Goal: Task Accomplishment & Management: Manage account settings

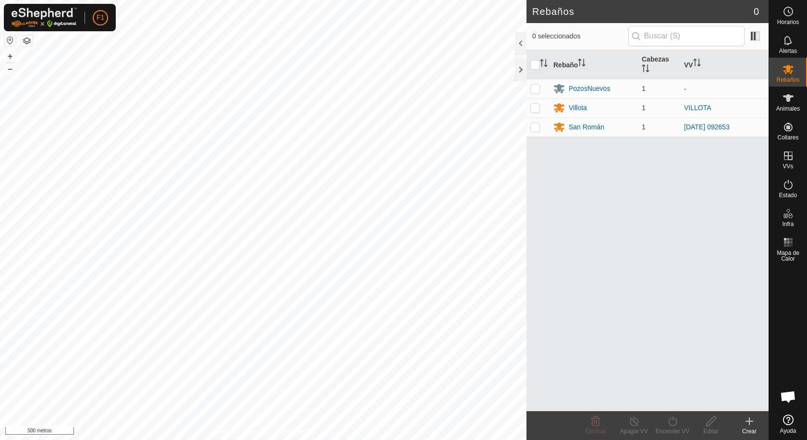
scroll to position [1032, 0]
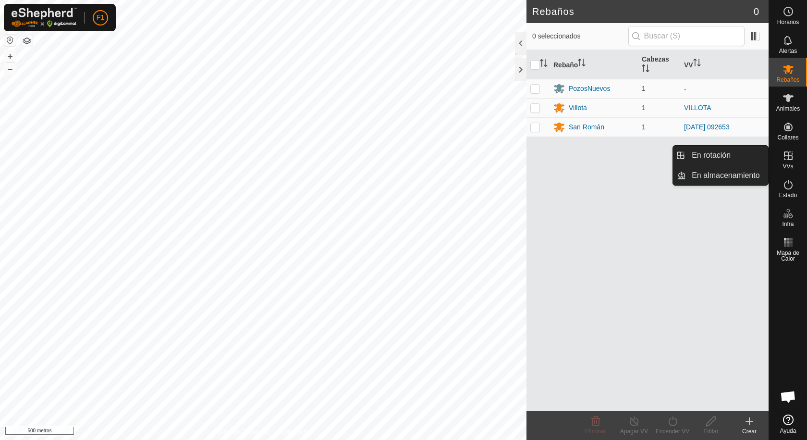
click at [789, 155] on icon at bounding box center [788, 155] width 9 height 9
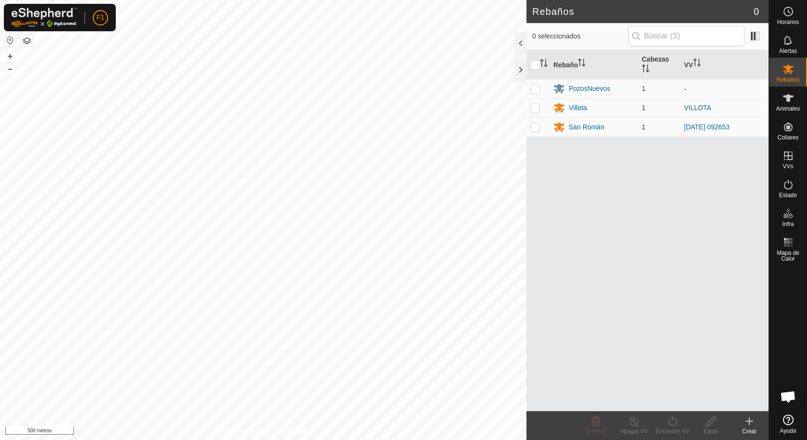
click at [751, 427] on div "Crear" at bounding box center [749, 431] width 38 height 9
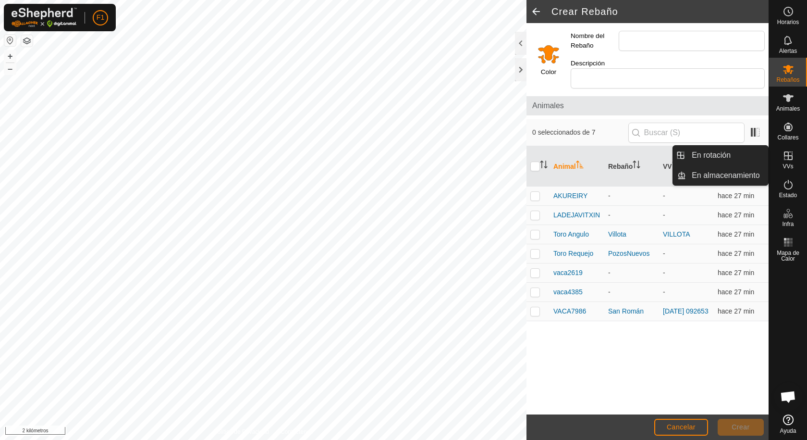
click at [788, 155] on icon at bounding box center [788, 155] width 9 height 9
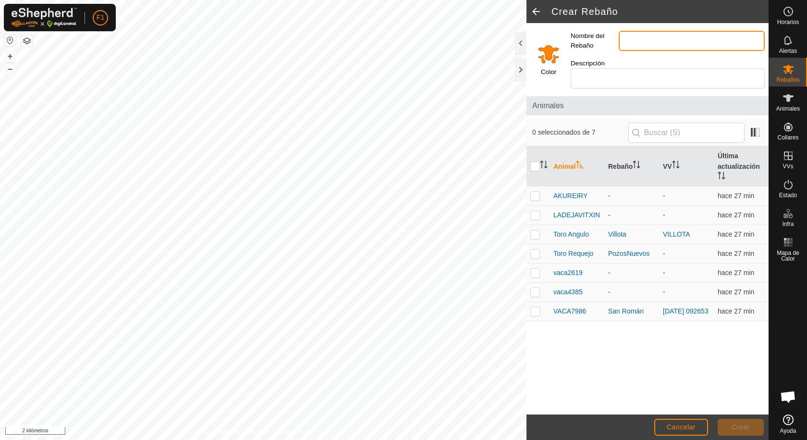
click at [634, 40] on input "Nombre del Rebaño" at bounding box center [692, 41] width 146 height 20
type input "monte"
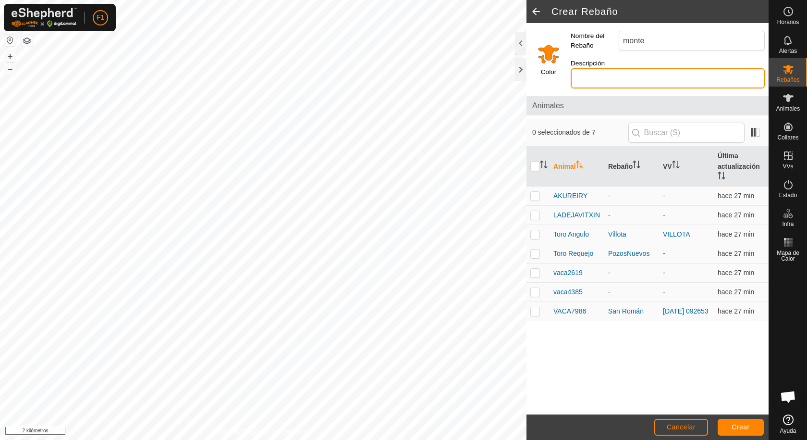
click at [630, 70] on input "Descripción" at bounding box center [668, 78] width 194 height 20
type input "[PERSON_NAME]"
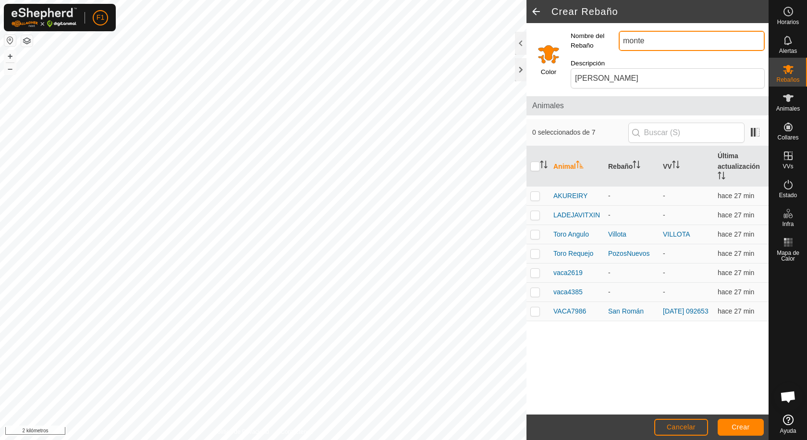
click at [650, 41] on input "monte" at bounding box center [692, 41] width 146 height 20
type input "[PERSON_NAME]"
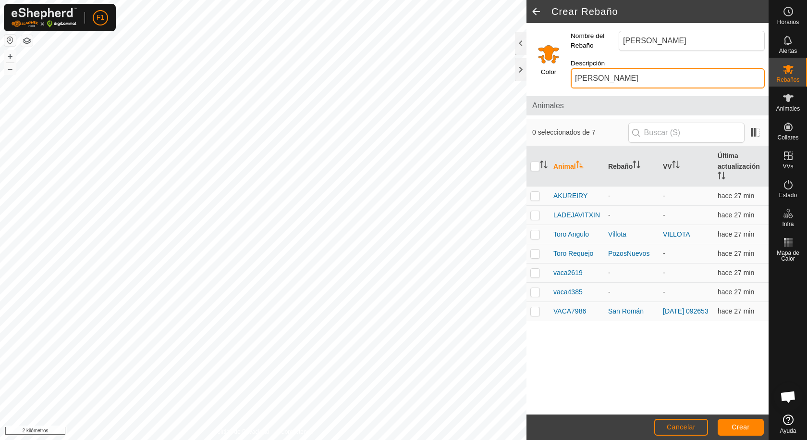
click at [676, 70] on input "[PERSON_NAME]" at bounding box center [668, 78] width 194 height 20
type input "m"
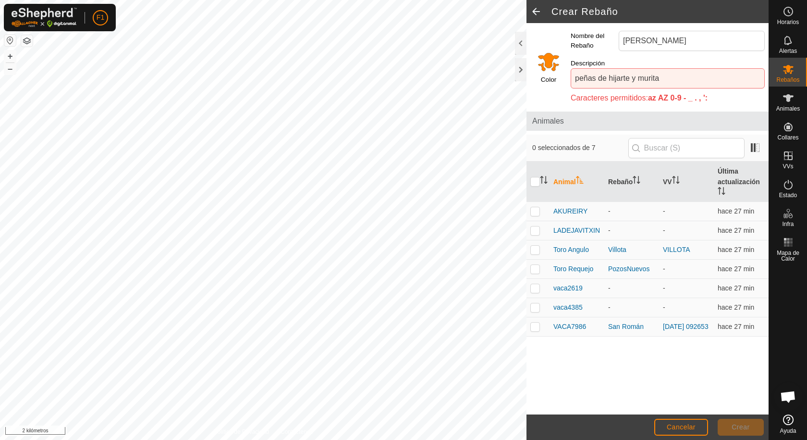
click at [728, 84] on div "Descripción peñas de hijarte y murita Caracteres permitidos: az AZ 0-9 - _ . , …" at bounding box center [668, 81] width 202 height 53
click at [660, 68] on input "peñas de hijarte y murita" at bounding box center [668, 78] width 194 height 20
type input "peñas de hijarte y murita"
click at [716, 69] on input "peñas de hijarte y murita" at bounding box center [668, 78] width 194 height 20
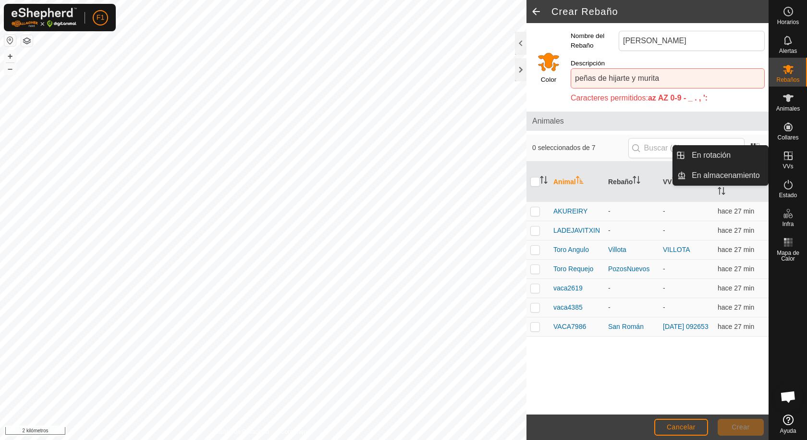
click at [787, 158] on icon at bounding box center [789, 156] width 12 height 12
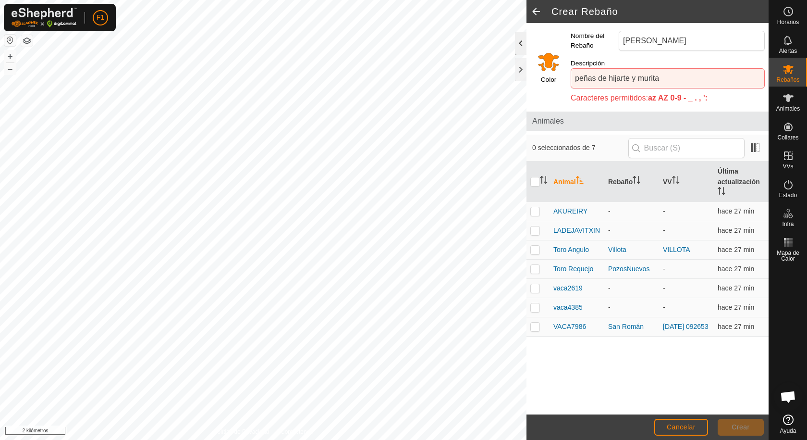
click at [517, 40] on div at bounding box center [521, 43] width 12 height 23
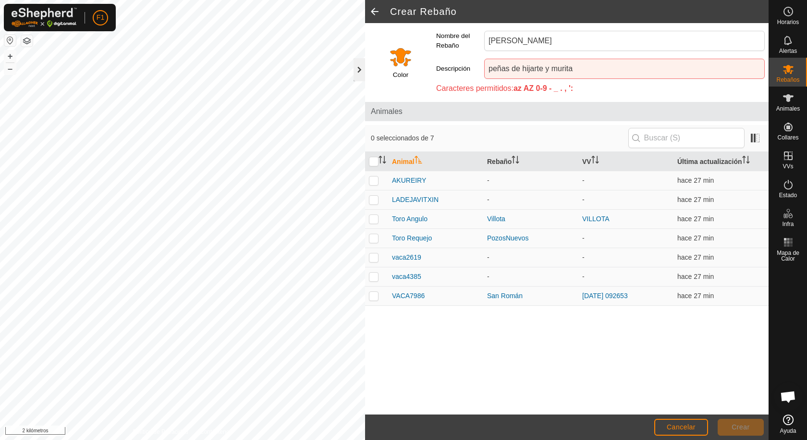
click at [361, 71] on div at bounding box center [360, 69] width 12 height 23
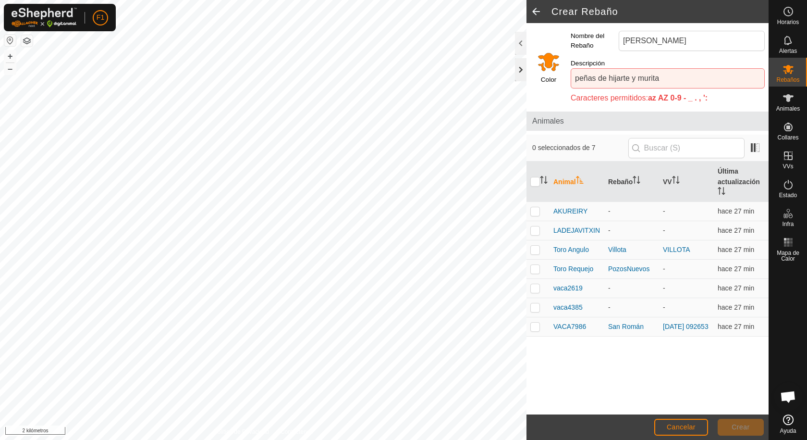
click at [519, 69] on div at bounding box center [521, 69] width 12 height 23
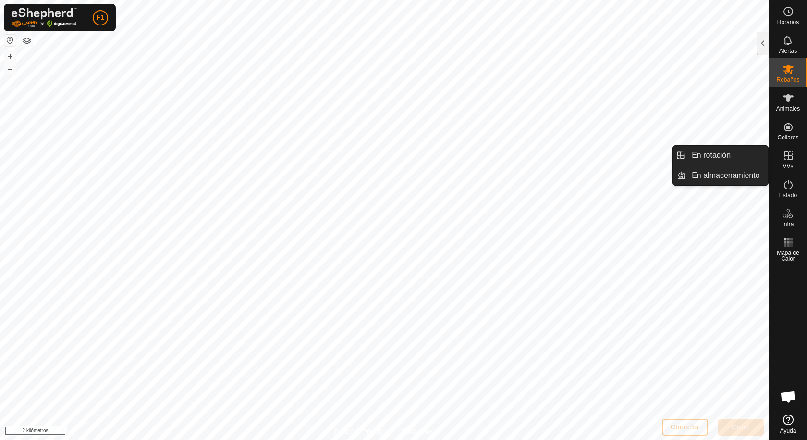
click at [790, 155] on icon at bounding box center [788, 155] width 9 height 9
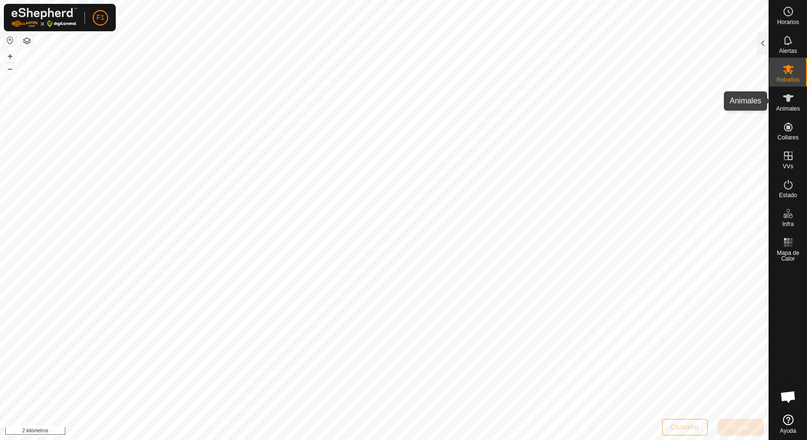
click at [786, 104] on es-animals-svg-icon at bounding box center [788, 97] width 17 height 15
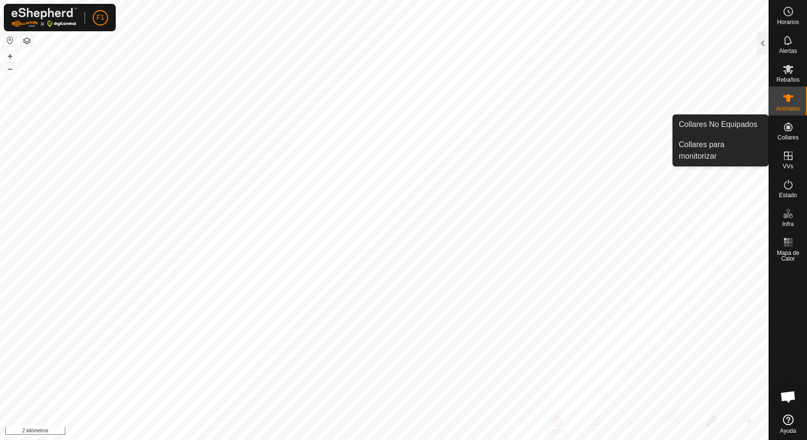
click at [786, 135] on font "Collares" at bounding box center [787, 137] width 21 height 7
click at [786, 134] on es-neckbands-svg-icon at bounding box center [788, 126] width 17 height 15
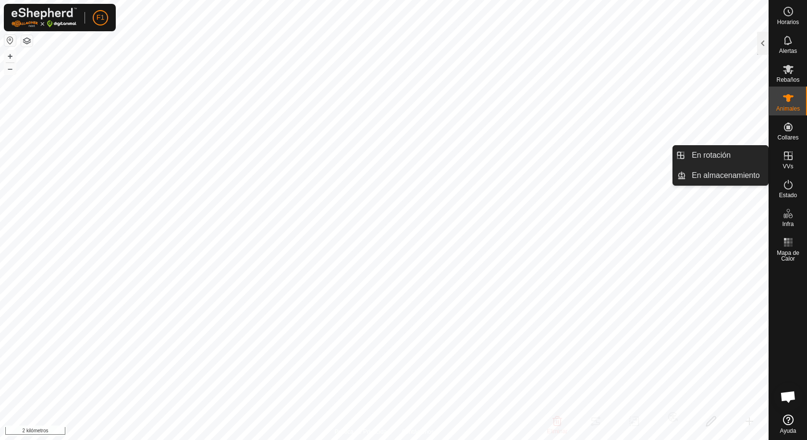
click at [788, 158] on icon at bounding box center [788, 155] width 9 height 9
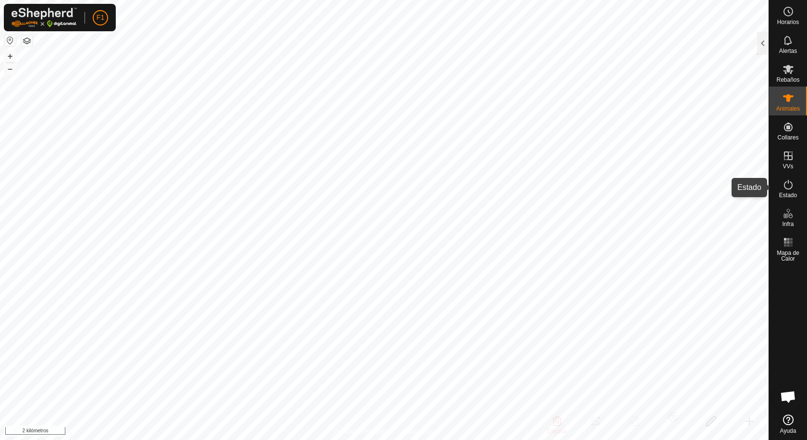
click at [785, 185] on icon at bounding box center [789, 185] width 12 height 12
click at [762, 42] on div at bounding box center [763, 43] width 12 height 23
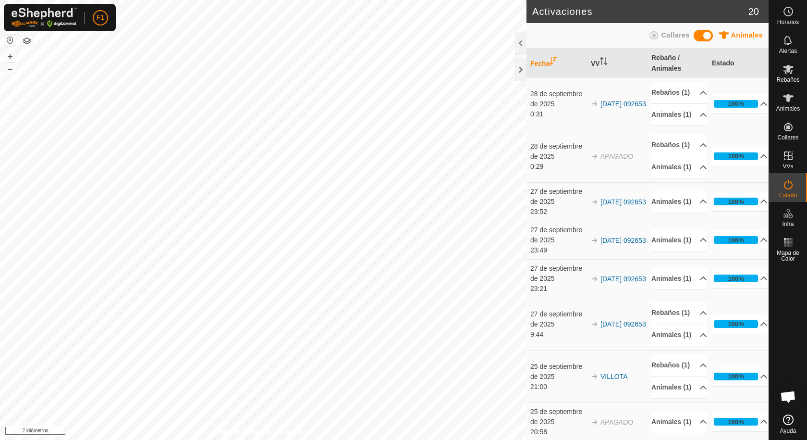
drag, startPoint x: 788, startPoint y: 302, endPoint x: 783, endPoint y: 278, distance: 25.0
click at [787, 302] on div at bounding box center [788, 337] width 38 height 145
click at [520, 68] on div at bounding box center [521, 69] width 12 height 23
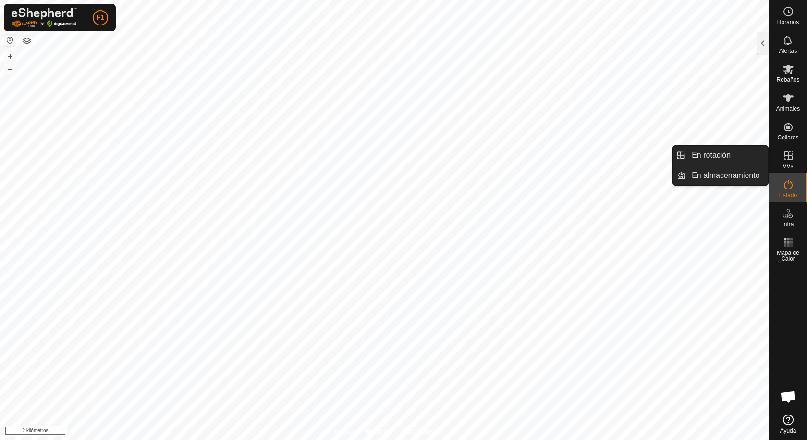
click at [789, 156] on icon at bounding box center [788, 155] width 9 height 9
click at [790, 156] on icon at bounding box center [788, 155] width 9 height 9
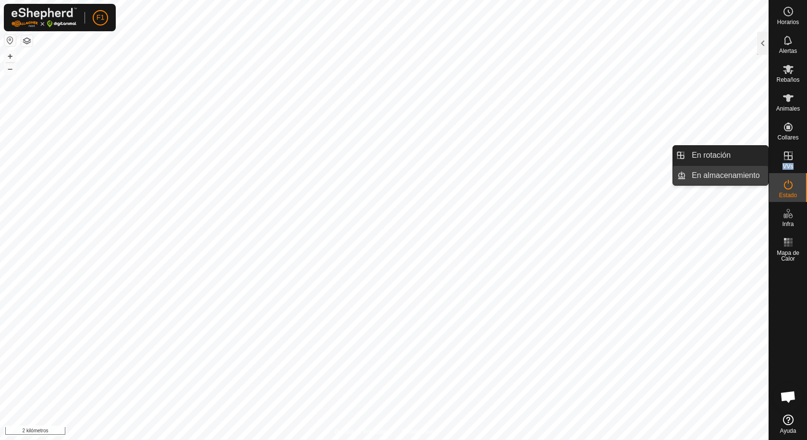
click at [733, 174] on link "En almacenamiento" at bounding box center [727, 175] width 82 height 19
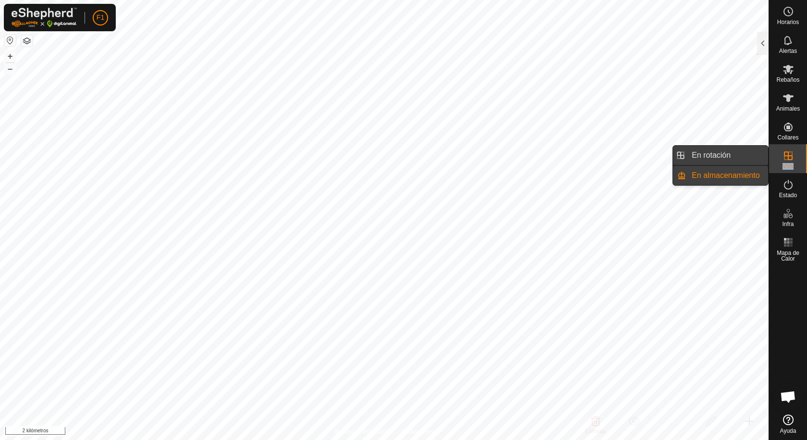
click at [705, 149] on link "En rotación" at bounding box center [727, 155] width 82 height 19
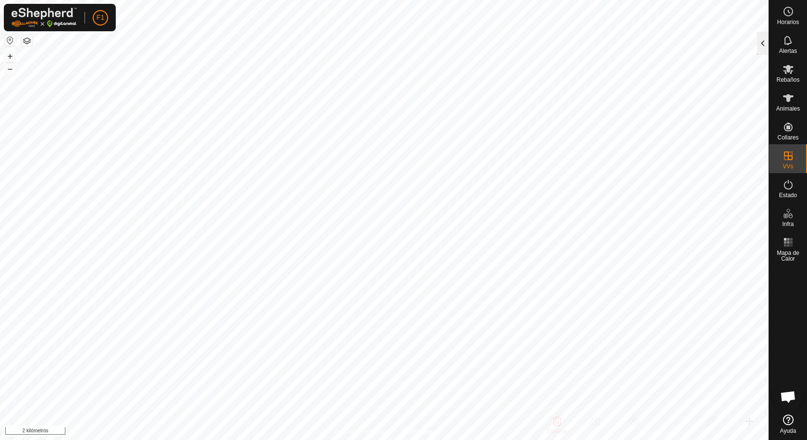
click at [764, 40] on div at bounding box center [763, 43] width 12 height 23
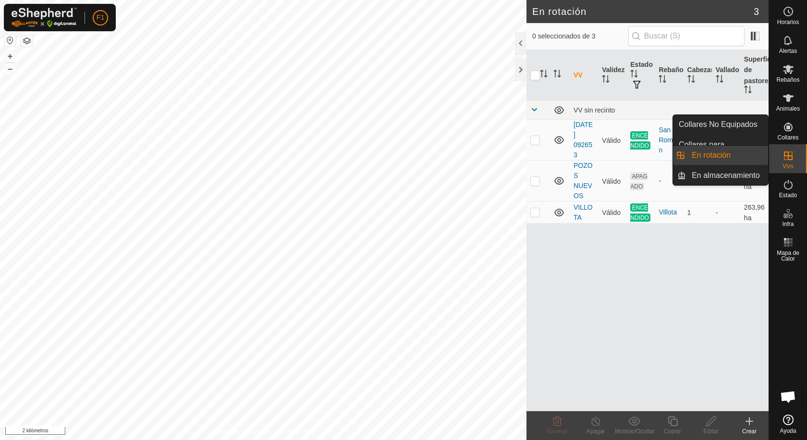
click at [788, 157] on icon at bounding box center [788, 155] width 9 height 9
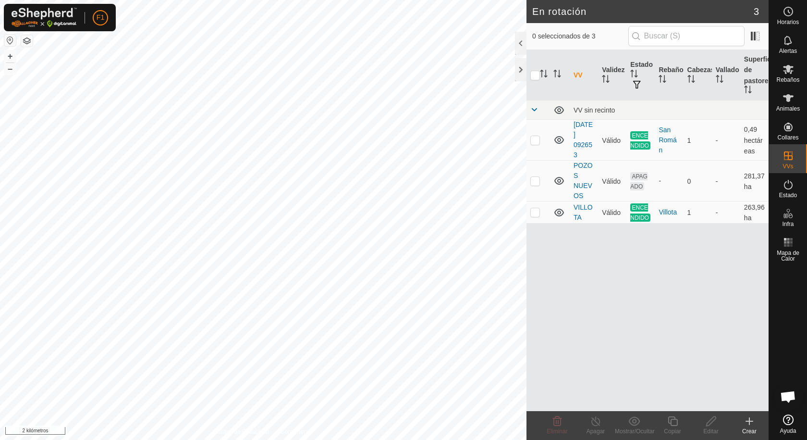
click at [752, 424] on icon at bounding box center [750, 421] width 12 height 12
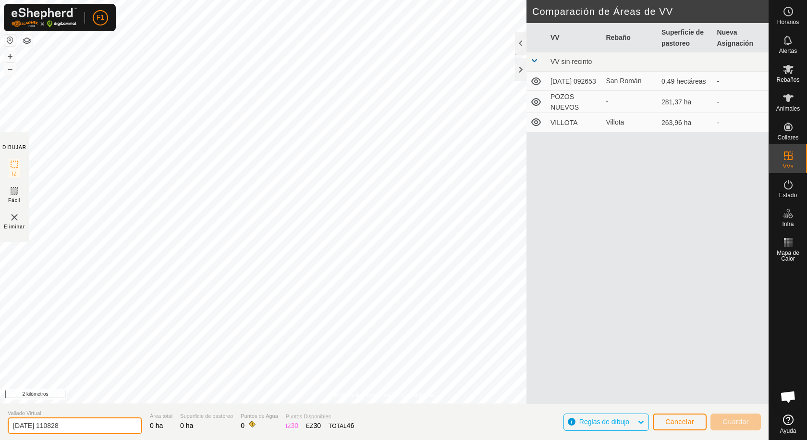
click at [79, 421] on input "[DATE] 110828" at bounding box center [75, 425] width 135 height 17
type input "2"
type input "[PERSON_NAME]"
click at [362, 0] on html "F1 Horarios Alertas Rebaños Animales Collares VVs Estado Infra Mapa de Calor Ay…" at bounding box center [403, 220] width 807 height 440
click at [337, 0] on html "F1 Horarios Alertas Rebaños Animales Collares VVs Estado Infra Mapa de Calor Ay…" at bounding box center [403, 220] width 807 height 440
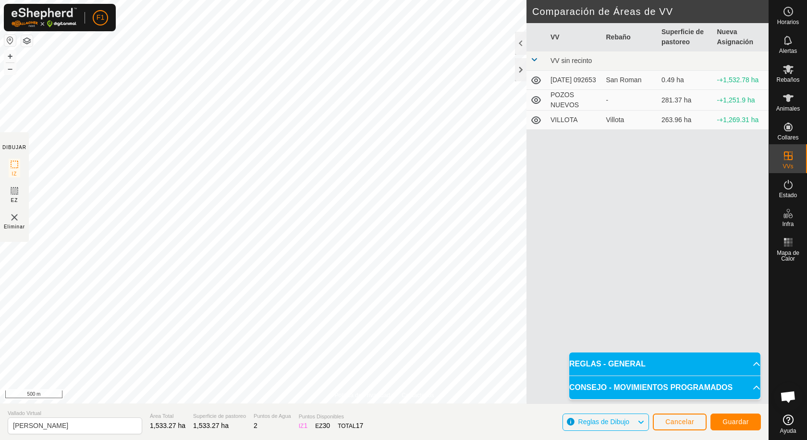
click at [605, 423] on span "Reglas de Dibujo" at bounding box center [603, 422] width 51 height 8
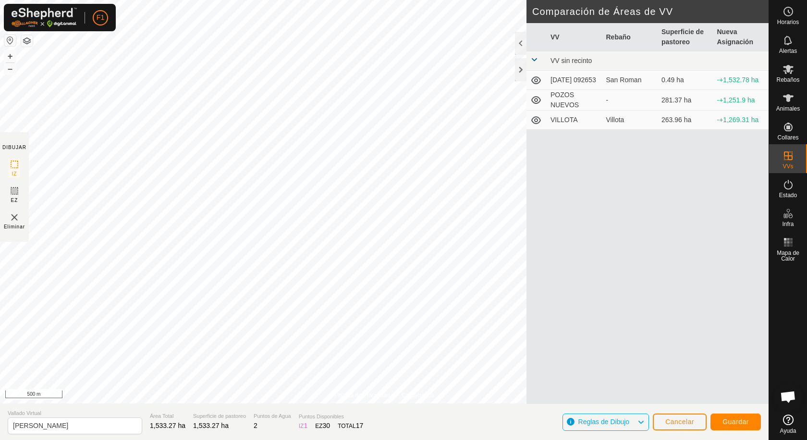
click at [641, 418] on icon at bounding box center [641, 422] width 8 height 12
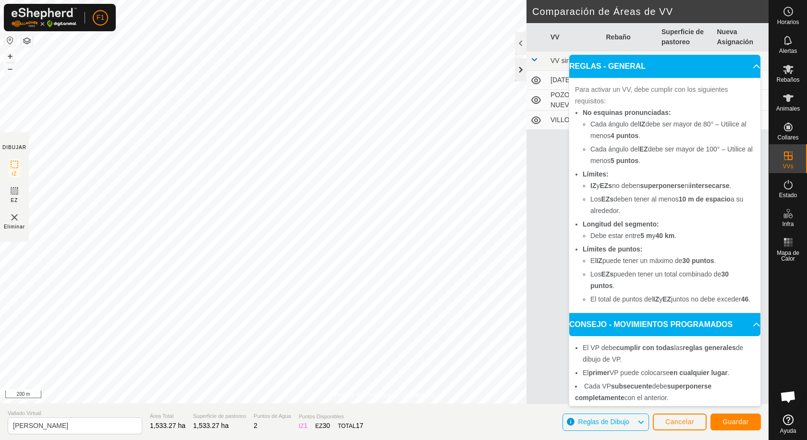
click at [521, 71] on div at bounding box center [521, 69] width 12 height 23
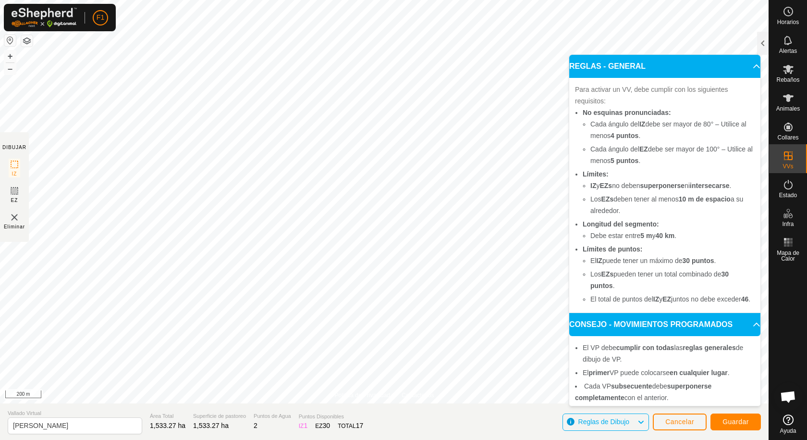
click at [640, 420] on icon at bounding box center [641, 422] width 8 height 12
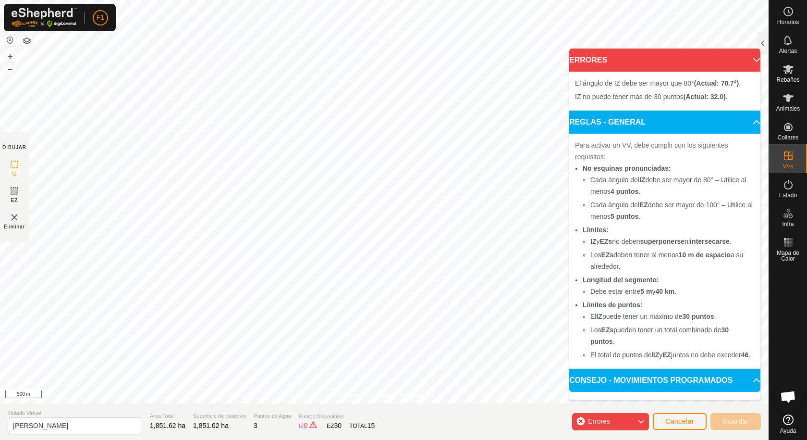
click at [640, 140] on body "F1 Horarios Alertas Rebaños Animales Collares VVs Estado Infra Mapa de Calor Ay…" at bounding box center [403, 220] width 807 height 440
click at [640, 420] on icon at bounding box center [641, 421] width 8 height 12
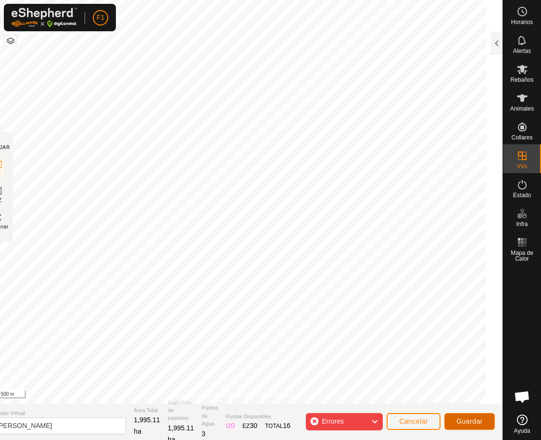
click at [465, 419] on span "Guardar" at bounding box center [469, 421] width 26 height 8
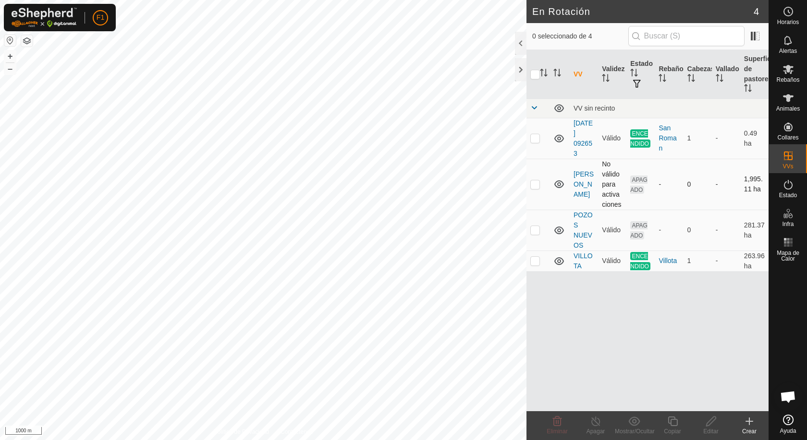
click at [536, 184] on p-checkbox at bounding box center [535, 184] width 10 height 8
checkbox input "true"
click at [710, 421] on icon at bounding box center [711, 421] width 12 height 12
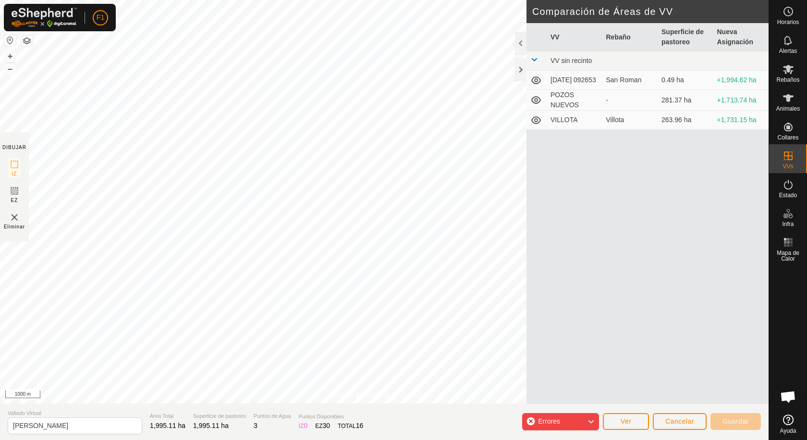
click at [560, 419] on span "Errores" at bounding box center [549, 421] width 22 height 8
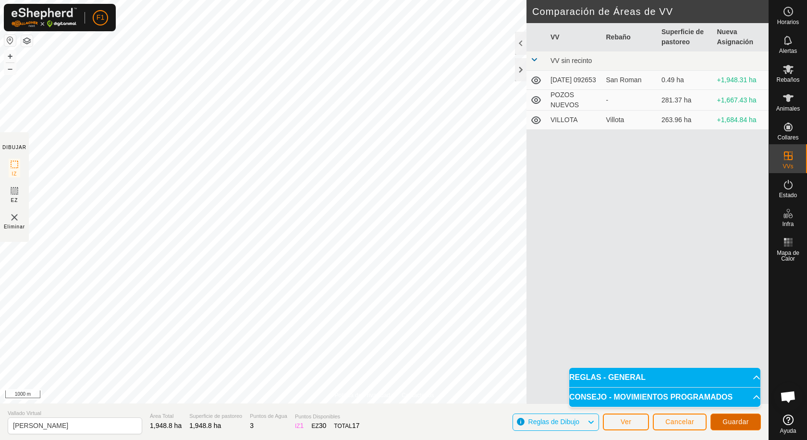
click at [735, 419] on span "Guardar" at bounding box center [736, 422] width 26 height 8
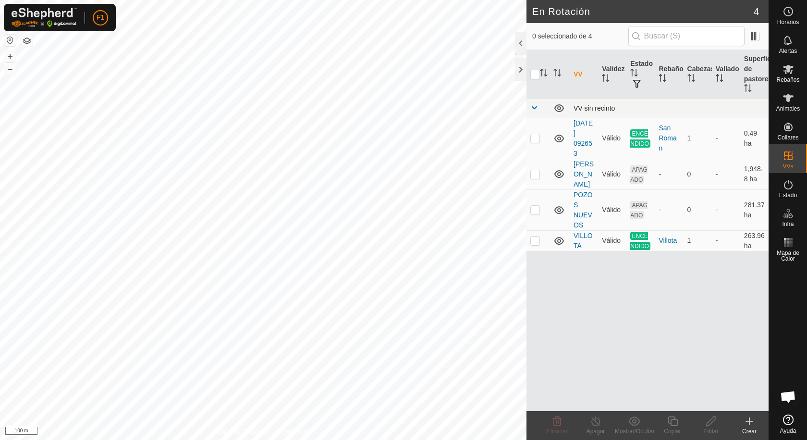
click at [546, 110] on div "En Rotación 4 0 seleccionado de 4 VV Validez Estado Rebaño Cabezas Vallado Supe…" at bounding box center [384, 220] width 769 height 440
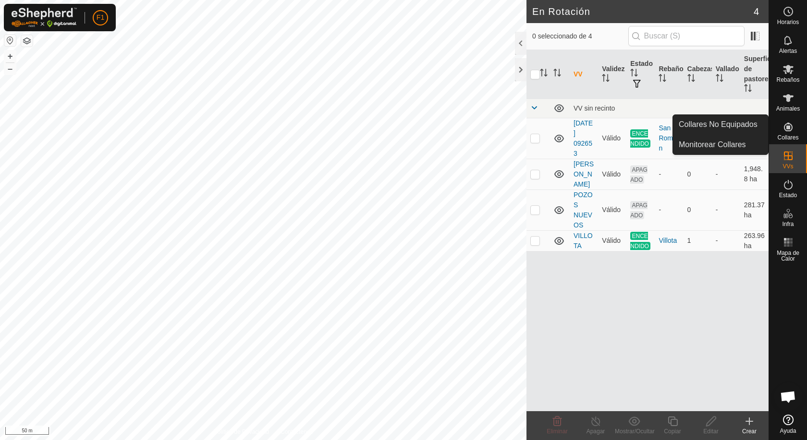
click at [791, 125] on icon at bounding box center [788, 127] width 9 height 9
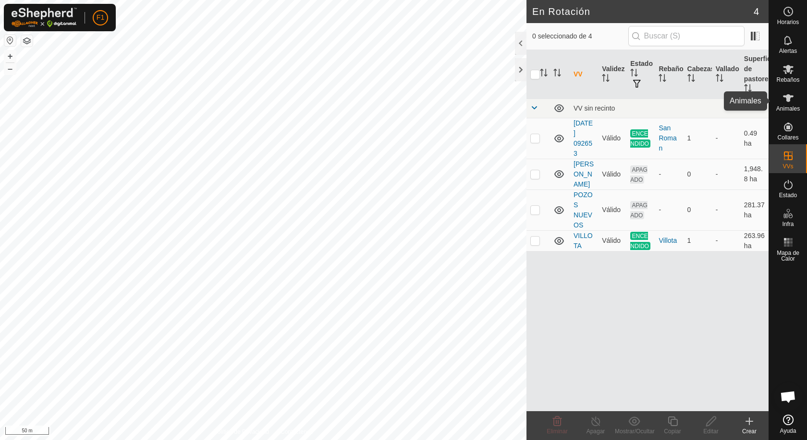
click at [786, 98] on icon at bounding box center [789, 98] width 12 height 12
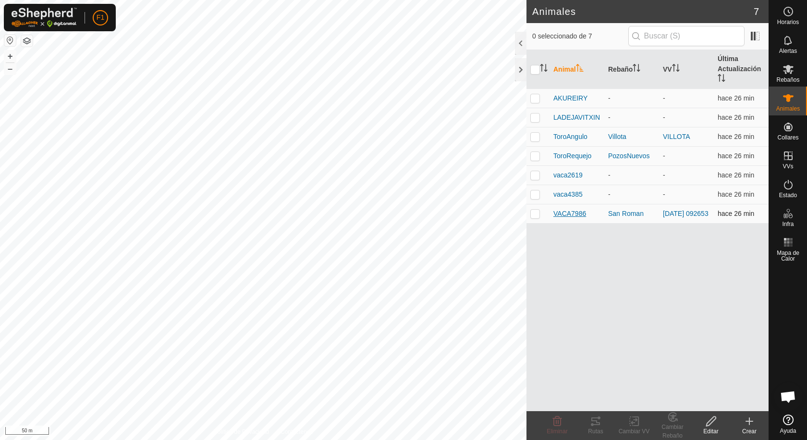
click at [578, 215] on span "VACA7986" at bounding box center [569, 214] width 33 height 10
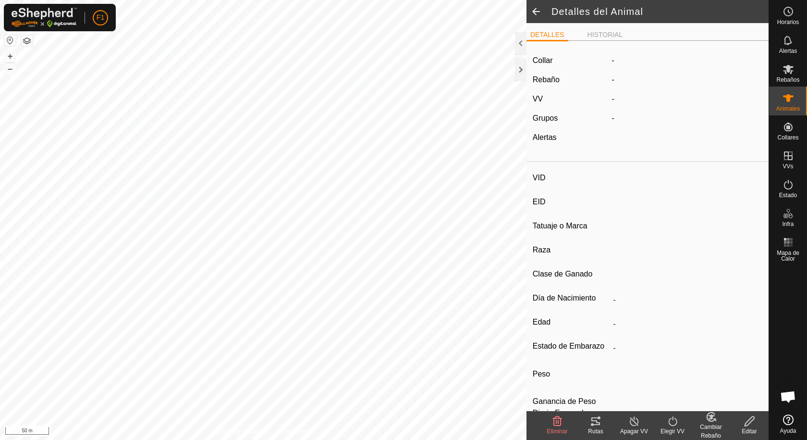
type input "VACA7986"
type input "-"
type input "TUDANCA"
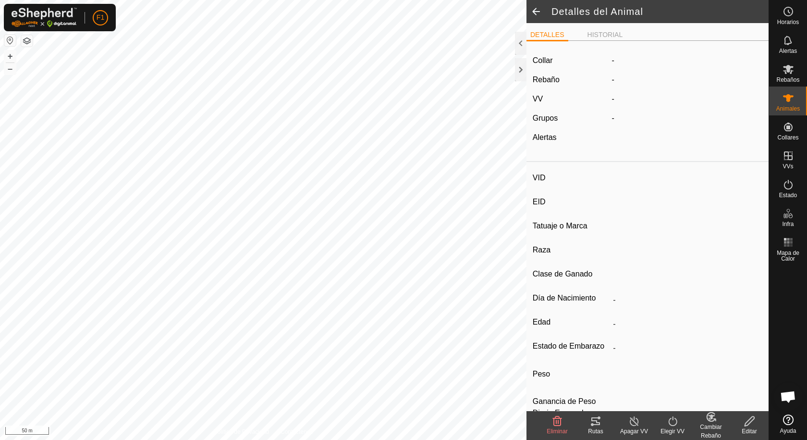
type input "0 kg"
type input "-"
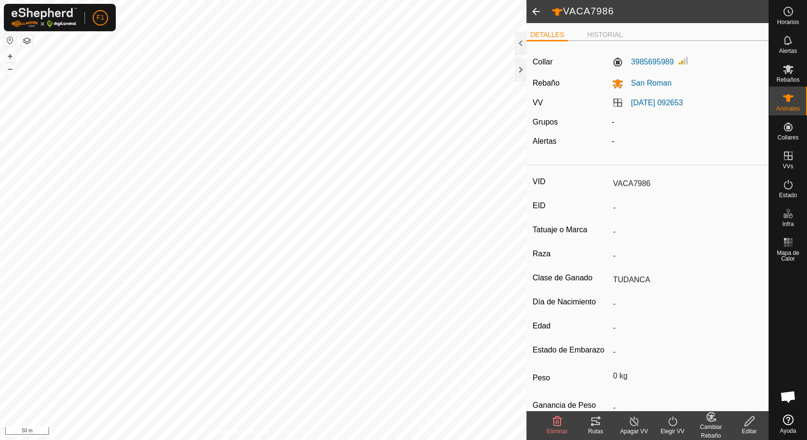
click at [594, 420] on icon at bounding box center [595, 421] width 9 height 8
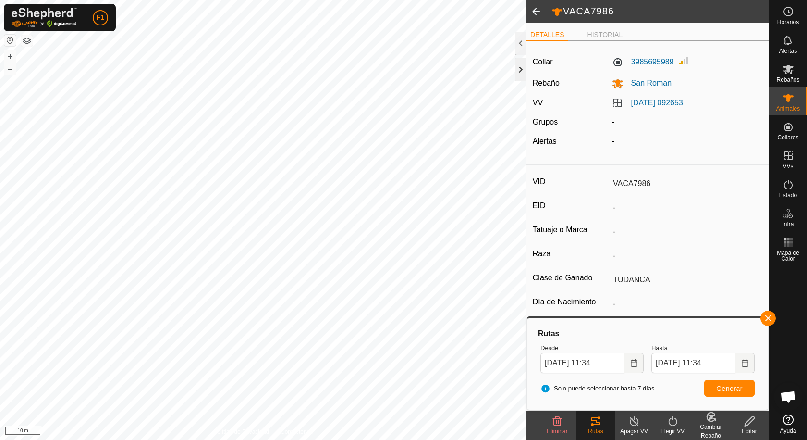
click at [523, 68] on div at bounding box center [521, 69] width 12 height 23
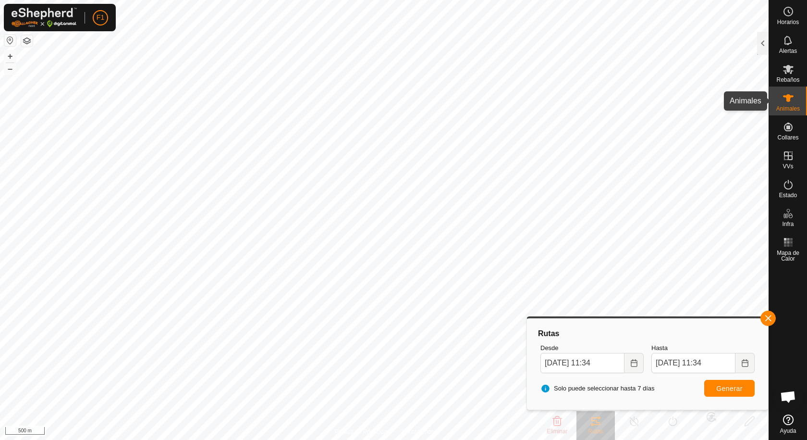
click at [790, 106] on span "Animales" at bounding box center [788, 109] width 24 height 6
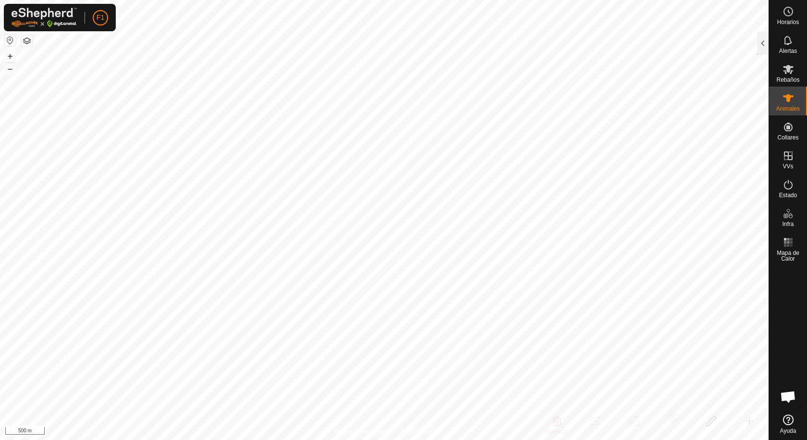
click at [790, 96] on icon at bounding box center [788, 98] width 11 height 8
click at [761, 40] on div at bounding box center [763, 43] width 12 height 23
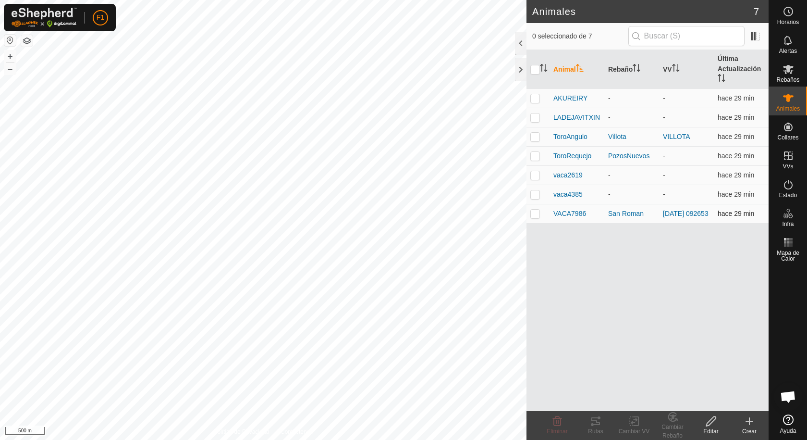
click at [535, 215] on p-checkbox at bounding box center [535, 213] width 10 height 8
checkbox input "true"
click at [714, 426] on icon at bounding box center [711, 421] width 12 height 12
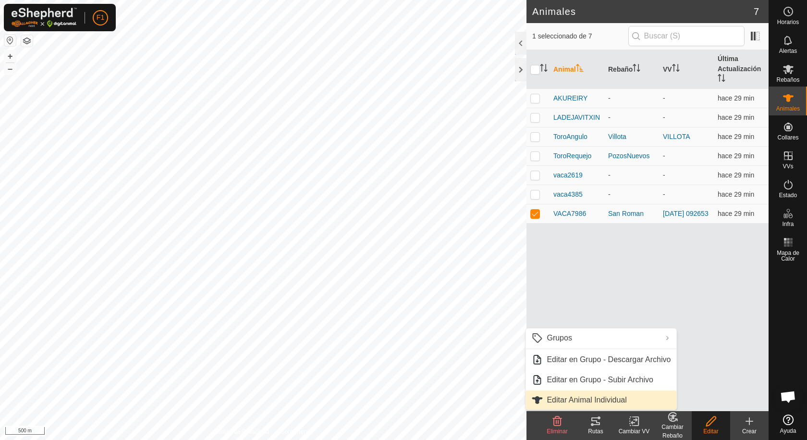
click at [597, 397] on link "Editar Animal Individual" at bounding box center [601, 399] width 151 height 19
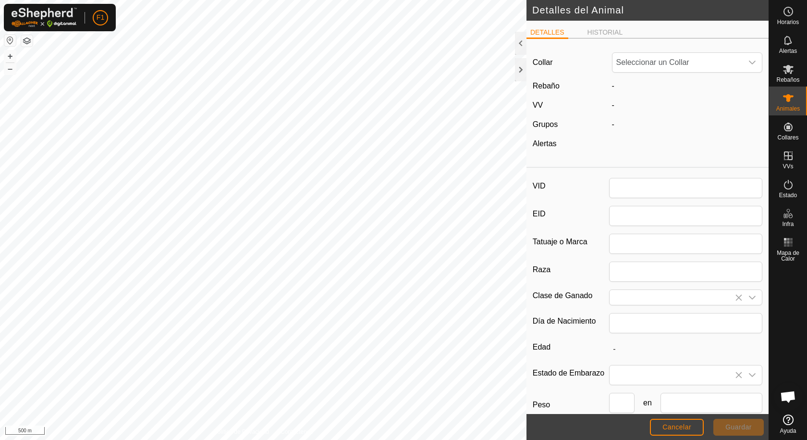
type input "VACA7986"
type input "TUDANCA"
type input "0"
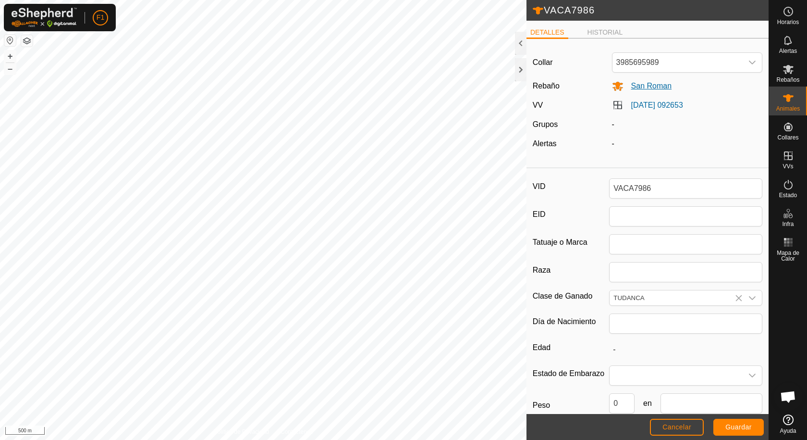
click at [616, 86] on icon at bounding box center [618, 86] width 11 height 9
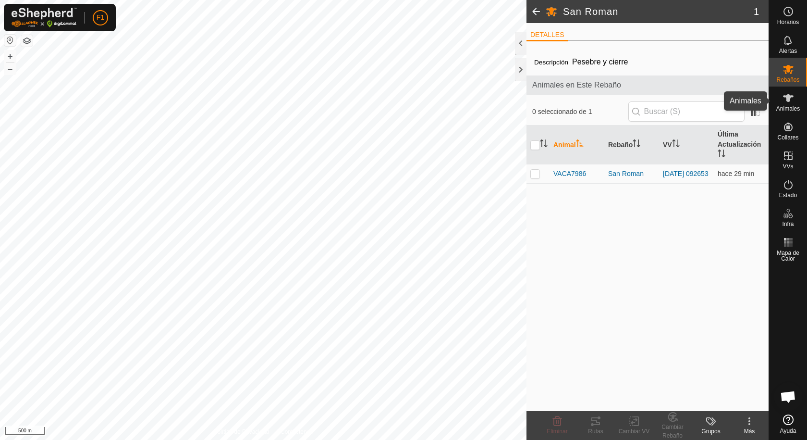
click at [786, 102] on icon at bounding box center [789, 98] width 12 height 12
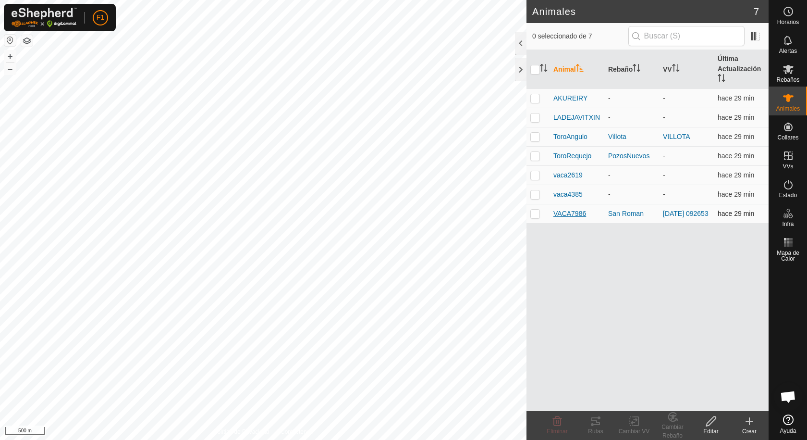
click at [581, 215] on span "VACA7986" at bounding box center [569, 214] width 33 height 10
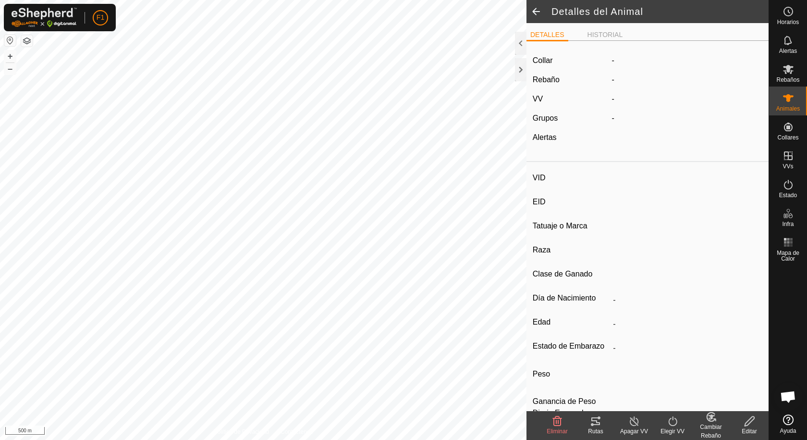
type input "VACA7986"
type input "-"
type input "TUDANCA"
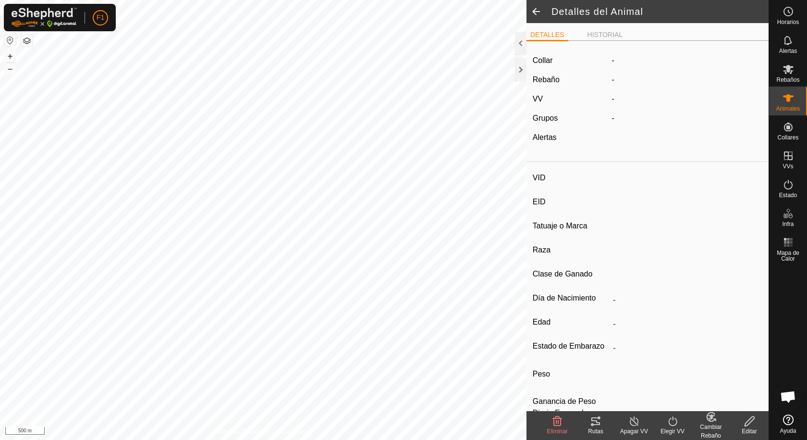
type input "0 kg"
type input "-"
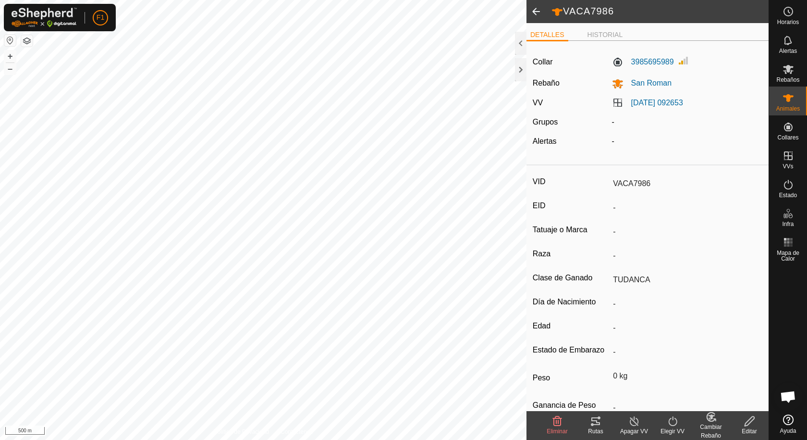
drag, startPoint x: 614, startPoint y: 82, endPoint x: 589, endPoint y: 89, distance: 26.9
click at [589, 89] on div "Collar 3985695989 Rebaño San Roman VV [DATE] 092653 Grupos - Alertas -" at bounding box center [648, 105] width 242 height 112
click at [747, 421] on icon at bounding box center [750, 421] width 10 height 10
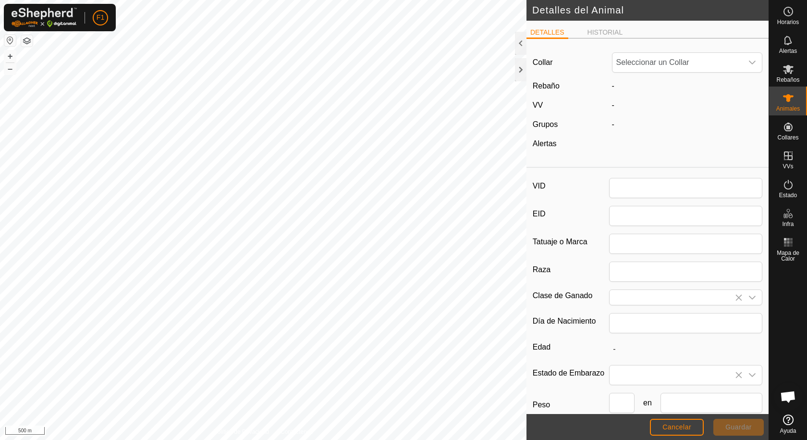
type input "VACA7986"
type input "TUDANCA"
type input "0"
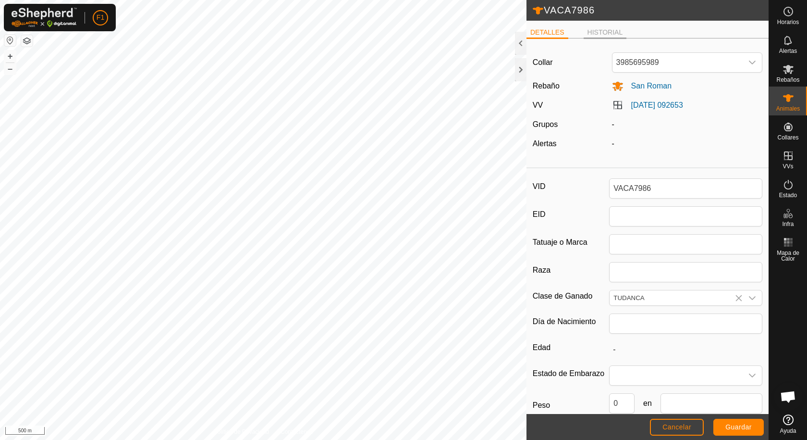
click at [602, 29] on li "HISTORIAL" at bounding box center [605, 33] width 43 height 12
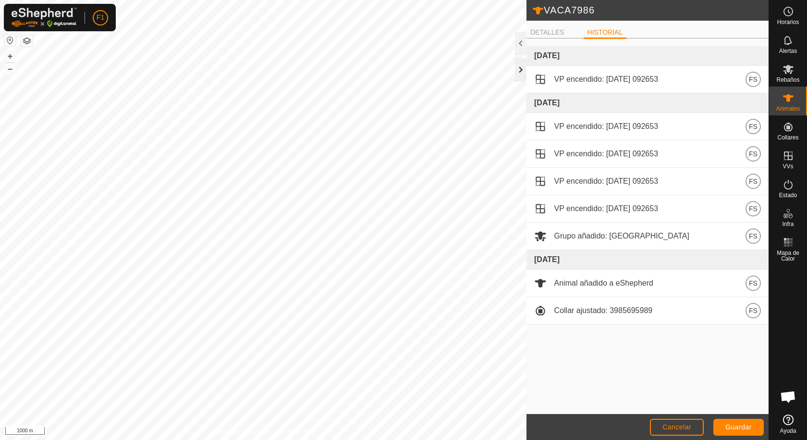
click at [520, 66] on div at bounding box center [521, 69] width 12 height 23
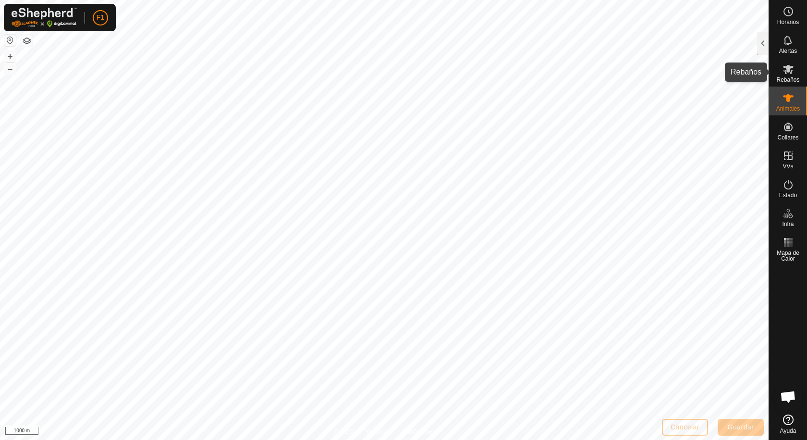
click at [786, 69] on icon at bounding box center [789, 69] width 12 height 12
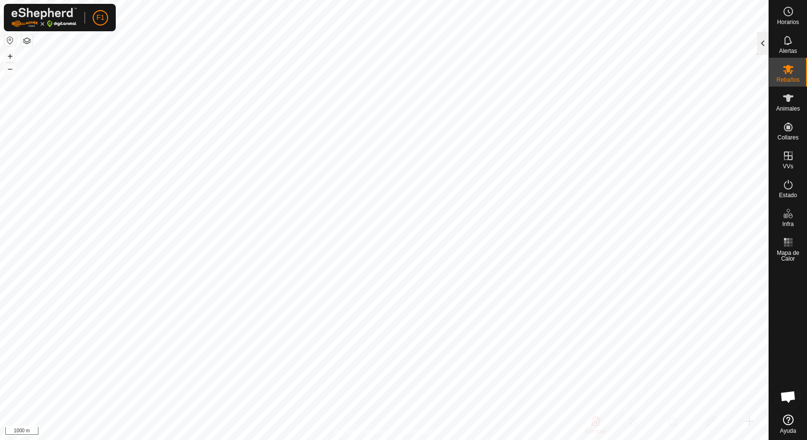
click at [763, 46] on div at bounding box center [763, 43] width 12 height 23
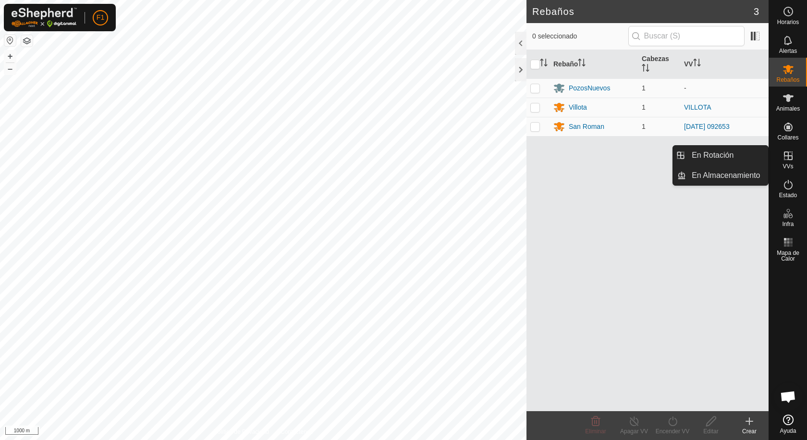
click at [784, 157] on icon at bounding box center [789, 156] width 12 height 12
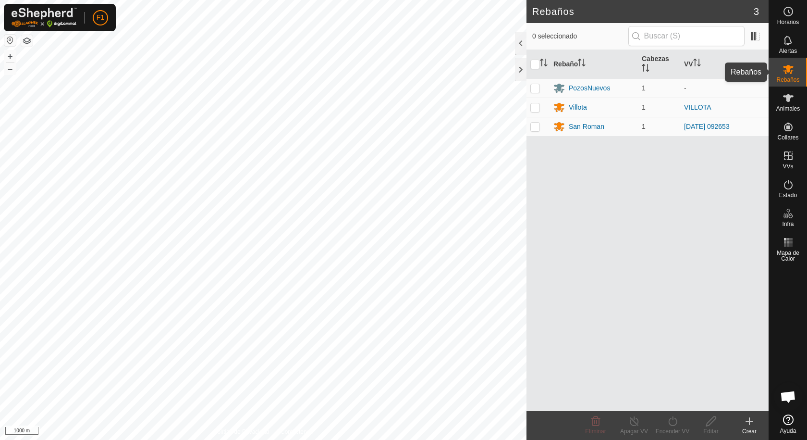
click at [786, 71] on icon at bounding box center [788, 69] width 11 height 9
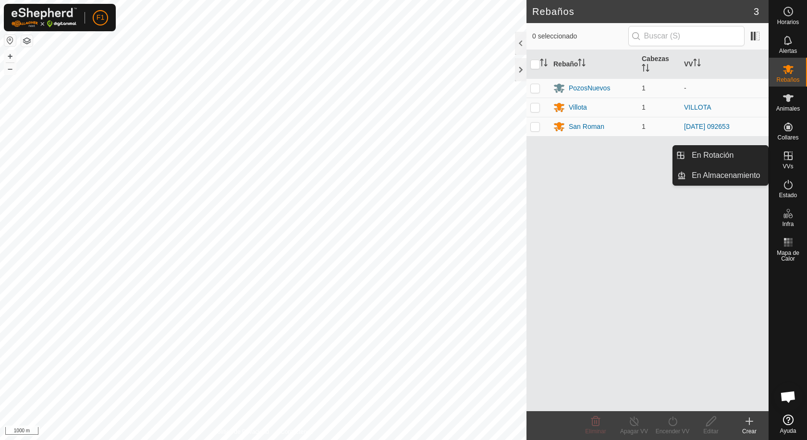
click at [786, 163] on span "VVs" at bounding box center [788, 166] width 11 height 6
click at [731, 172] on link "En Almacenamiento" at bounding box center [727, 175] width 82 height 19
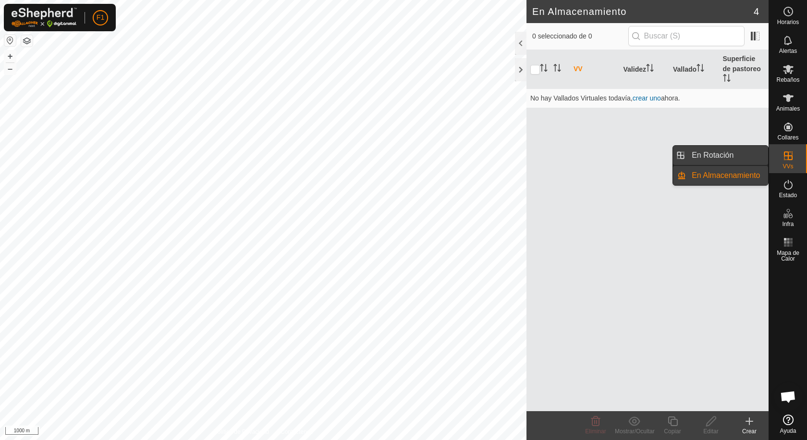
click at [721, 149] on link "En Rotación" at bounding box center [727, 155] width 82 height 19
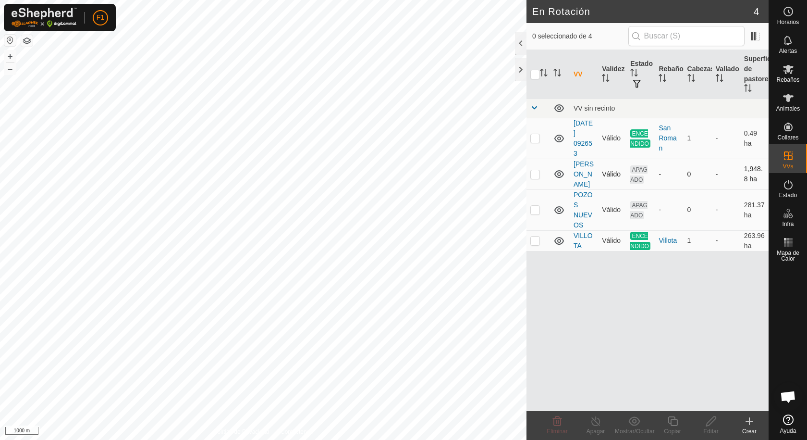
click at [535, 170] on p-checkbox at bounding box center [535, 174] width 10 height 8
checkbox input "true"
click at [785, 73] on icon at bounding box center [789, 69] width 12 height 12
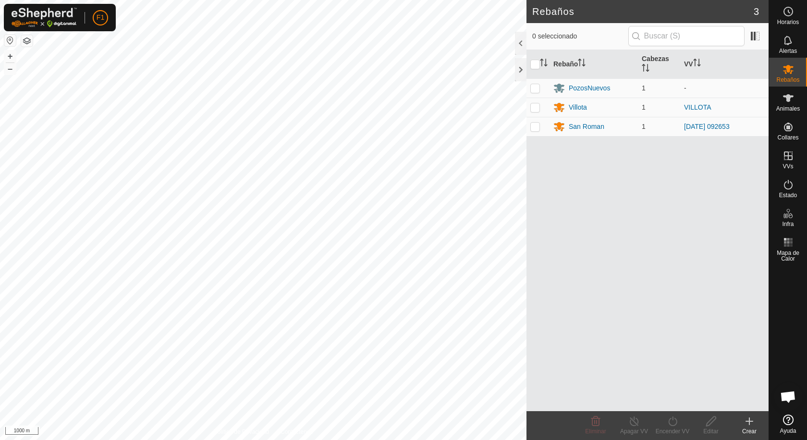
click at [751, 426] on icon at bounding box center [750, 421] width 12 height 12
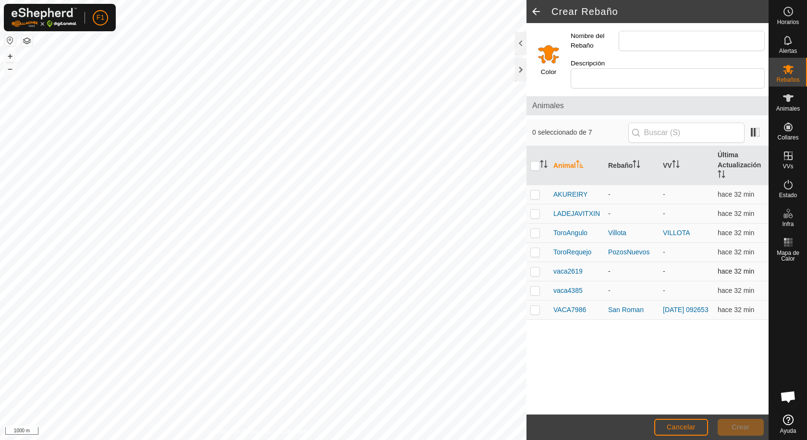
click at [532, 267] on p-checkbox at bounding box center [535, 271] width 10 height 8
checkbox input "true"
click at [535, 286] on p-checkbox at bounding box center [535, 290] width 10 height 8
checkbox input "true"
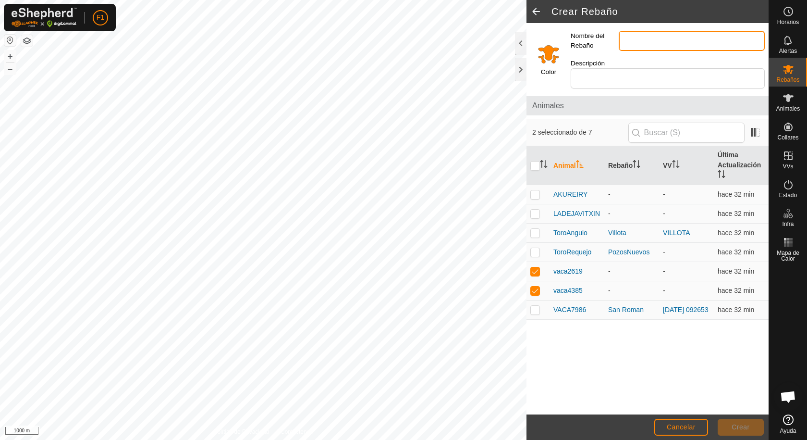
click at [648, 41] on input "Nombre del Rebaño" at bounding box center [692, 41] width 146 height 20
type input "[PERSON_NAME]"
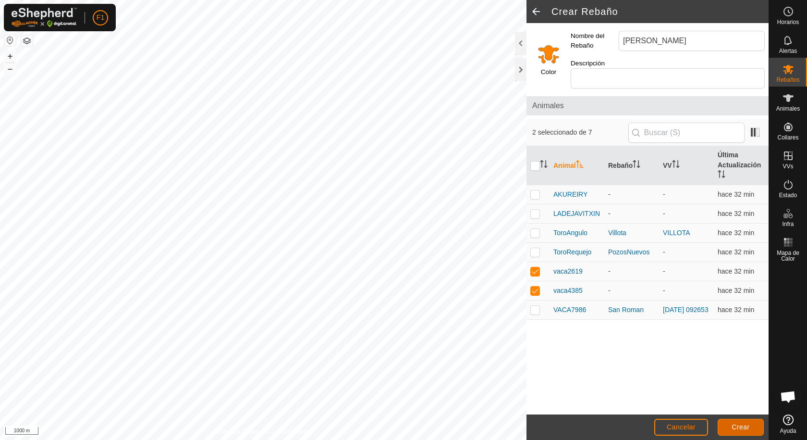
click at [741, 427] on span "Crear" at bounding box center [741, 427] width 18 height 8
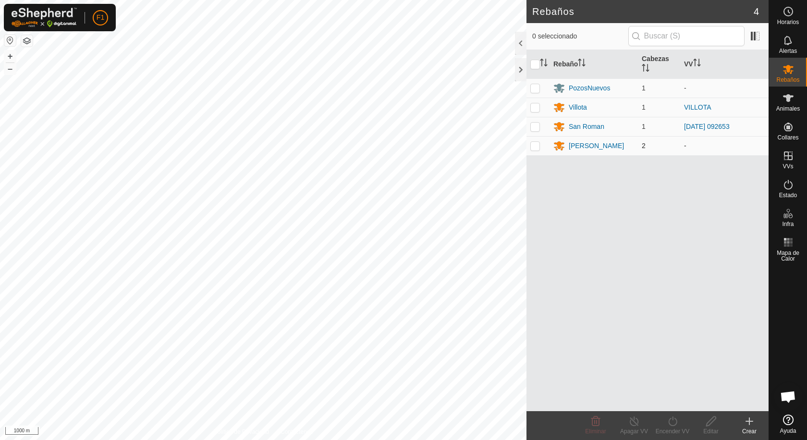
click at [537, 143] on p-checkbox at bounding box center [535, 146] width 10 height 8
checkbox input "true"
click at [665, 420] on turn-on-svg-icon at bounding box center [672, 421] width 38 height 12
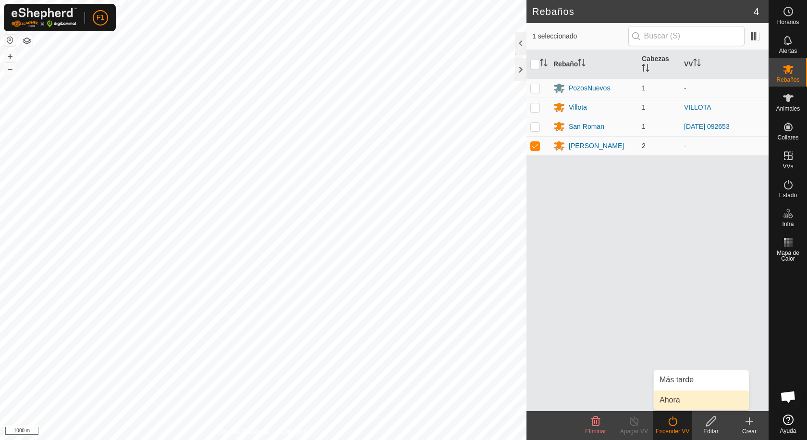
click at [665, 401] on link "Ahora" at bounding box center [701, 399] width 95 height 19
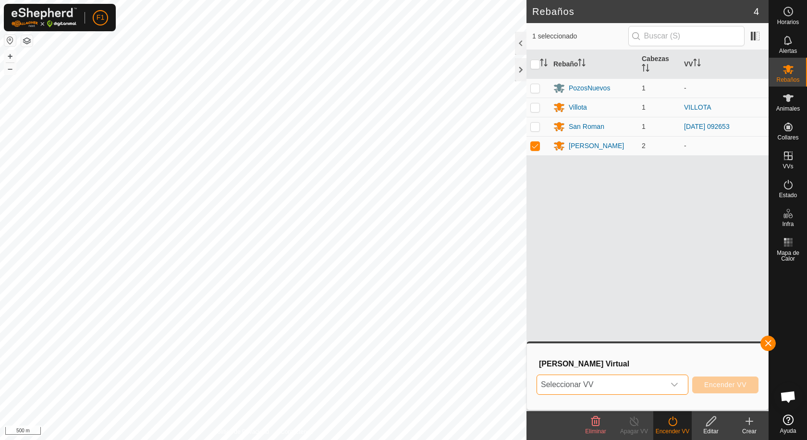
click at [595, 385] on span "Seleccionar VV" at bounding box center [601, 384] width 128 height 19
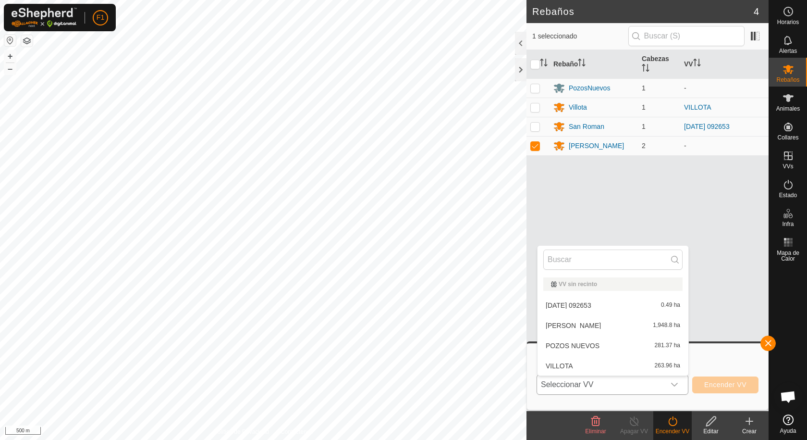
click at [594, 327] on li "[PERSON_NAME] 1,948.8 ha" at bounding box center [613, 325] width 151 height 19
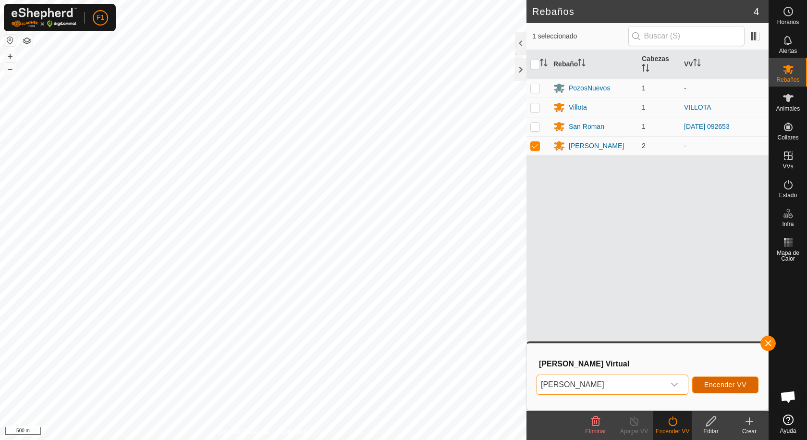
click at [713, 383] on span "Encender VV" at bounding box center [725, 385] width 42 height 8
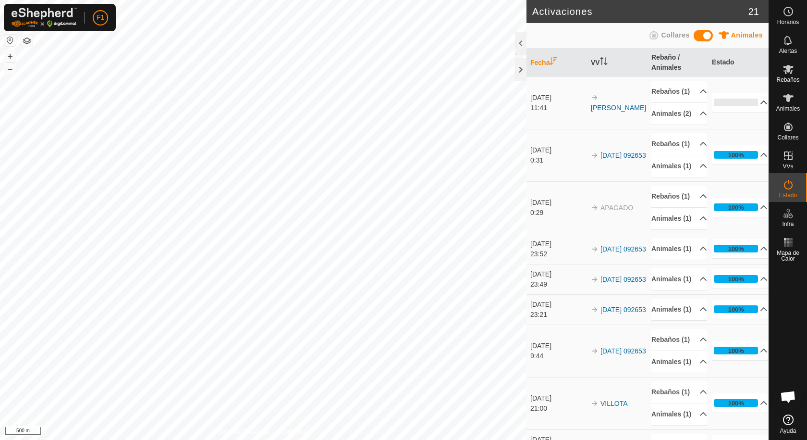
click at [722, 112] on p-accordion-header "0%" at bounding box center [740, 102] width 56 height 19
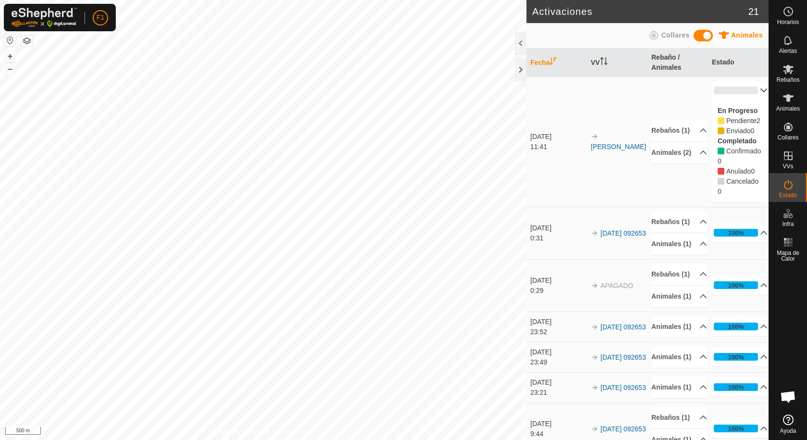
click at [730, 92] on p-accordion-header "0%" at bounding box center [740, 90] width 56 height 19
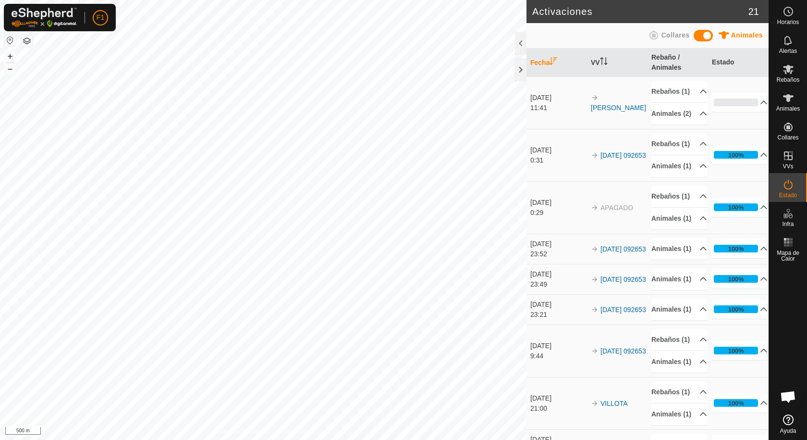
click at [662, 36] on span "Collares" at bounding box center [675, 35] width 28 height 8
click at [734, 34] on span "Animales" at bounding box center [747, 35] width 32 height 8
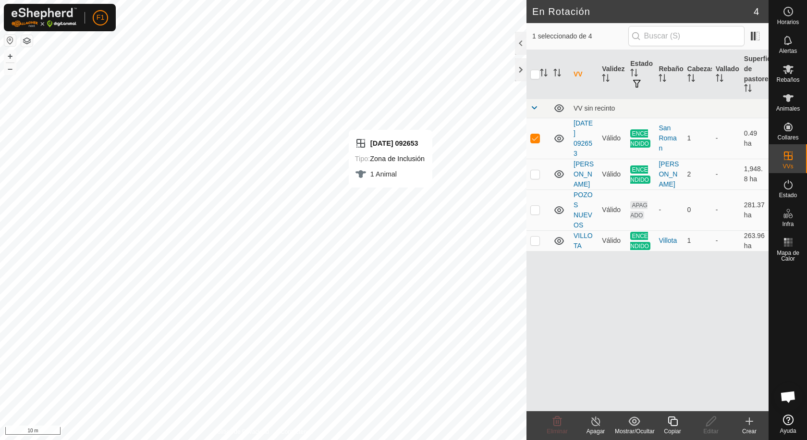
checkbox input "false"
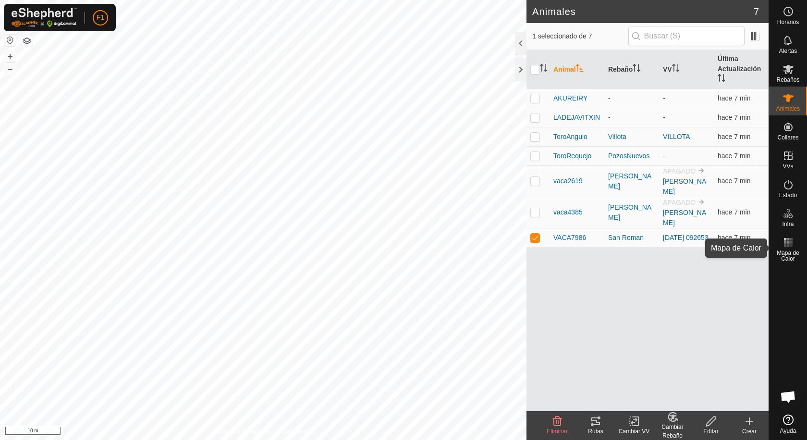
click at [792, 242] on rect at bounding box center [791, 242] width 2 height 2
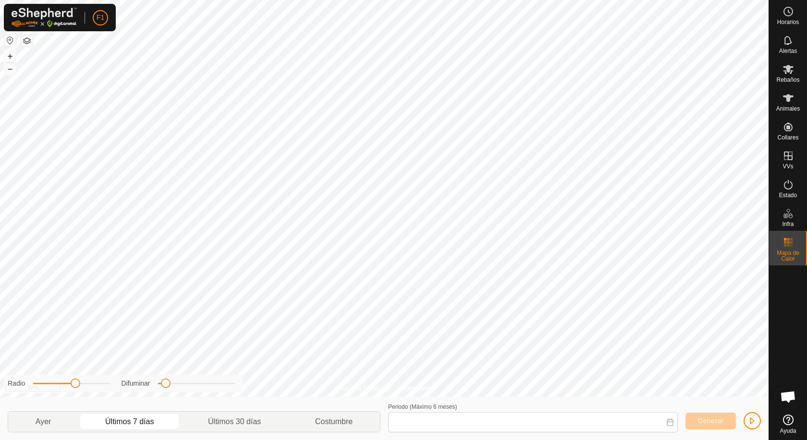
type input "[DATE] - [DATE]"
click at [788, 185] on icon at bounding box center [789, 185] width 12 height 12
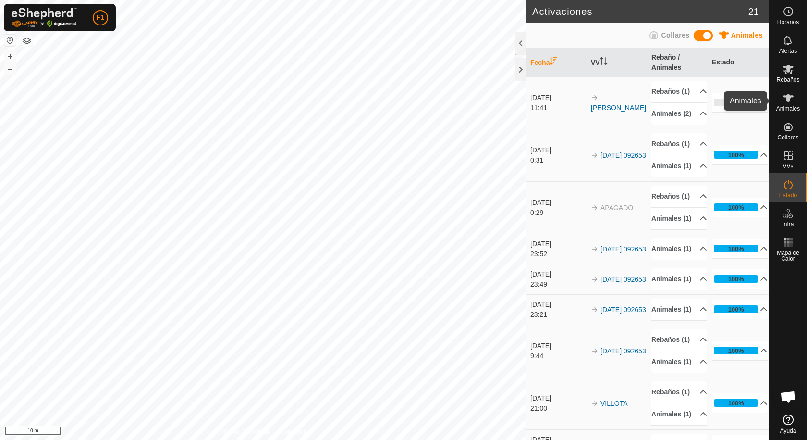
click at [786, 95] on icon at bounding box center [789, 98] width 12 height 12
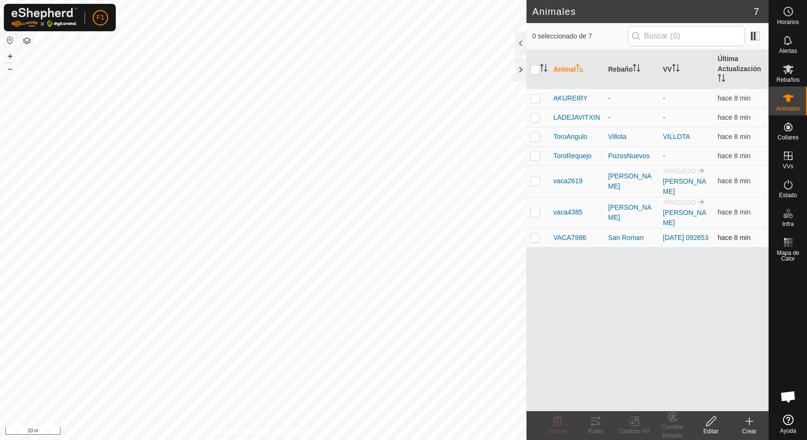
click at [534, 233] on p-checkbox at bounding box center [535, 237] width 10 height 8
checkbox input "true"
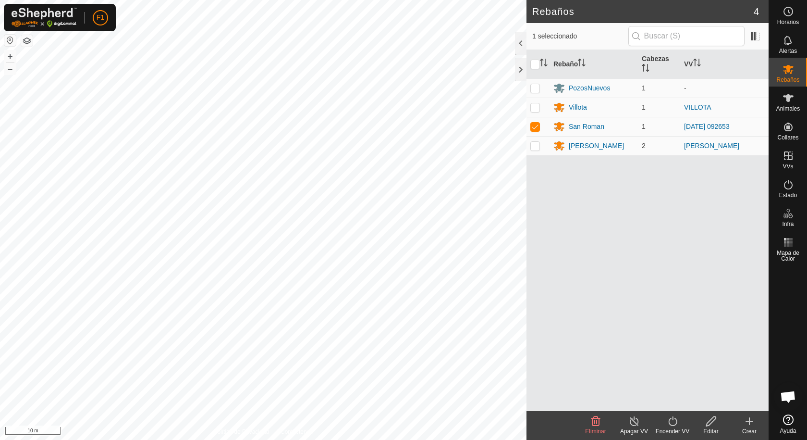
checkbox input "false"
click at [558, 107] on icon at bounding box center [559, 107] width 11 height 9
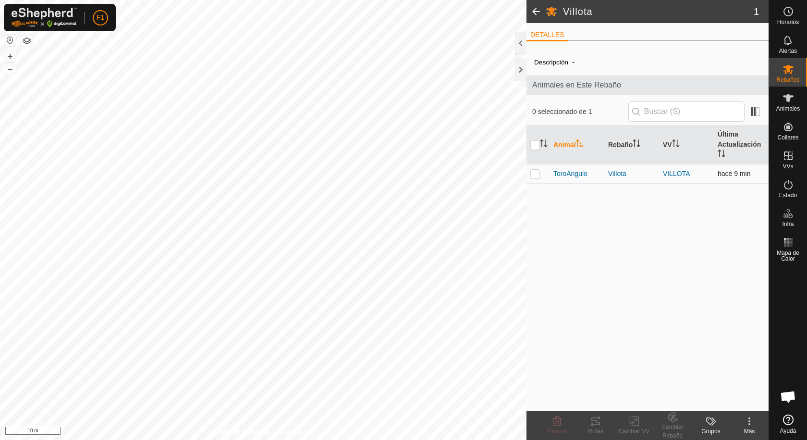
click at [532, 174] on p-checkbox at bounding box center [535, 174] width 10 height 8
checkbox input "true"
click at [752, 422] on icon at bounding box center [750, 421] width 12 height 12
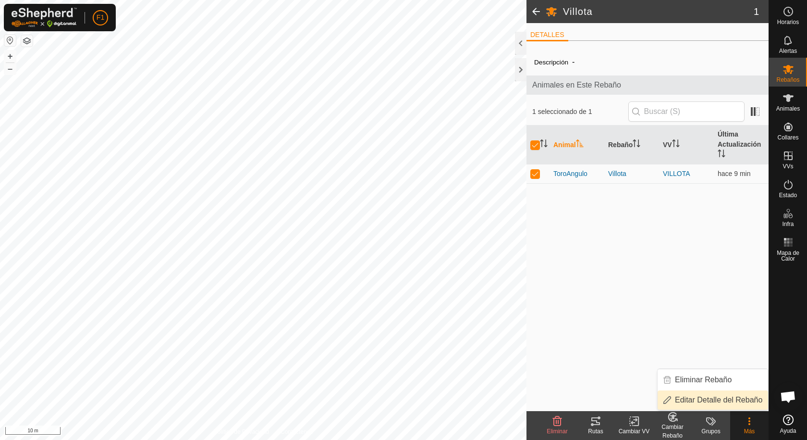
click at [731, 400] on link "Editar Detalle del Rebaño" at bounding box center [713, 399] width 111 height 19
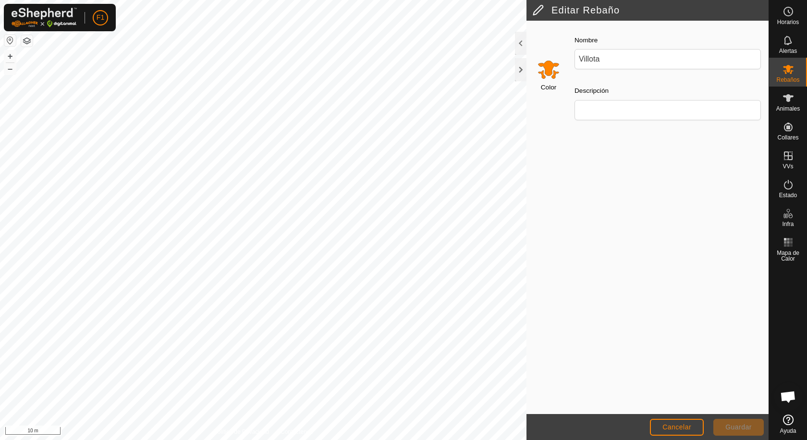
click at [552, 69] on input "Select a color" at bounding box center [548, 69] width 23 height 23
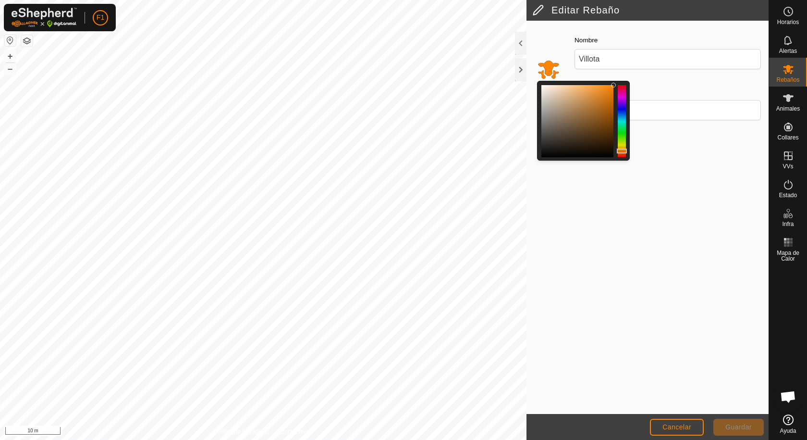
click at [553, 37] on div "Color" at bounding box center [547, 76] width 40 height 101
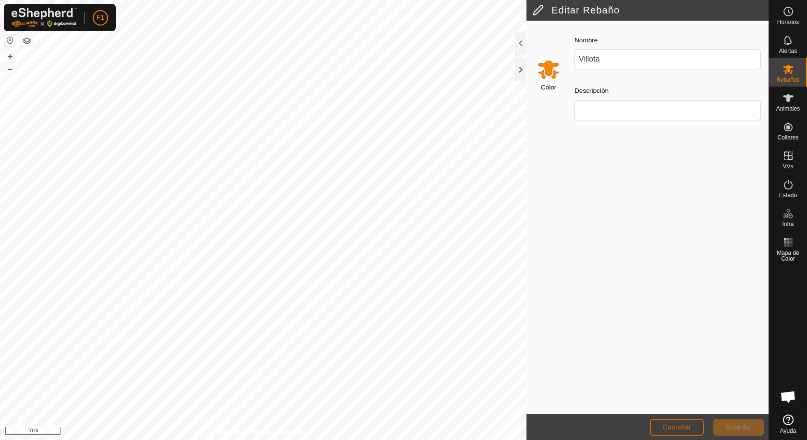
click at [690, 429] on span "Cancelar" at bounding box center [677, 427] width 29 height 8
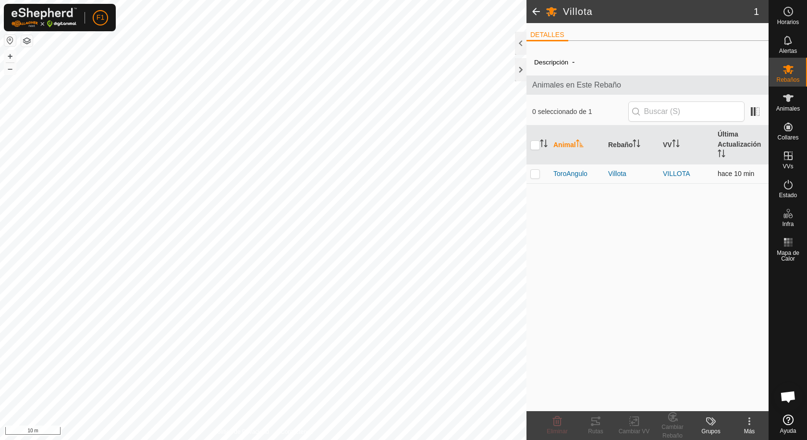
click at [539, 173] on p-checkbox at bounding box center [535, 174] width 10 height 8
checkbox input "true"
click at [539, 173] on p-checkbox at bounding box center [535, 174] width 10 height 8
checkbox input "false"
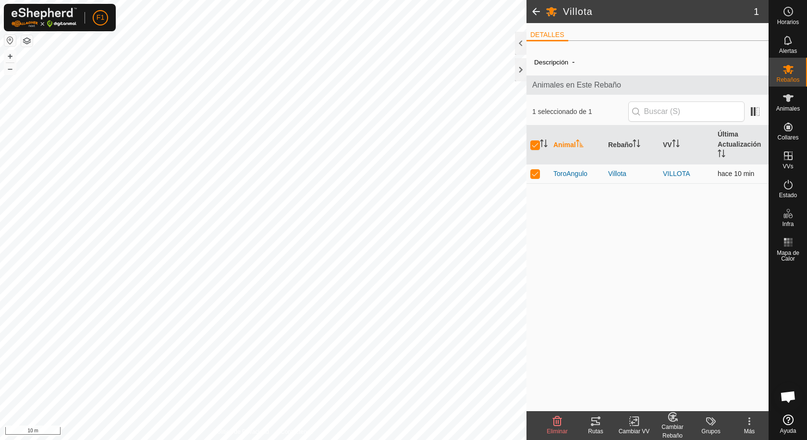
checkbox input "false"
click at [534, 175] on p-checkbox at bounding box center [535, 174] width 10 height 8
checkbox input "true"
click at [751, 423] on icon at bounding box center [750, 421] width 12 height 12
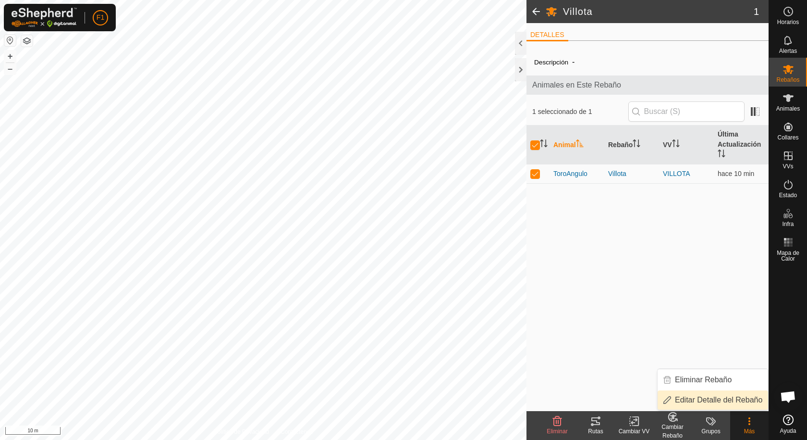
click at [722, 403] on link "Editar Detalle del Rebaño" at bounding box center [713, 399] width 111 height 19
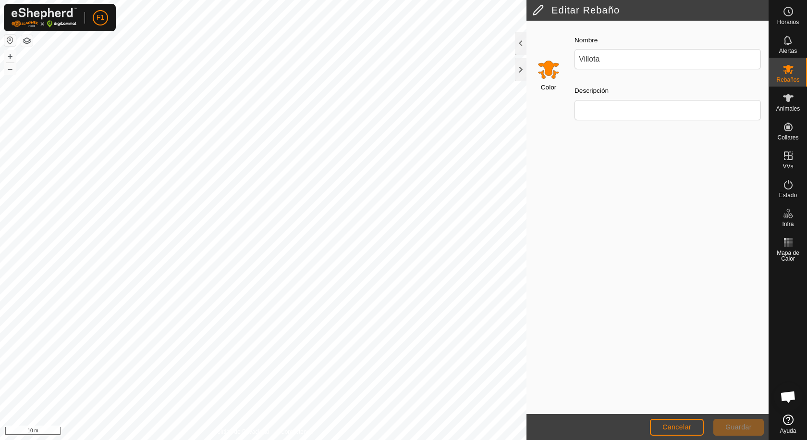
click at [552, 73] on input "Select a color" at bounding box center [548, 69] width 23 height 23
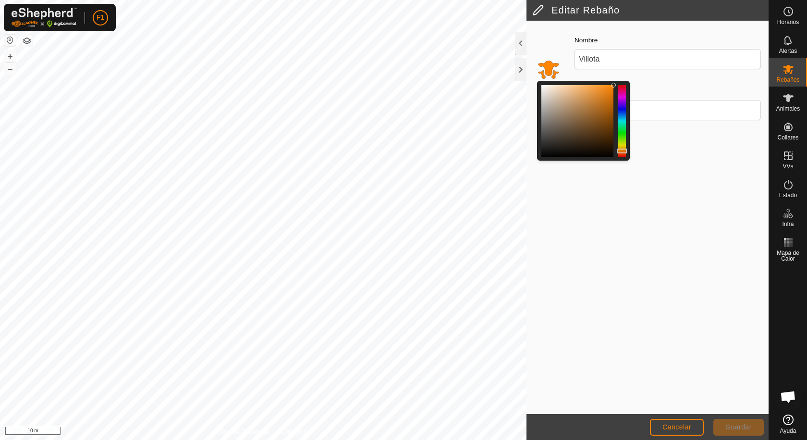
click at [622, 134] on div at bounding box center [622, 121] width 8 height 72
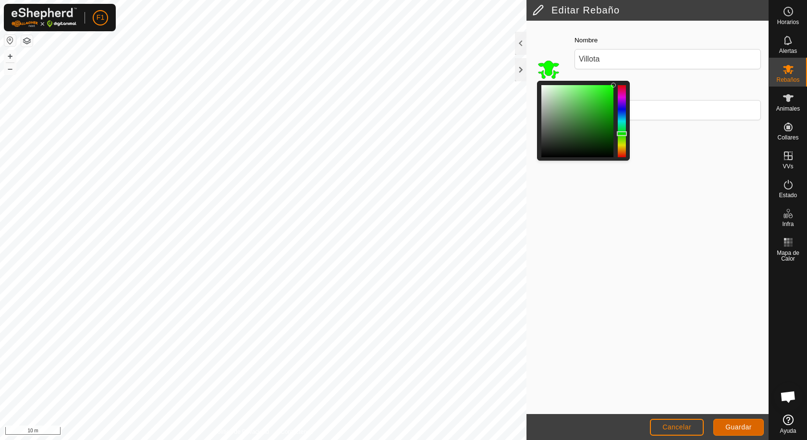
click at [726, 421] on button "Guardar" at bounding box center [738, 426] width 50 height 17
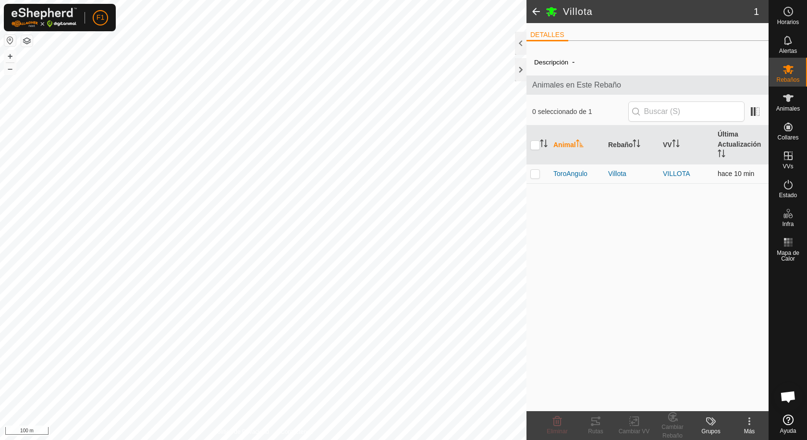
click at [535, 172] on p-checkbox at bounding box center [535, 174] width 10 height 8
checkbox input "true"
click at [750, 421] on icon at bounding box center [750, 421] width 2 height 2
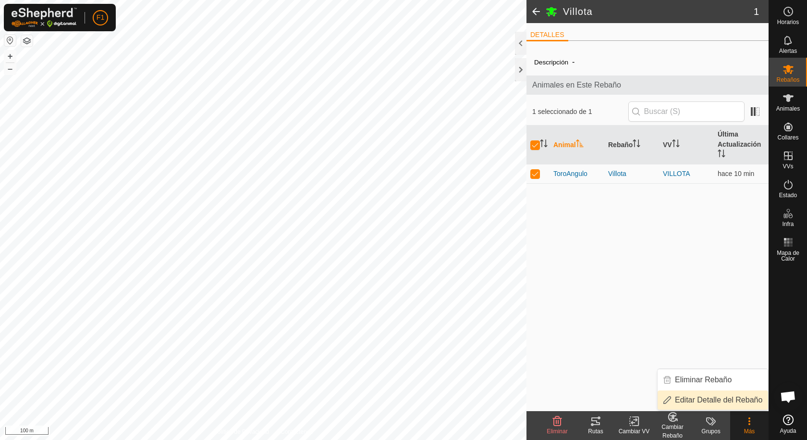
click at [705, 404] on link "Editar Detalle del Rebaño" at bounding box center [713, 399] width 111 height 19
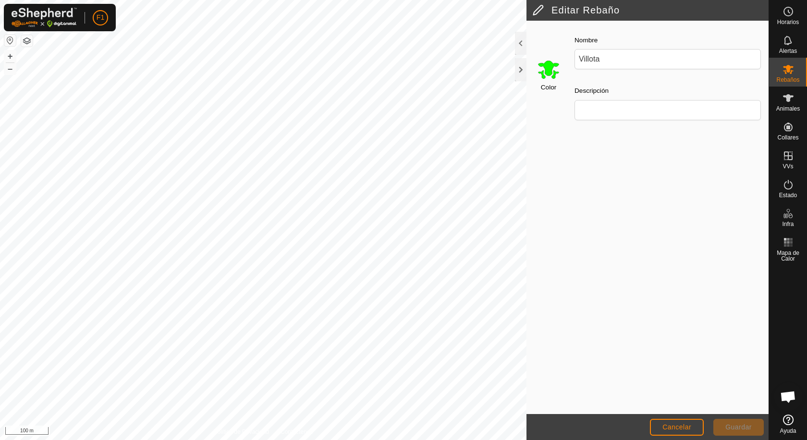
click at [545, 67] on input "Select a color" at bounding box center [548, 69] width 23 height 23
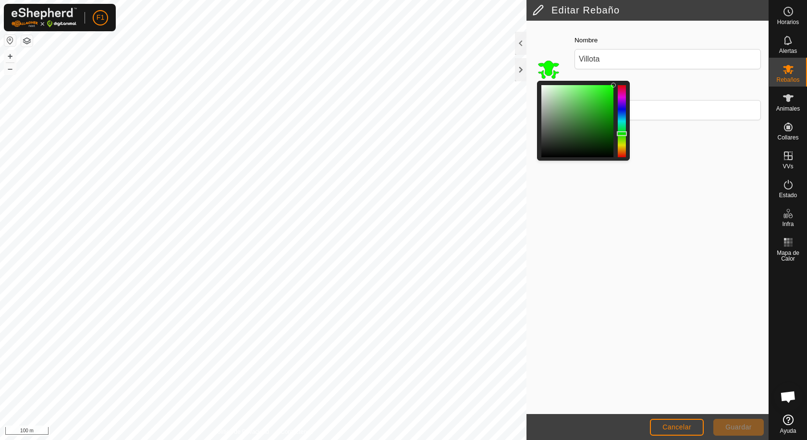
click at [621, 111] on div at bounding box center [622, 121] width 8 height 72
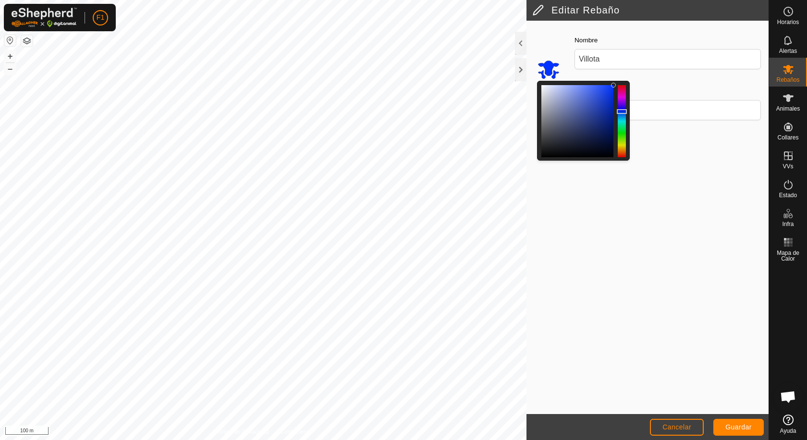
click at [623, 88] on div at bounding box center [622, 121] width 8 height 72
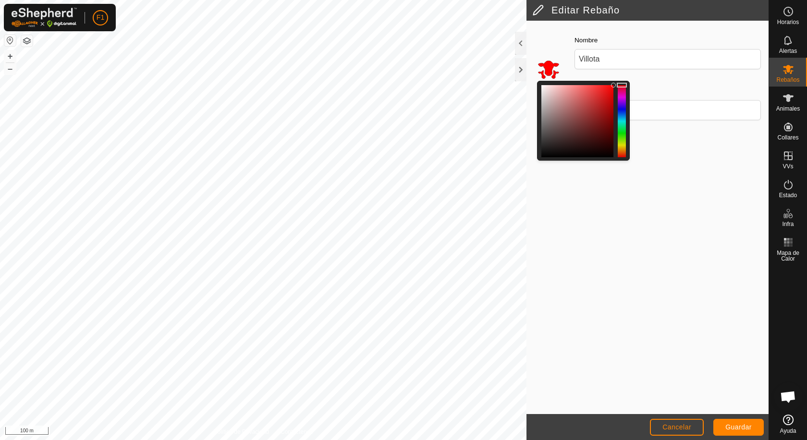
click at [623, 85] on div at bounding box center [622, 85] width 10 height 5
click at [610, 88] on div at bounding box center [609, 88] width 5 height 5
drag, startPoint x: 610, startPoint y: 88, endPoint x: 541, endPoint y: 84, distance: 68.8
click at [541, 84] on div at bounding box center [541, 85] width 5 height 5
click at [718, 422] on button "Guardar" at bounding box center [738, 426] width 50 height 17
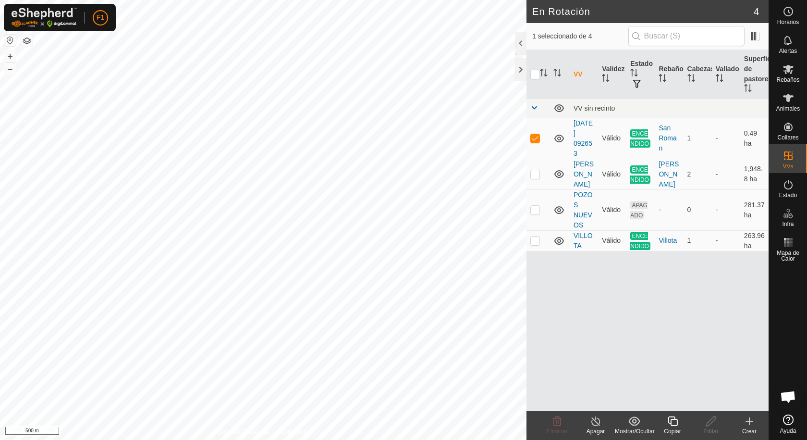
checkbox input "false"
checkbox input "true"
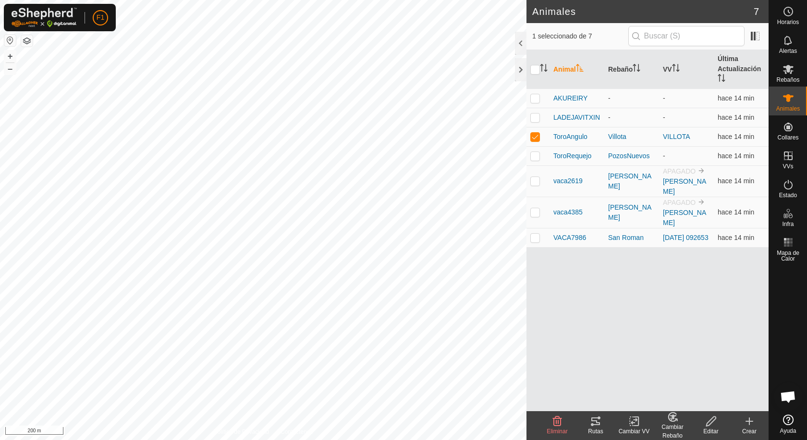
click at [712, 425] on icon at bounding box center [711, 421] width 12 height 12
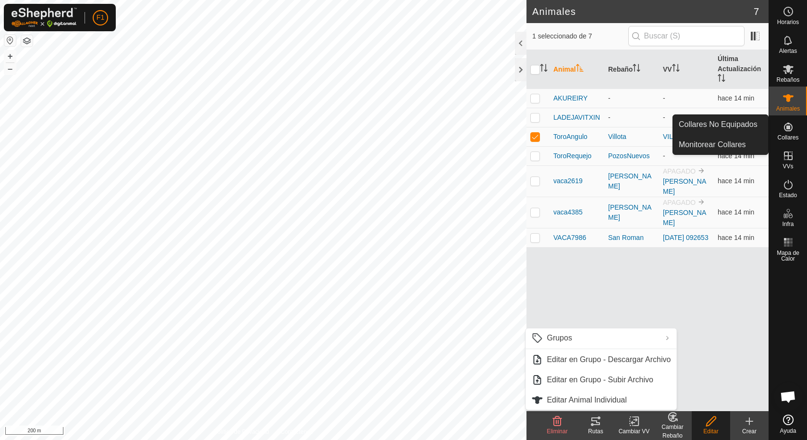
click at [790, 133] on es-neckbands-svg-icon at bounding box center [788, 126] width 17 height 15
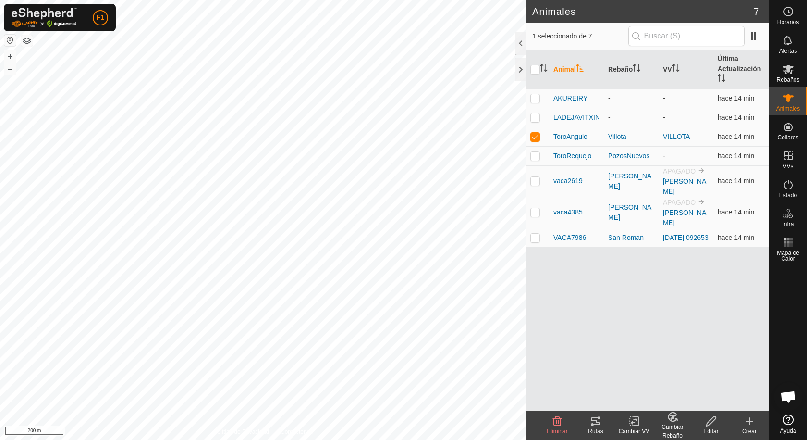
click at [747, 418] on icon at bounding box center [750, 421] width 12 height 12
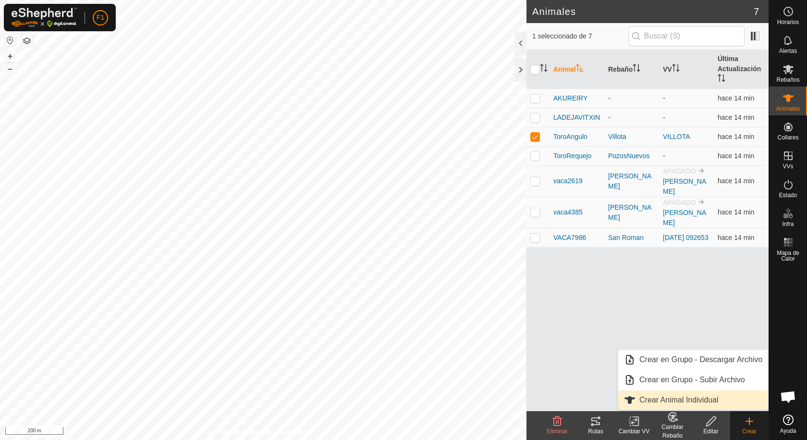
click at [637, 396] on link "Crear Animal Individual" at bounding box center [693, 399] width 150 height 19
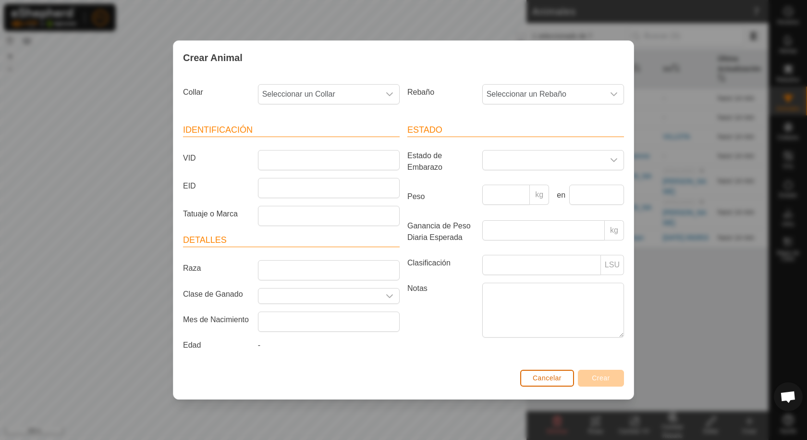
click at [546, 377] on span "Cancelar" at bounding box center [547, 378] width 29 height 8
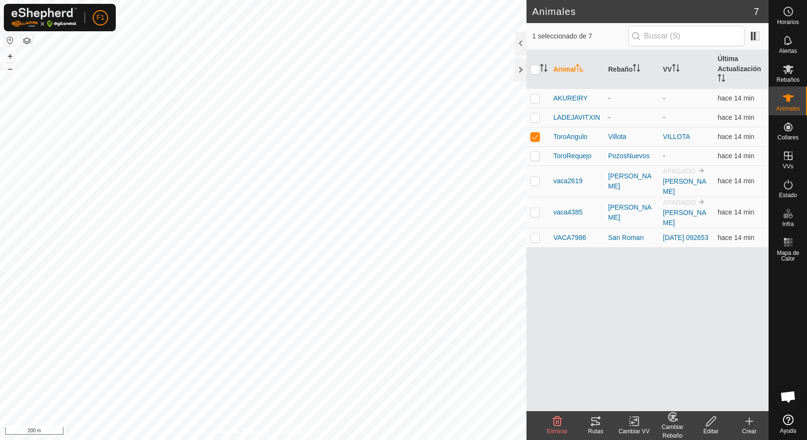
click at [751, 421] on icon at bounding box center [749, 421] width 7 height 0
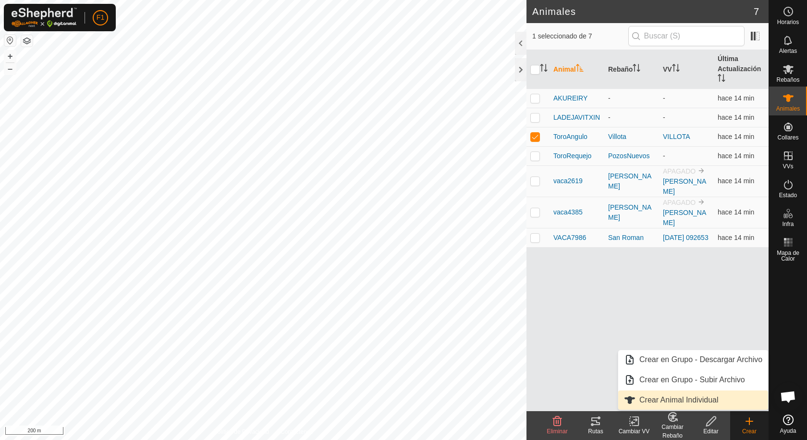
click at [663, 398] on link "Crear Animal Individual" at bounding box center [693, 399] width 150 height 19
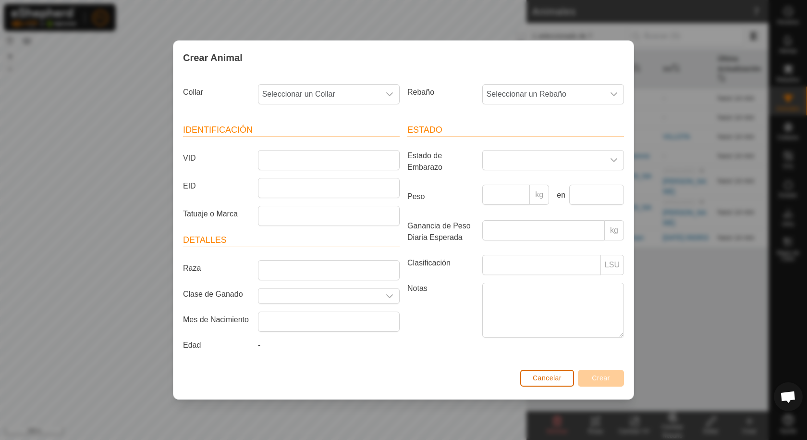
click at [559, 374] on span "Cancelar" at bounding box center [547, 378] width 29 height 8
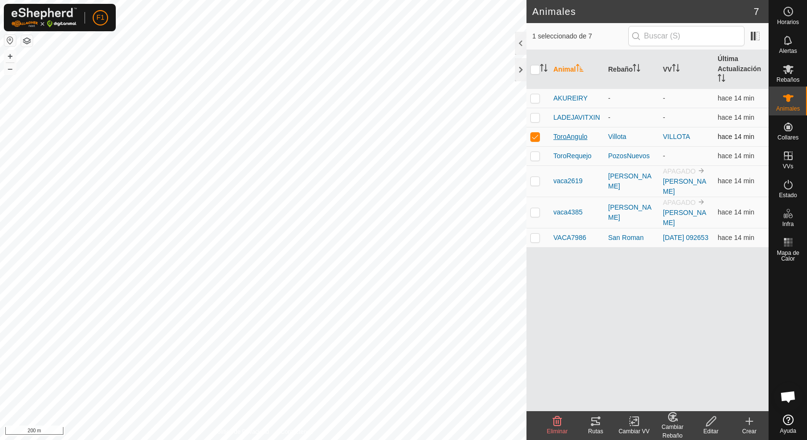
click at [565, 138] on span "ToroAngulo" at bounding box center [570, 137] width 34 height 10
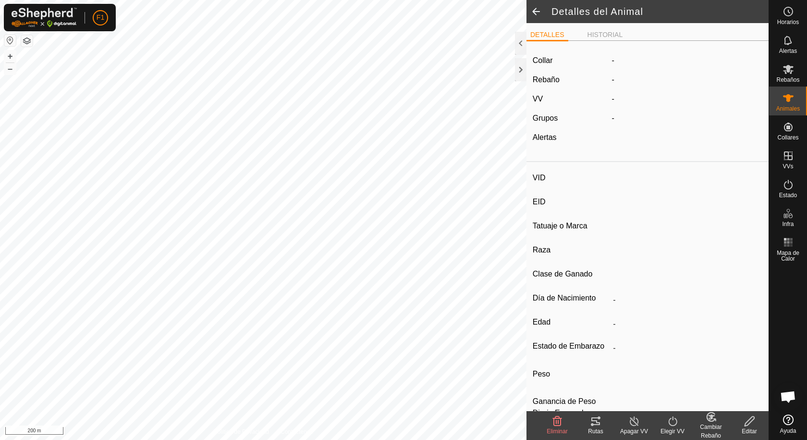
type input "ToroAngulo"
type input "-"
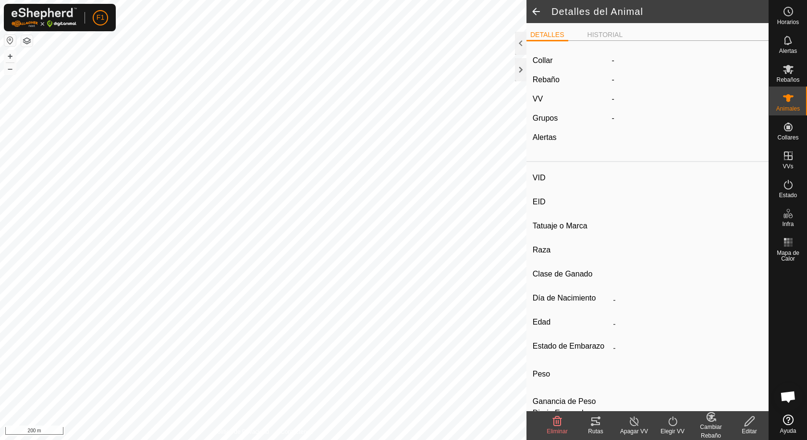
type input "0 kg"
type input "-"
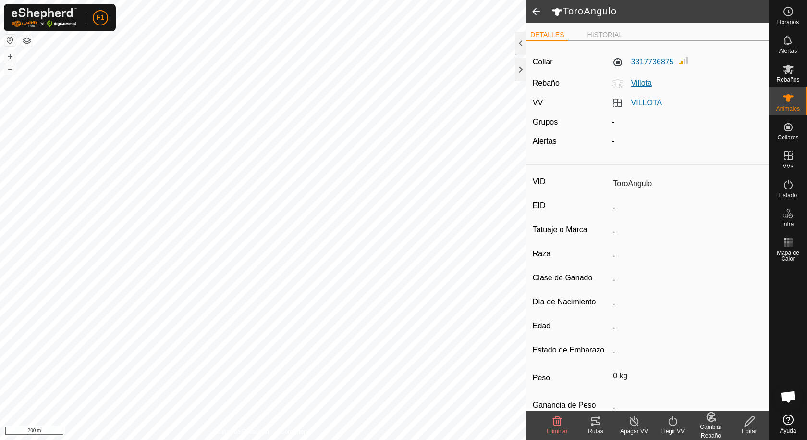
click at [618, 84] on icon at bounding box center [618, 84] width 12 height 12
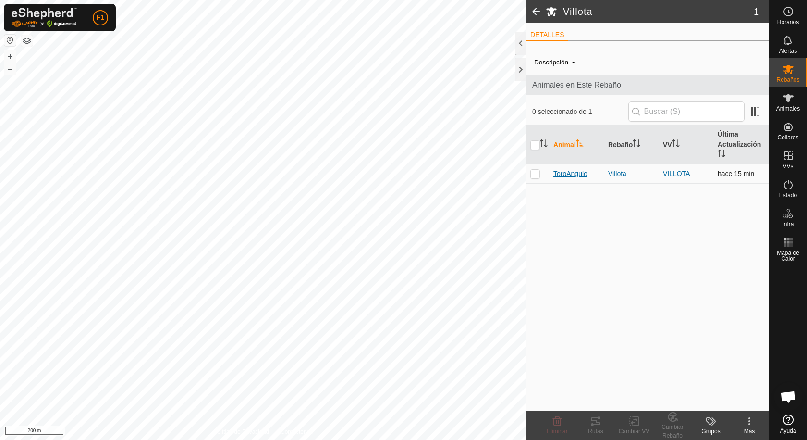
click at [562, 173] on span "ToroAngulo" at bounding box center [570, 174] width 34 height 10
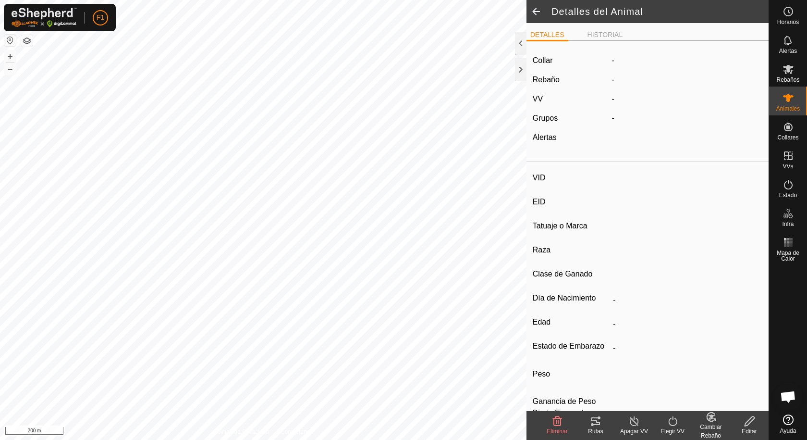
type input "ToroAngulo"
type input "-"
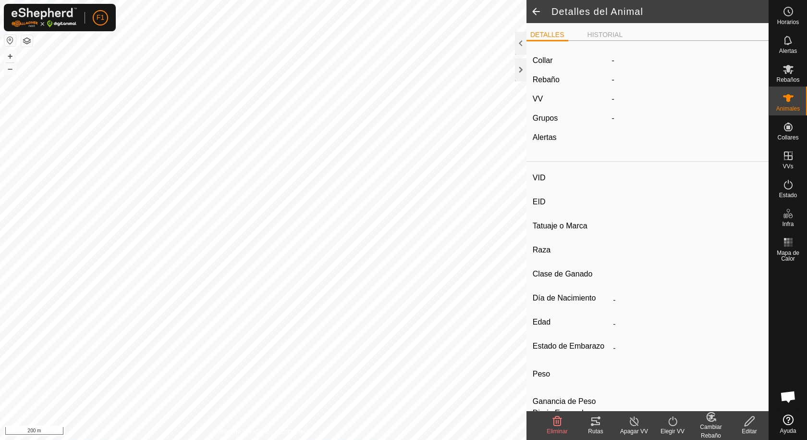
type input "0 kg"
type input "-"
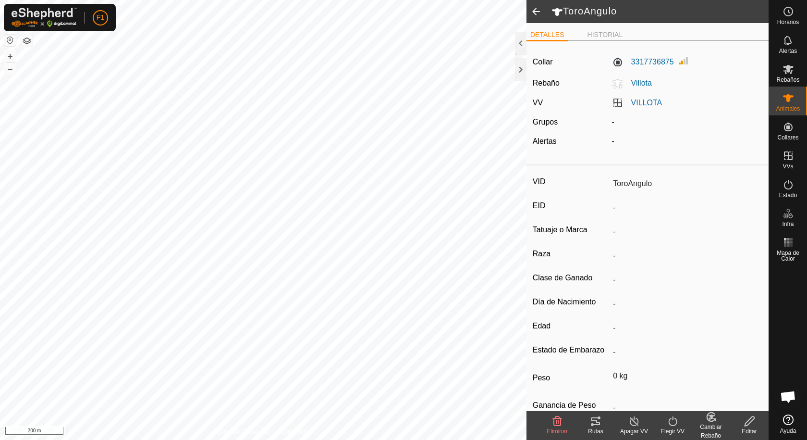
click at [538, 13] on span at bounding box center [536, 11] width 19 height 23
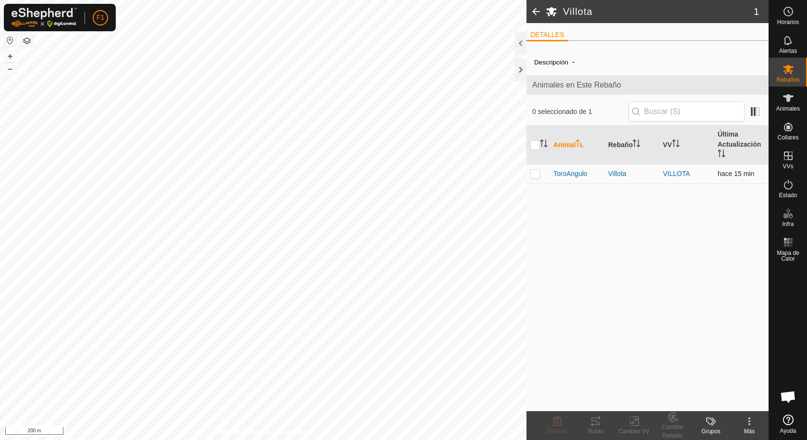
click at [535, 176] on p-checkbox at bounding box center [535, 174] width 10 height 8
checkbox input "true"
click at [747, 419] on icon at bounding box center [750, 421] width 12 height 12
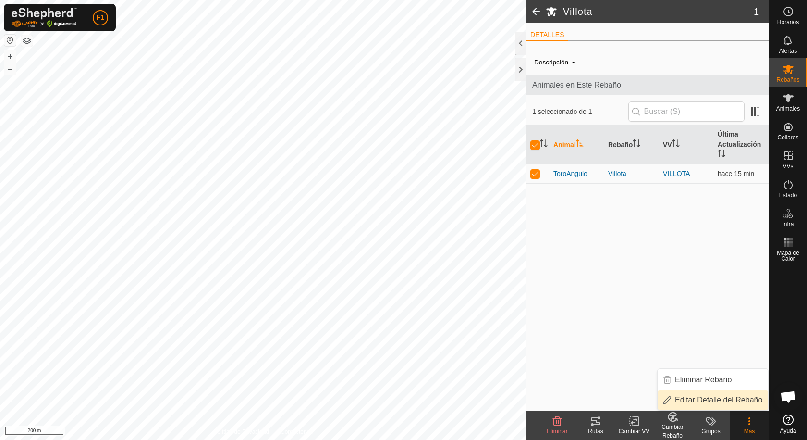
click at [737, 403] on link "Editar Detalle del Rebaño" at bounding box center [713, 399] width 111 height 19
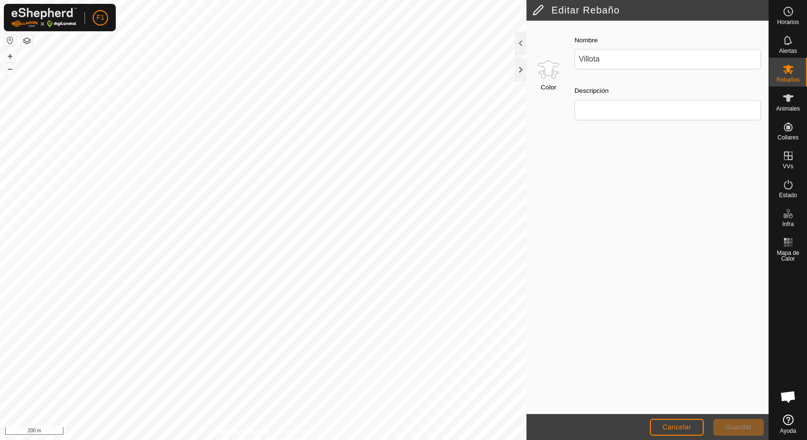
click at [553, 76] on input "Select a color" at bounding box center [548, 69] width 23 height 23
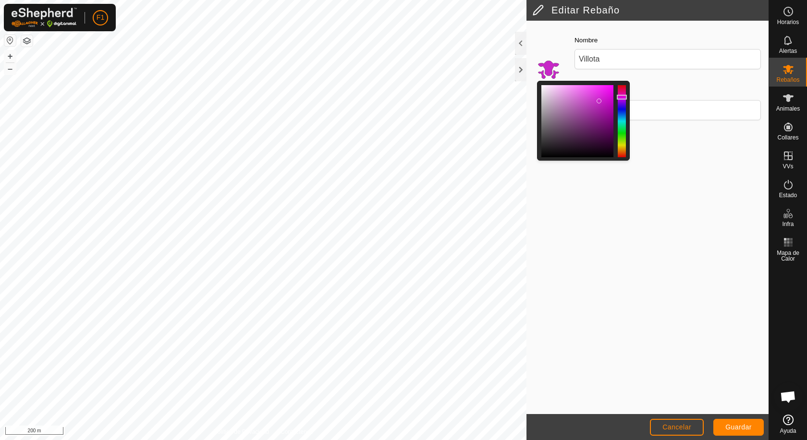
drag, startPoint x: 543, startPoint y: 84, endPoint x: 599, endPoint y: 100, distance: 58.7
click at [599, 100] on div at bounding box center [599, 100] width 5 height 5
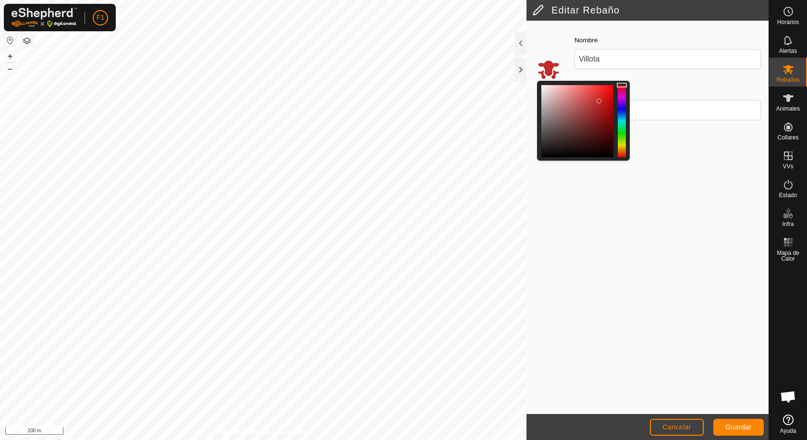
drag, startPoint x: 621, startPoint y: 95, endPoint x: 623, endPoint y: 82, distance: 12.7
click at [623, 82] on div at bounding box center [583, 121] width 93 height 80
click at [601, 101] on div at bounding box center [600, 100] width 5 height 5
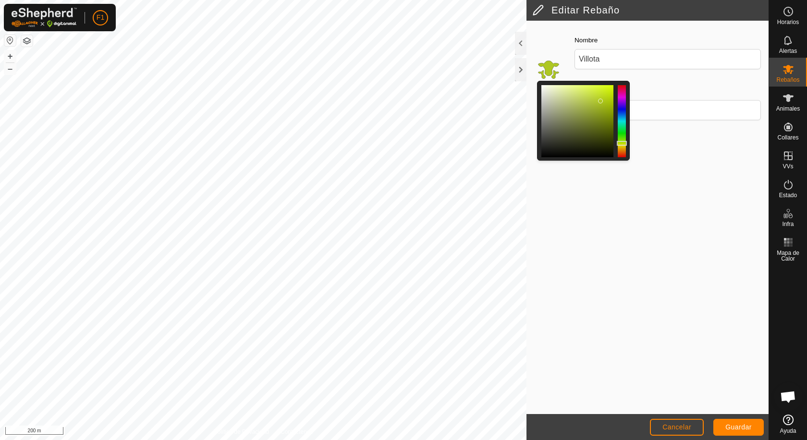
click at [622, 143] on div at bounding box center [622, 121] width 8 height 72
click at [622, 155] on div at bounding box center [622, 121] width 8 height 72
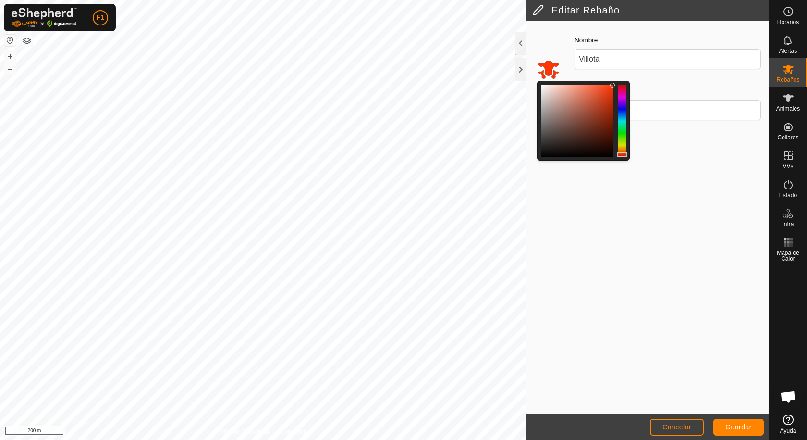
drag, startPoint x: 614, startPoint y: 155, endPoint x: 613, endPoint y: 85, distance: 70.1
click at [613, 85] on div at bounding box center [612, 85] width 5 height 5
click at [625, 151] on div at bounding box center [622, 151] width 10 height 5
click at [586, 116] on div at bounding box center [577, 121] width 72 height 72
click at [575, 128] on div at bounding box center [577, 121] width 72 height 72
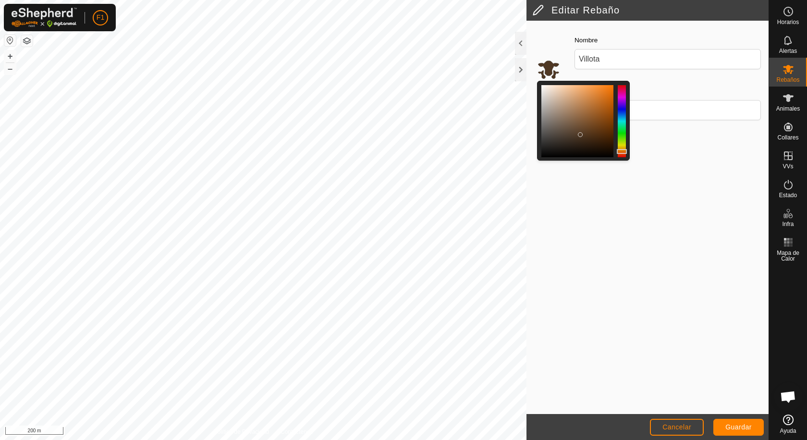
drag, startPoint x: 580, startPoint y: 135, endPoint x: 599, endPoint y: 115, distance: 26.5
click at [583, 132] on div at bounding box center [577, 121] width 72 height 72
click at [599, 115] on div at bounding box center [577, 121] width 72 height 72
drag, startPoint x: 592, startPoint y: 114, endPoint x: 569, endPoint y: 117, distance: 22.8
click at [584, 117] on div at bounding box center [577, 121] width 72 height 72
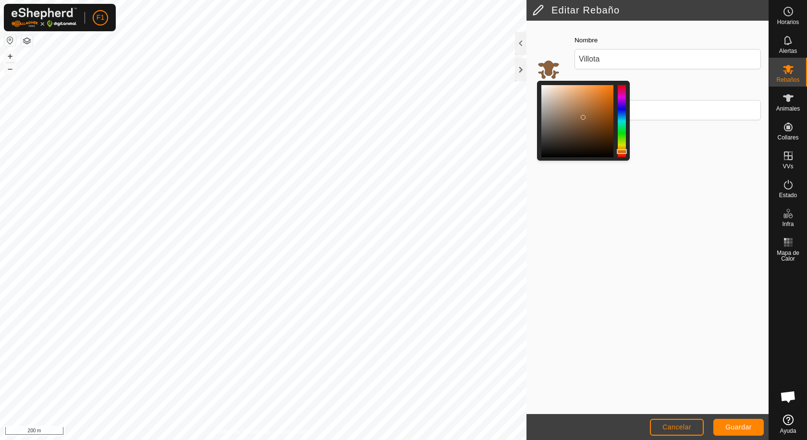
drag, startPoint x: 569, startPoint y: 117, endPoint x: 567, endPoint y: 126, distance: 9.3
click at [567, 126] on div at bounding box center [577, 121] width 72 height 72
drag, startPoint x: 568, startPoint y: 124, endPoint x: 610, endPoint y: 86, distance: 56.8
click at [610, 86] on div at bounding box center [609, 86] width 5 height 5
click at [742, 429] on span "Guardar" at bounding box center [738, 427] width 26 height 8
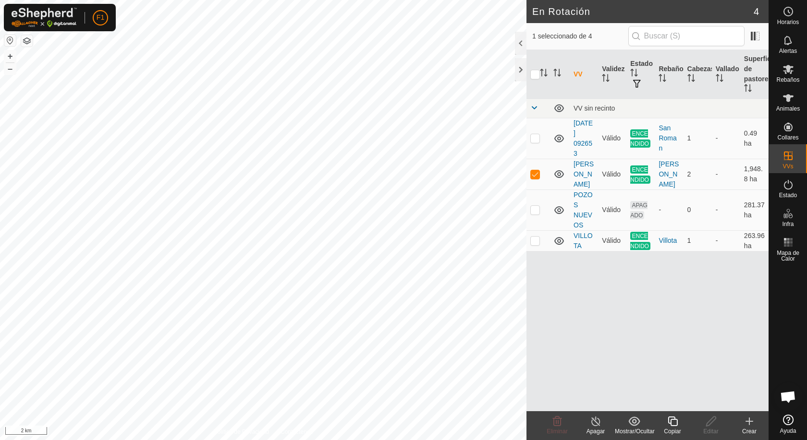
checkbox input "false"
checkbox input "true"
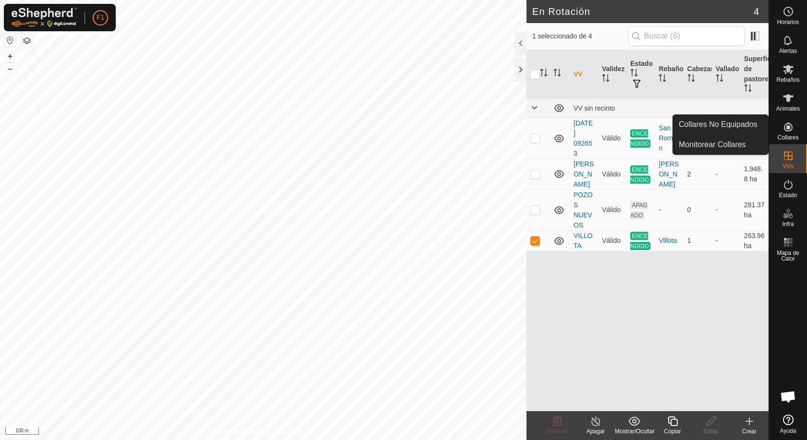
click at [787, 132] on icon at bounding box center [789, 127] width 12 height 12
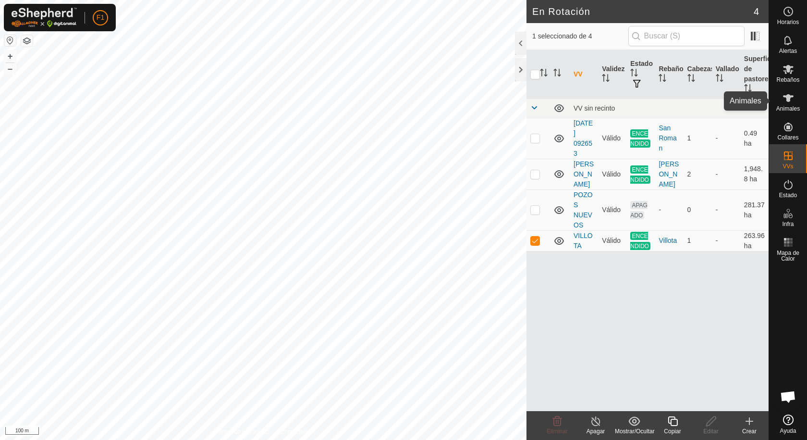
click at [790, 109] on span "Animales" at bounding box center [788, 109] width 24 height 6
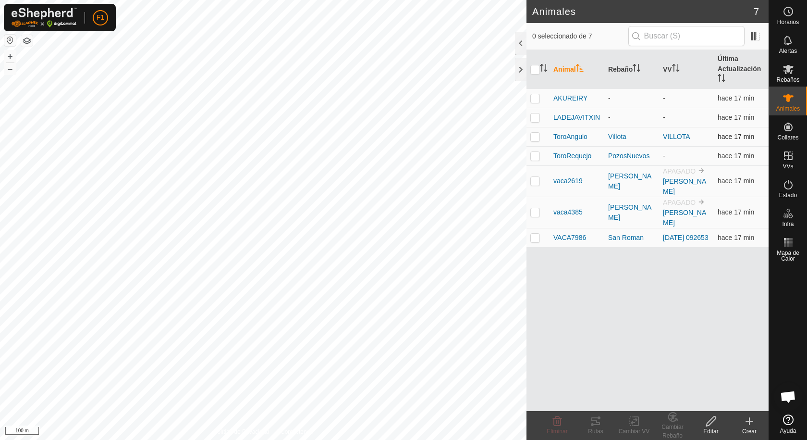
click at [535, 138] on p-checkbox at bounding box center [535, 137] width 10 height 8
checkbox input "true"
click at [747, 426] on icon at bounding box center [750, 421] width 12 height 12
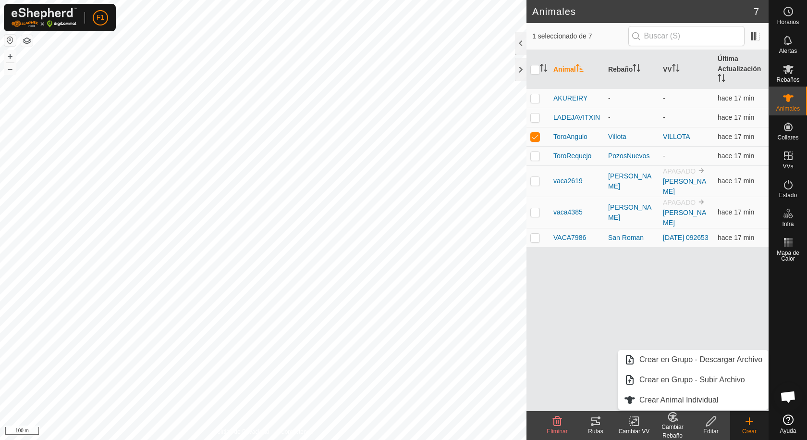
click at [679, 292] on div "Animal Rebaño VV Última Actualización AKUREIRY - - hace 17 min LADEJAVITXIN - -…" at bounding box center [648, 230] width 242 height 361
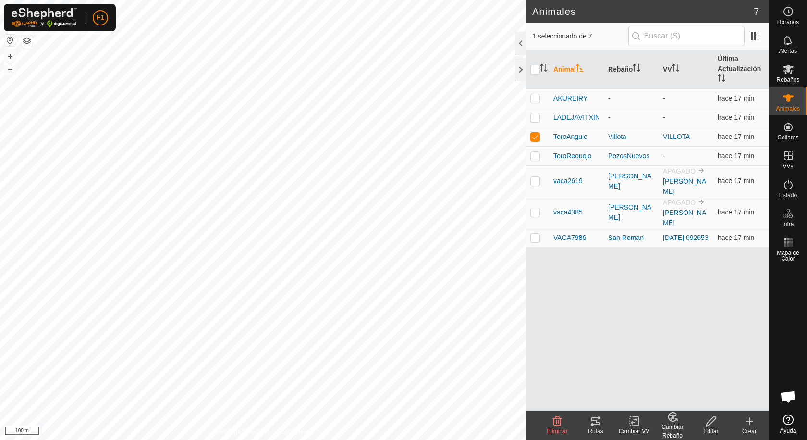
click at [719, 427] on div "Editar" at bounding box center [711, 431] width 38 height 9
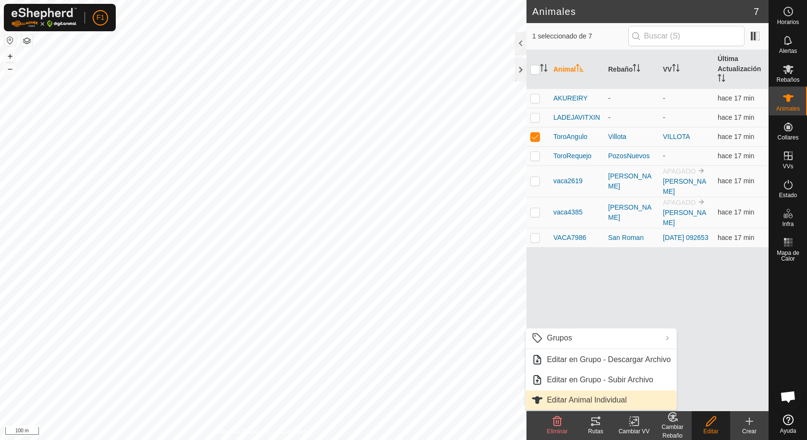
click at [630, 398] on link "Editar Animal Individual" at bounding box center [601, 399] width 151 height 19
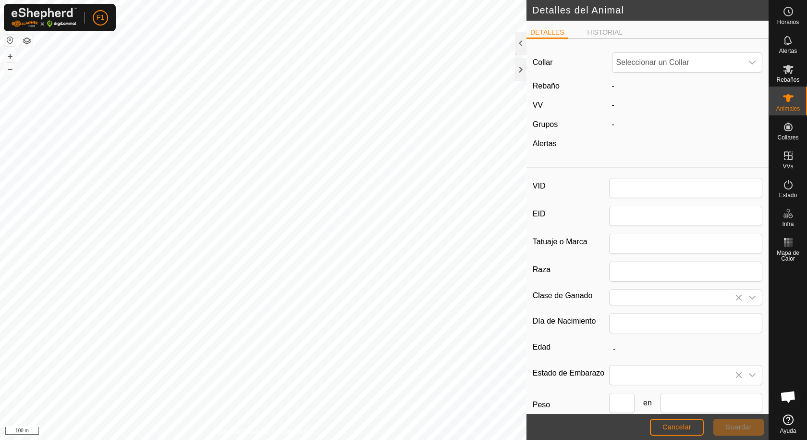
type input "ToroAngulo"
type input "0"
click at [616, 90] on icon at bounding box center [618, 86] width 12 height 12
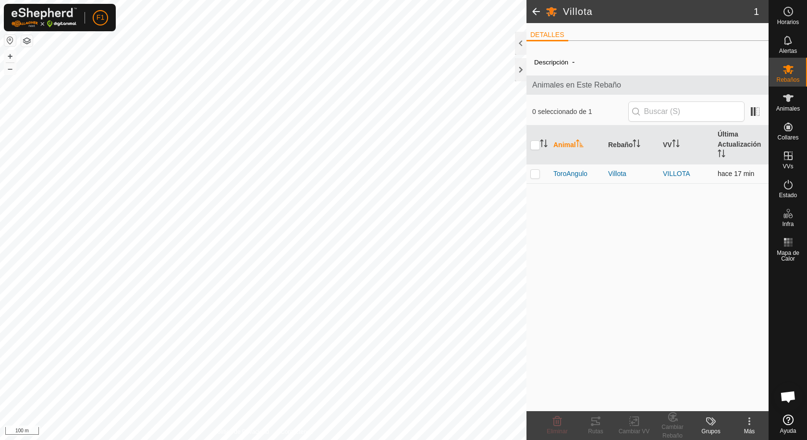
click at [536, 174] on p-checkbox at bounding box center [535, 174] width 10 height 8
checkbox input "true"
click at [754, 422] on icon at bounding box center [750, 421] width 12 height 12
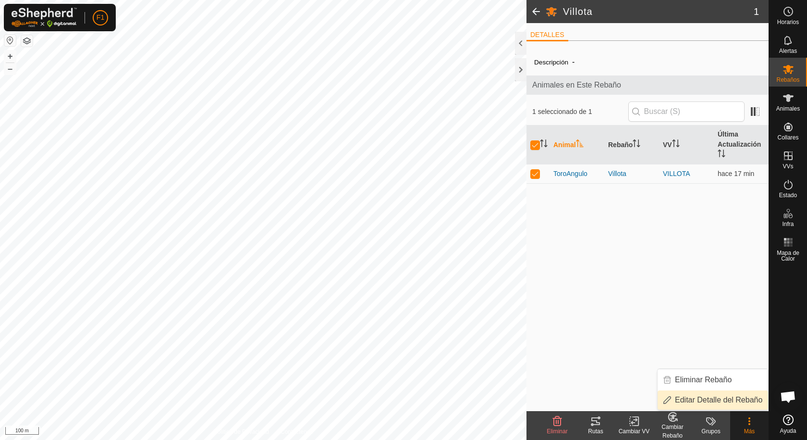
click at [719, 401] on link "Editar Detalle del Rebaño" at bounding box center [713, 399] width 111 height 19
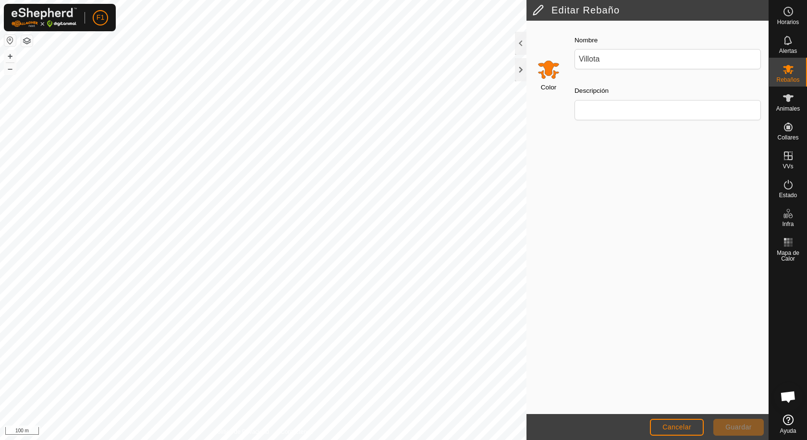
click at [550, 67] on input "Select a color" at bounding box center [548, 69] width 23 height 23
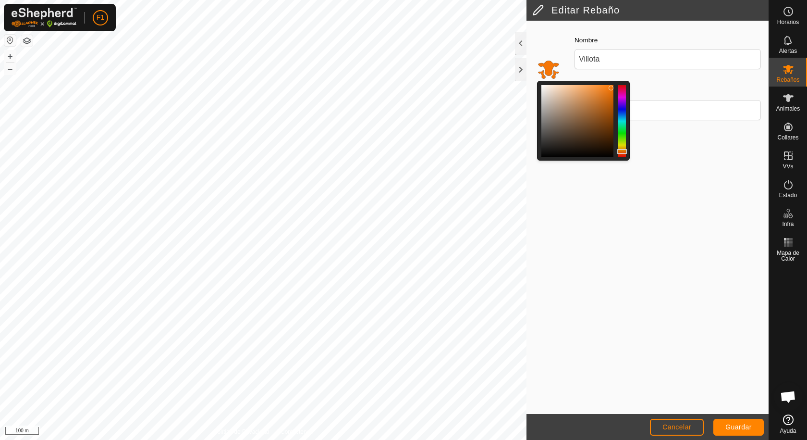
click at [612, 88] on div at bounding box center [611, 88] width 5 height 5
click at [741, 423] on span "Guardar" at bounding box center [738, 427] width 26 height 8
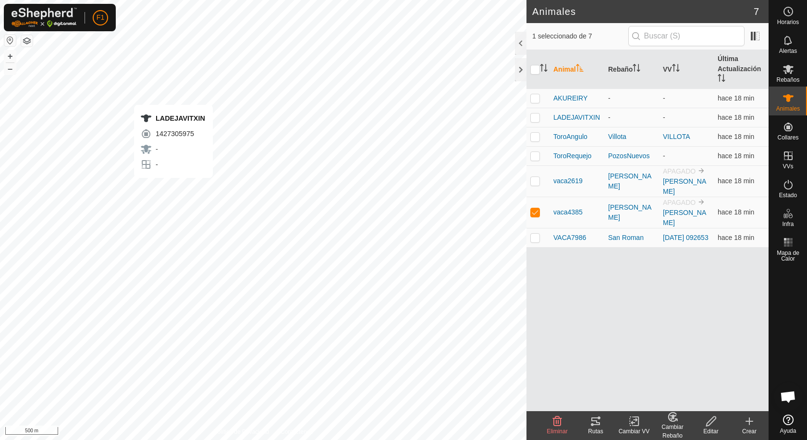
checkbox input "true"
checkbox input "false"
click at [578, 119] on span "LADEJAVITXIN" at bounding box center [576, 117] width 47 height 10
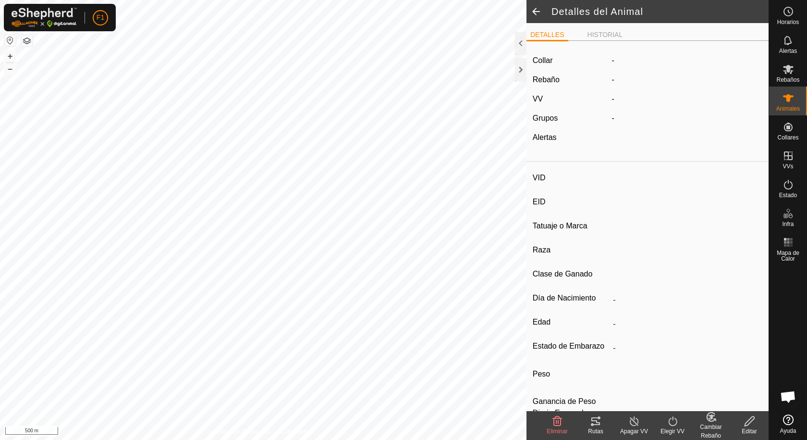
type input "LADEJAVITXIN"
type input "-"
type input "POTRA"
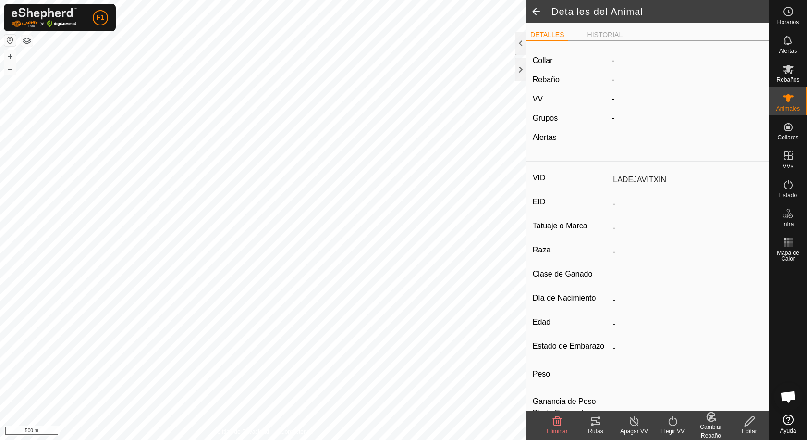
type input "0 kg"
type input "-"
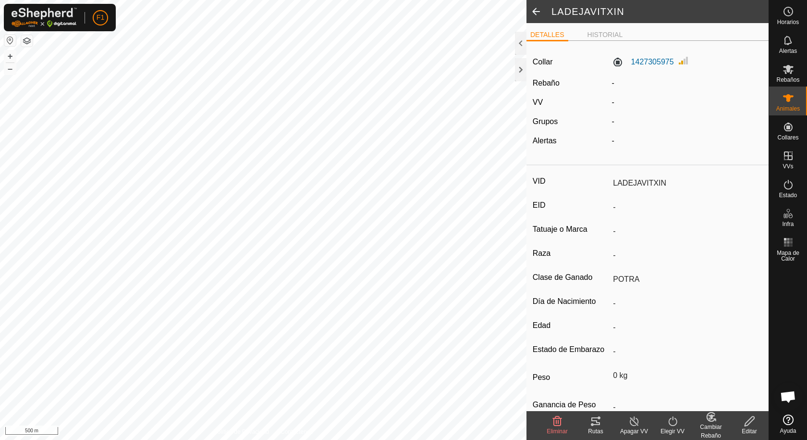
click at [536, 13] on span at bounding box center [536, 11] width 19 height 23
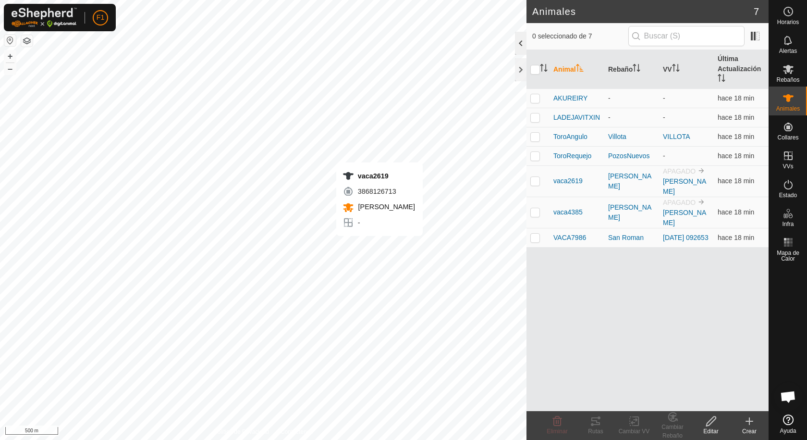
checkbox input "true"
click at [565, 176] on span "vaca2619" at bounding box center [567, 181] width 29 height 10
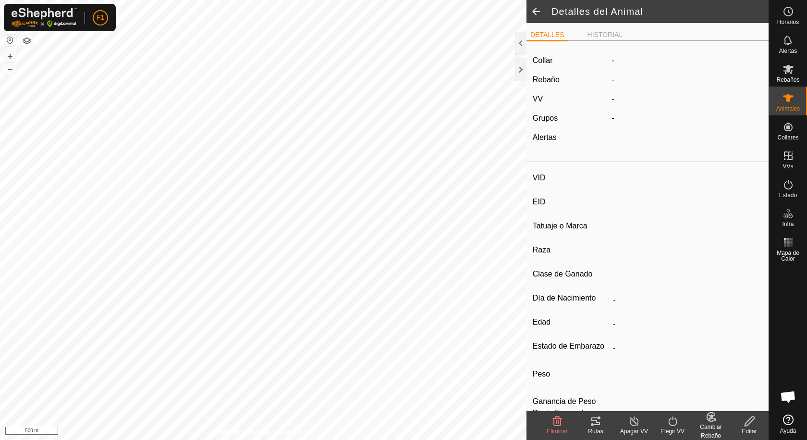
type input "vaca2619"
type input "-"
type input "TUDANCA"
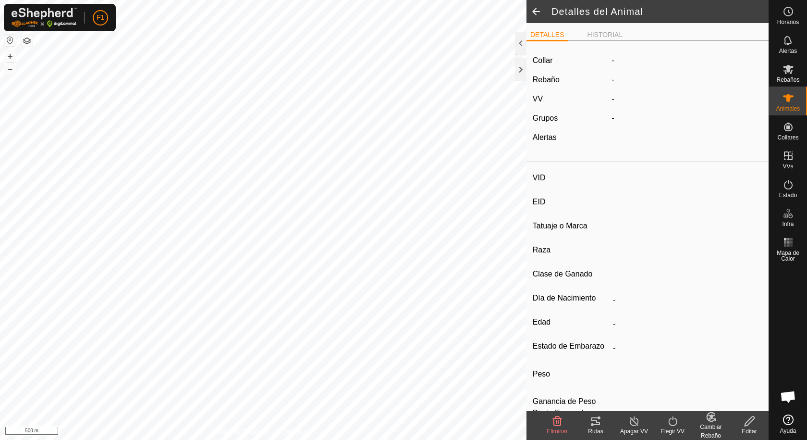
type input "0 kg"
type input "-"
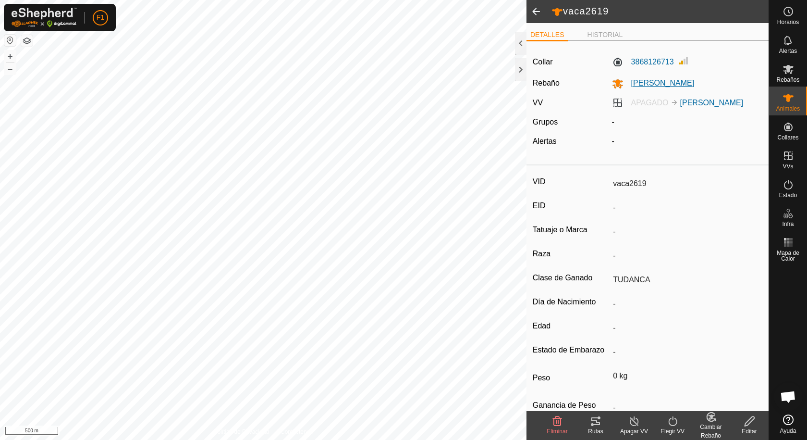
click at [614, 84] on icon at bounding box center [618, 84] width 12 height 12
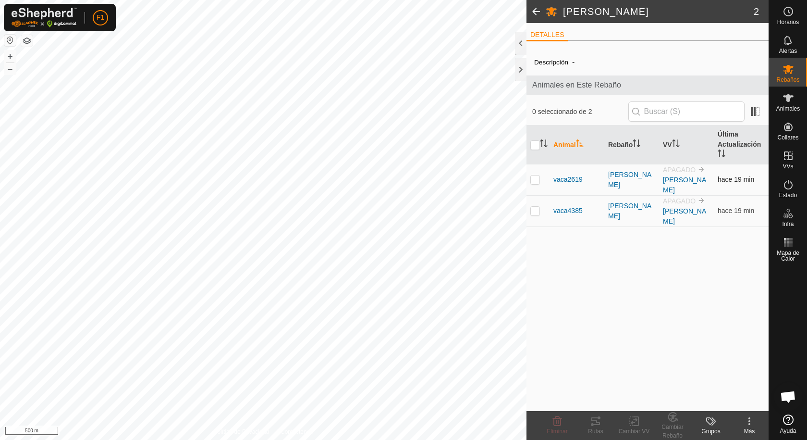
click at [540, 175] on p-checkbox at bounding box center [535, 179] width 10 height 8
checkbox input "true"
click at [747, 419] on icon at bounding box center [750, 421] width 12 height 12
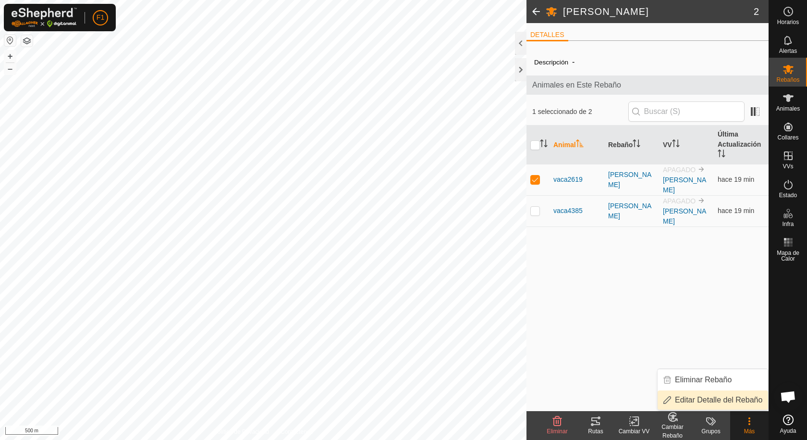
click at [738, 403] on link "Editar Detalle del Rebaño" at bounding box center [713, 399] width 111 height 19
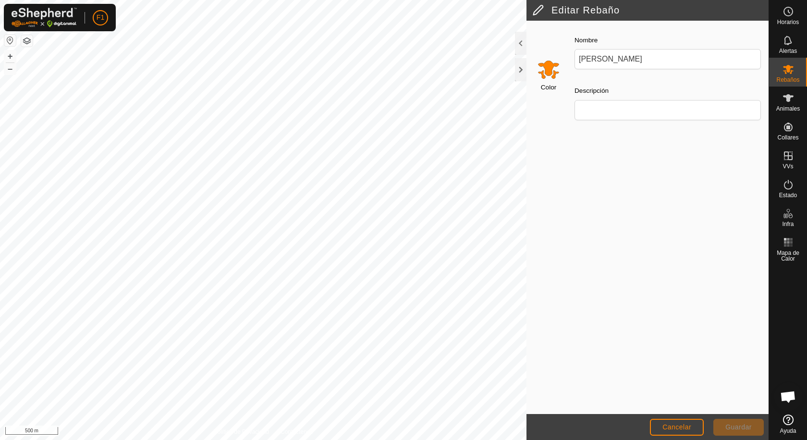
click at [548, 73] on input "Select a color" at bounding box center [548, 69] width 23 height 23
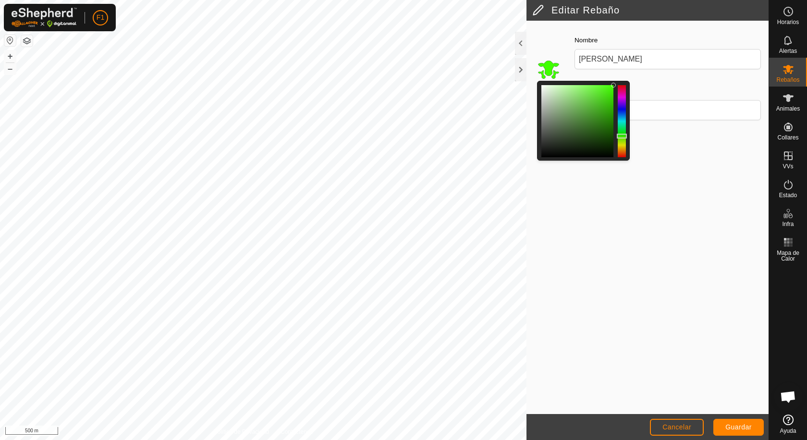
drag, startPoint x: 625, startPoint y: 148, endPoint x: 624, endPoint y: 136, distance: 12.0
click at [624, 136] on div at bounding box center [622, 121] width 8 height 72
drag, startPoint x: 612, startPoint y: 84, endPoint x: 592, endPoint y: 82, distance: 19.3
click at [592, 82] on div at bounding box center [583, 121] width 93 height 80
click at [727, 153] on div "Color Nombre [PERSON_NAME] Descripción" at bounding box center [648, 217] width 242 height 393
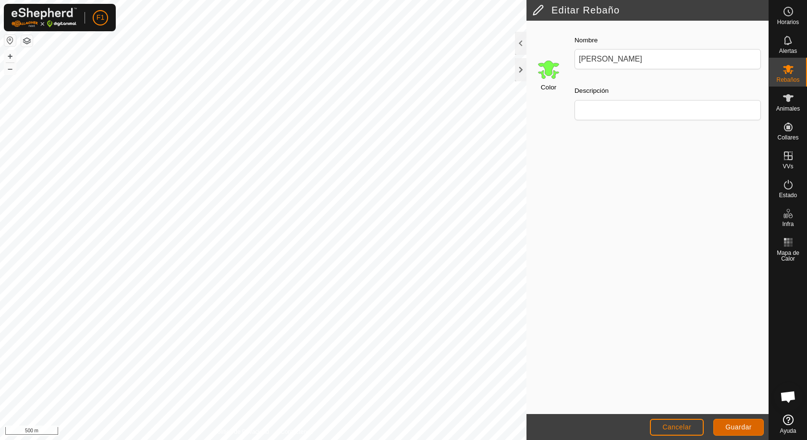
click at [744, 426] on span "Guardar" at bounding box center [738, 427] width 26 height 8
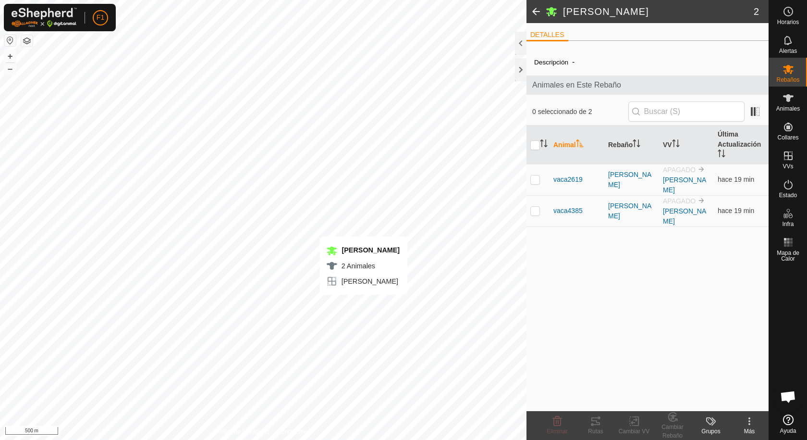
click at [369, 286] on div "[PERSON_NAME] 2 Animales [PERSON_NAME] + – ⇧ i 500 m" at bounding box center [263, 220] width 527 height 440
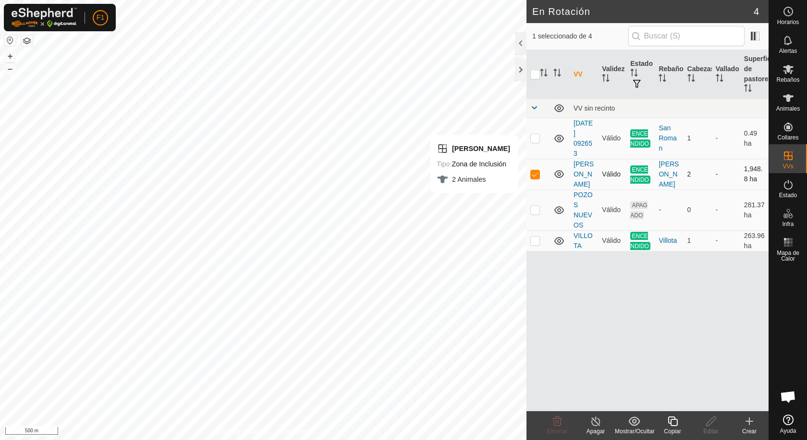
click at [563, 170] on icon at bounding box center [559, 174] width 10 height 8
click at [560, 169] on icon at bounding box center [559, 174] width 12 height 12
click at [544, 260] on div "VV Validez Estado Rebaño Cabezas Vallado Superficie de pastoreo VV sin recinto …" at bounding box center [648, 230] width 242 height 361
click at [535, 236] on p-checkbox at bounding box center [535, 240] width 10 height 8
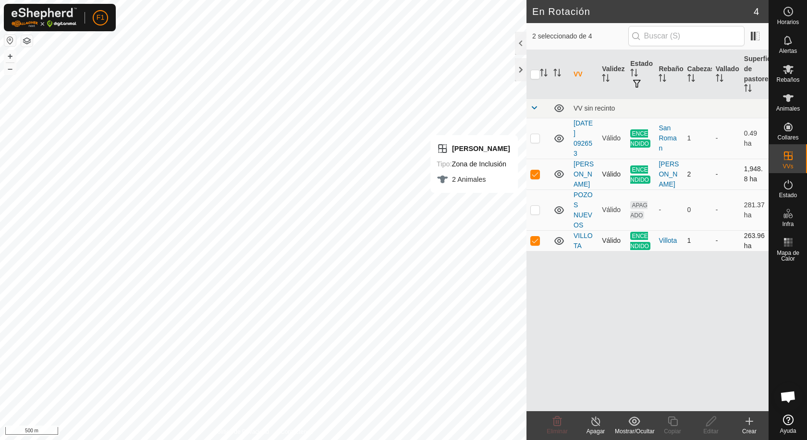
checkbox input "false"
click at [535, 170] on p-checkbox at bounding box center [535, 174] width 10 height 8
checkbox input "false"
click at [224, 0] on html "F1 Horarios Alertas Rebaños Animales Collares VVs Estado Infra Mapa de Calor Ay…" at bounding box center [403, 220] width 807 height 440
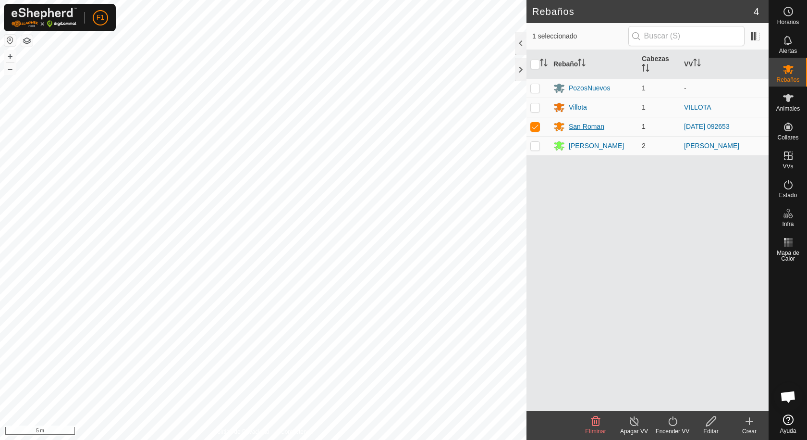
click at [586, 124] on div "San Roman" at bounding box center [587, 127] width 36 height 10
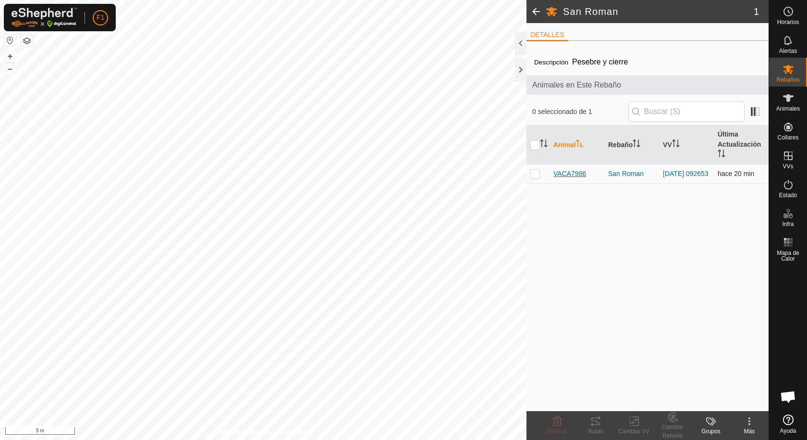
click at [576, 176] on span "VACA7986" at bounding box center [569, 174] width 33 height 10
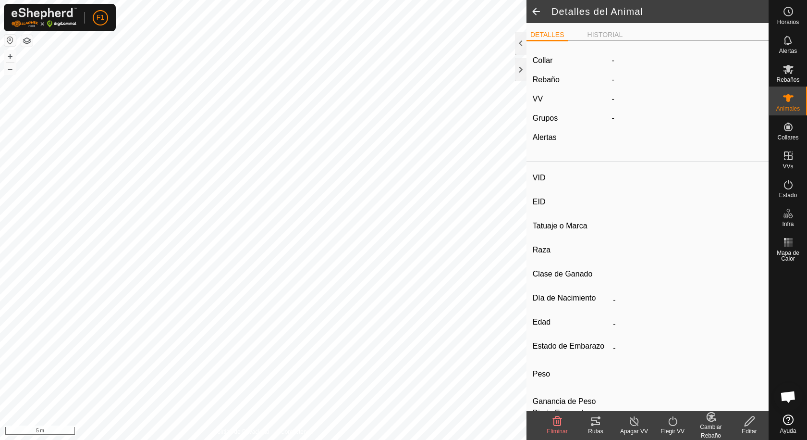
type input "VACA7986"
type input "-"
type input "TUDANCA"
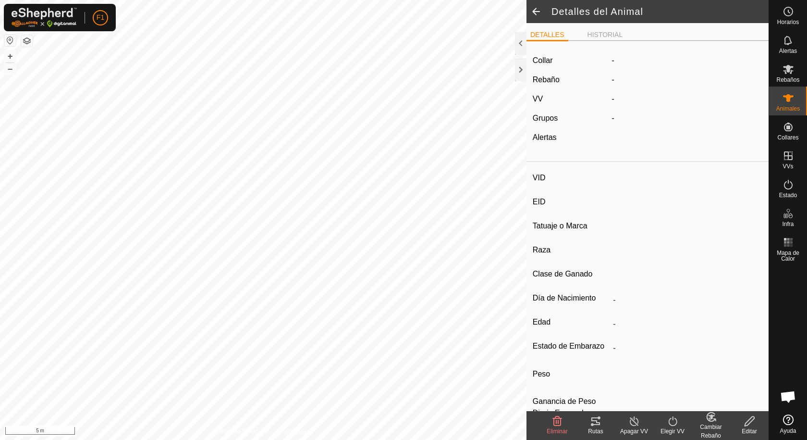
type input "0 kg"
type input "-"
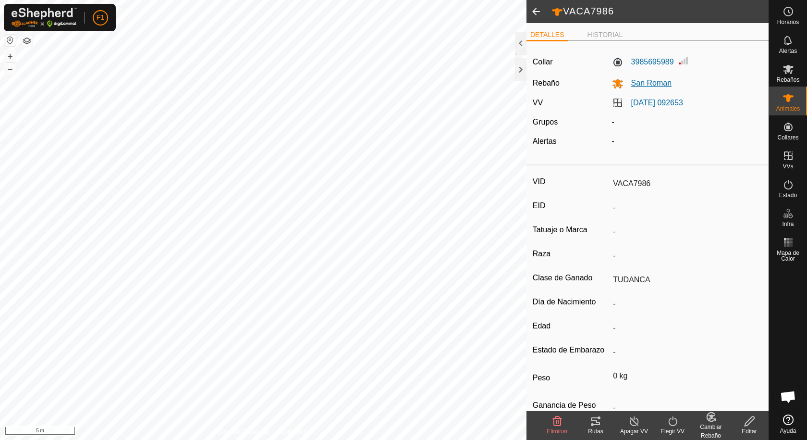
click at [630, 83] on span "San Roman" at bounding box center [648, 83] width 49 height 8
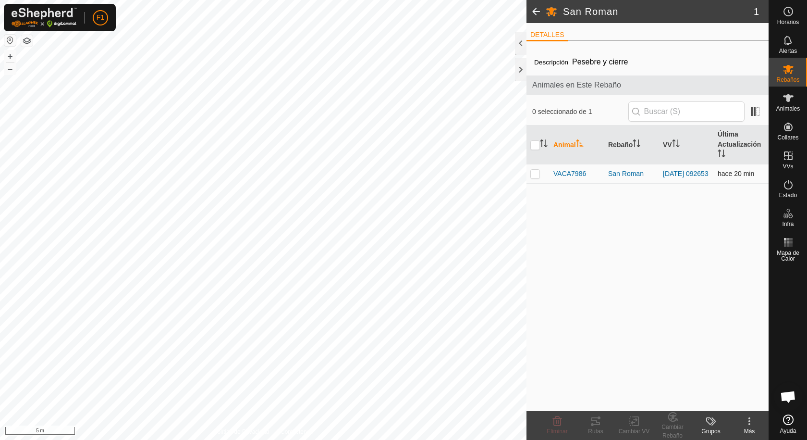
click at [535, 175] on p-checkbox at bounding box center [535, 174] width 10 height 8
checkbox input "true"
click at [750, 421] on icon at bounding box center [750, 421] width 12 height 12
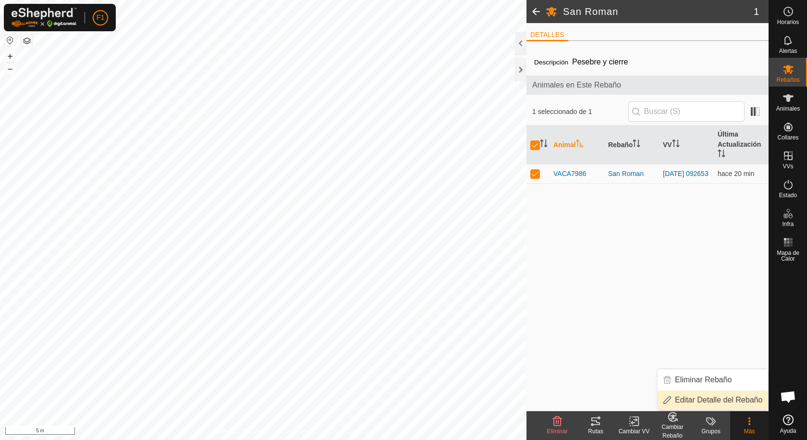
click at [733, 398] on link "Editar Detalle del Rebaño" at bounding box center [713, 399] width 111 height 19
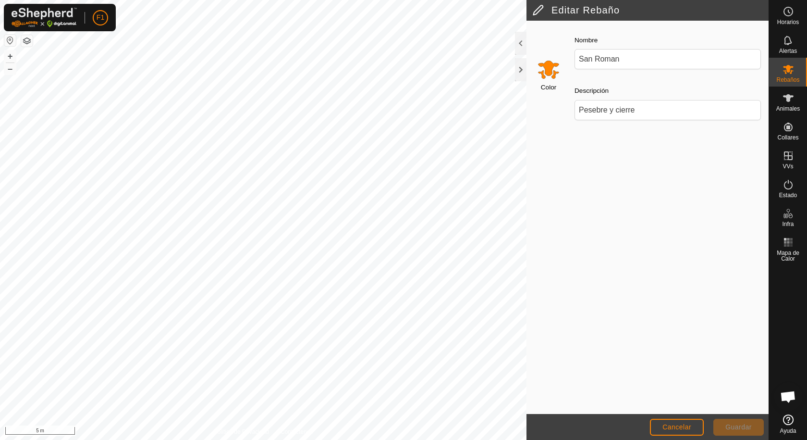
click at [545, 68] on input "Select a color" at bounding box center [548, 69] width 23 height 23
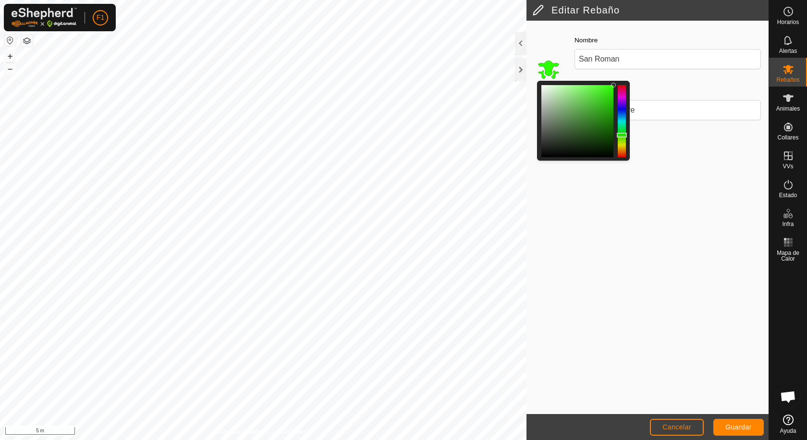
drag, startPoint x: 625, startPoint y: 147, endPoint x: 624, endPoint y: 135, distance: 12.5
click at [624, 135] on div at bounding box center [622, 121] width 8 height 72
drag, startPoint x: 611, startPoint y: 85, endPoint x: 590, endPoint y: 85, distance: 20.2
click at [590, 85] on div at bounding box center [577, 121] width 72 height 72
click at [652, 137] on div "Color Nombre San Roman Descripción Pesebre y cierre" at bounding box center [648, 217] width 242 height 393
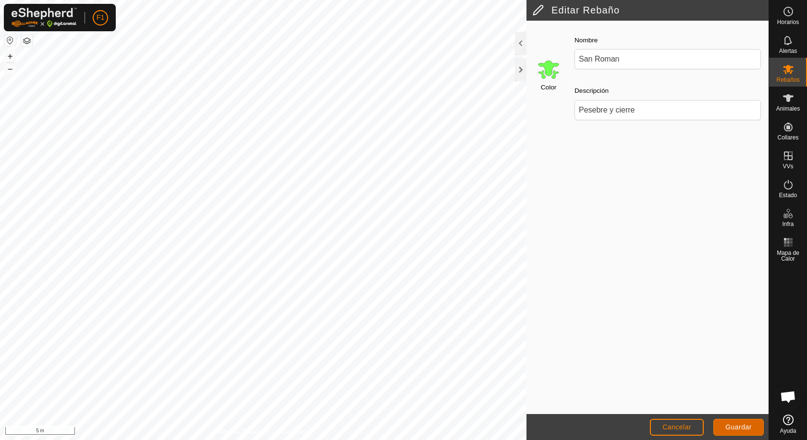
click at [746, 432] on button "Guardar" at bounding box center [738, 426] width 50 height 17
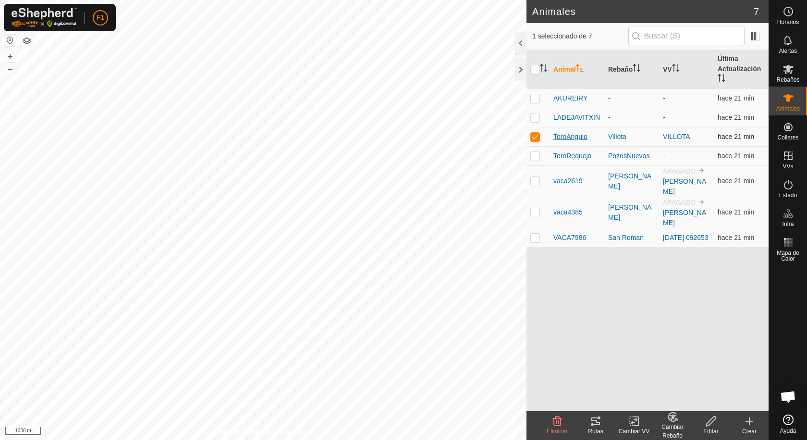
click at [571, 137] on span "ToroAngulo" at bounding box center [570, 137] width 34 height 10
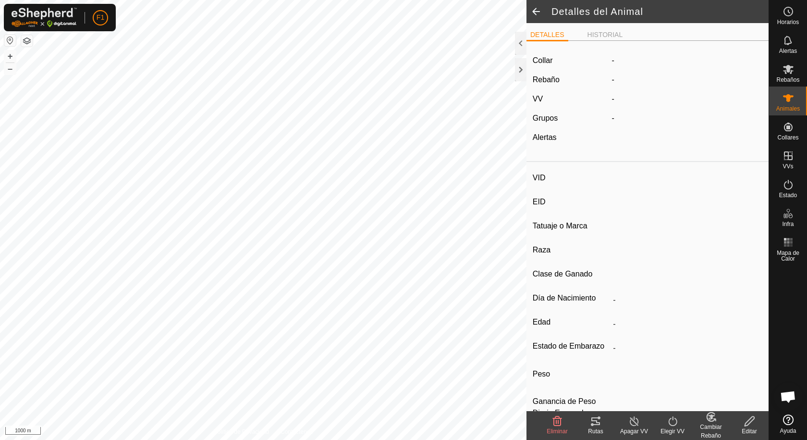
type input "ToroAngulo"
type input "-"
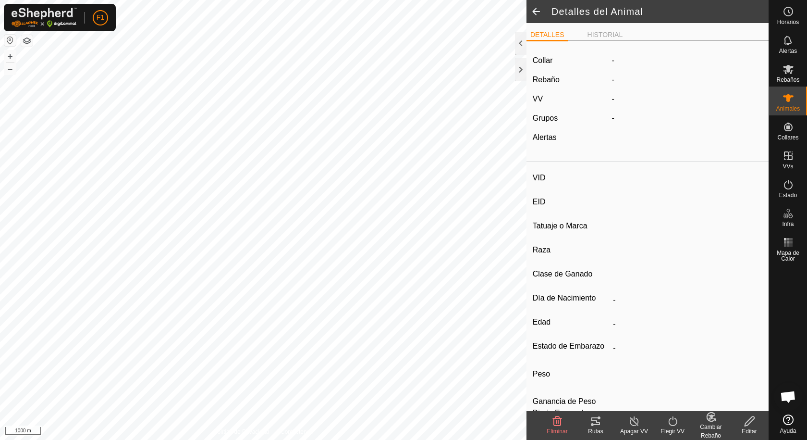
type input "0 kg"
type input "-"
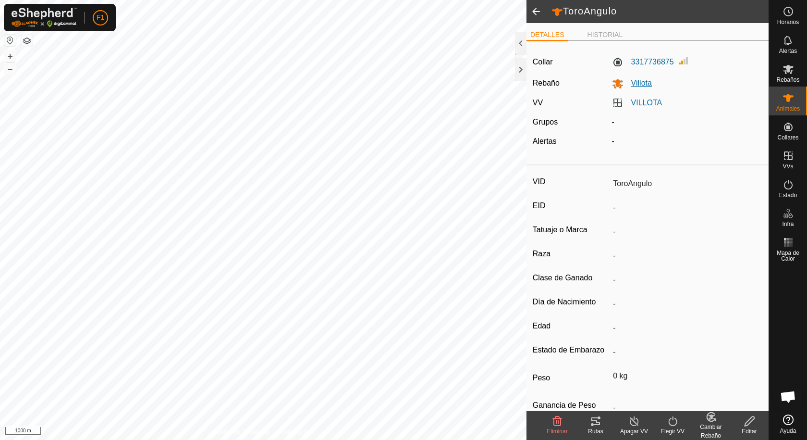
click at [641, 82] on span "Villota" at bounding box center [638, 83] width 28 height 8
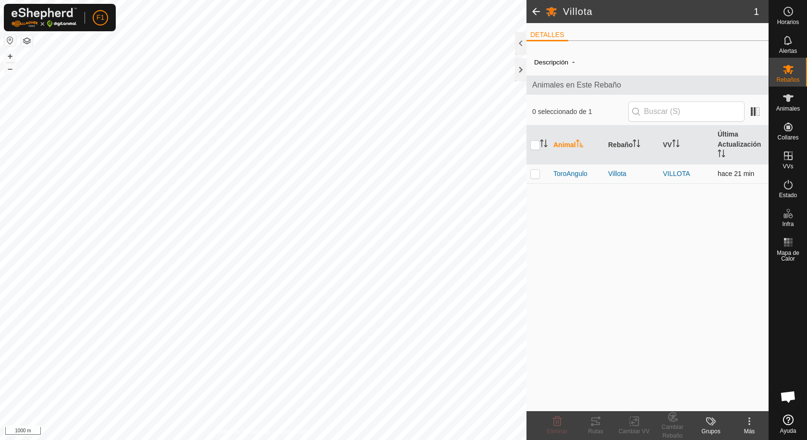
click at [537, 175] on p-checkbox at bounding box center [535, 174] width 10 height 8
checkbox input "true"
click at [750, 422] on icon at bounding box center [750, 421] width 12 height 12
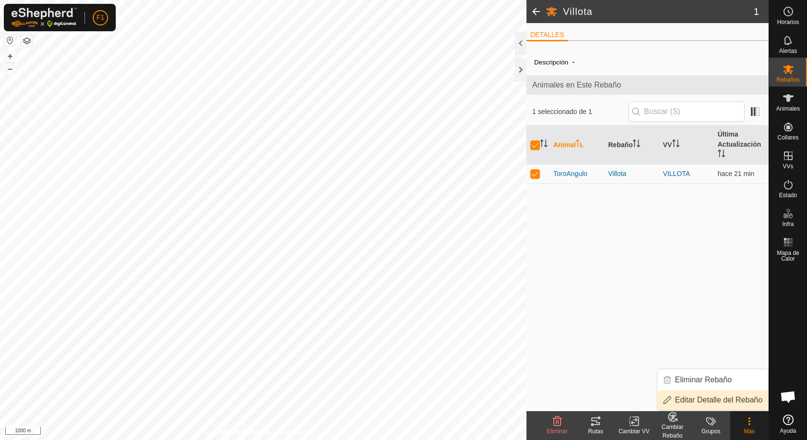
click at [733, 402] on link "Editar Detalle del Rebaño" at bounding box center [713, 399] width 111 height 19
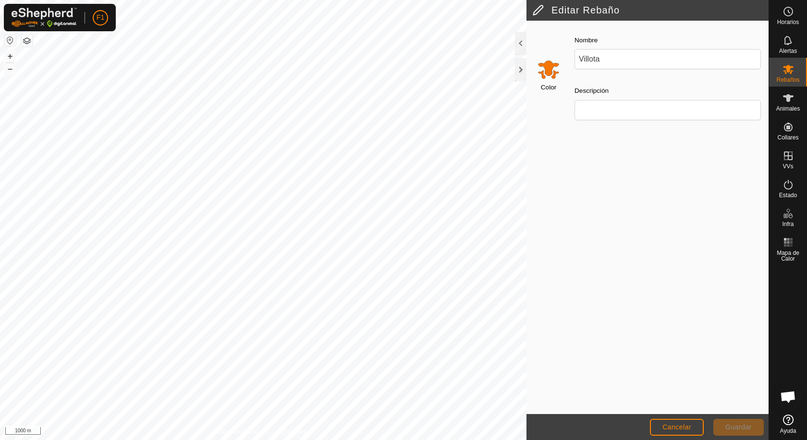
click at [547, 65] on input "Select a color" at bounding box center [548, 69] width 23 height 23
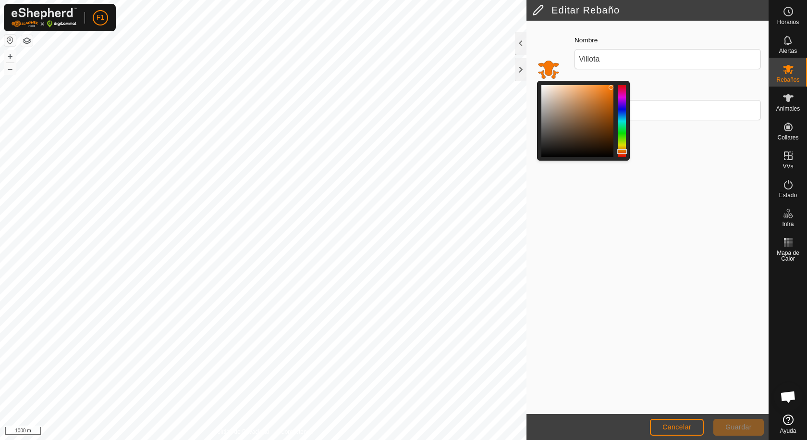
click at [621, 137] on div at bounding box center [622, 121] width 8 height 72
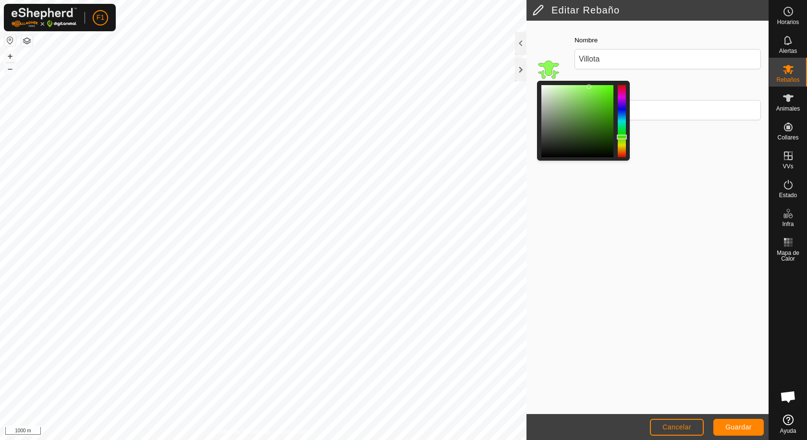
drag, startPoint x: 611, startPoint y: 86, endPoint x: 589, endPoint y: 86, distance: 21.6
click at [589, 86] on div at bounding box center [589, 86] width 5 height 5
click at [732, 425] on span "Guardar" at bounding box center [738, 427] width 26 height 8
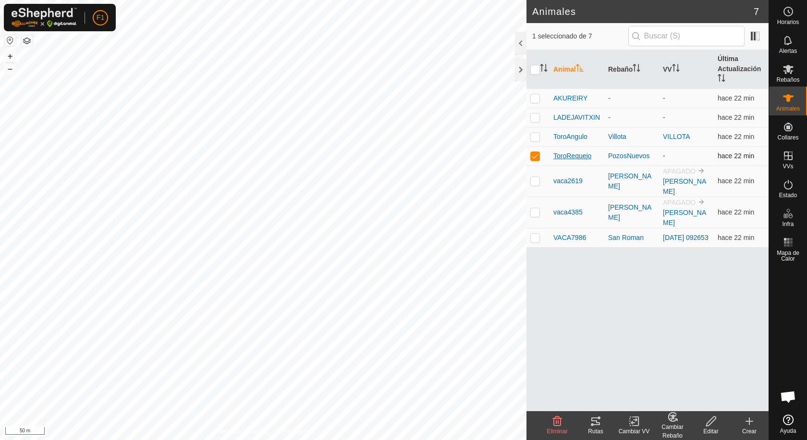
click at [578, 158] on span "ToroRequejo" at bounding box center [572, 156] width 38 height 10
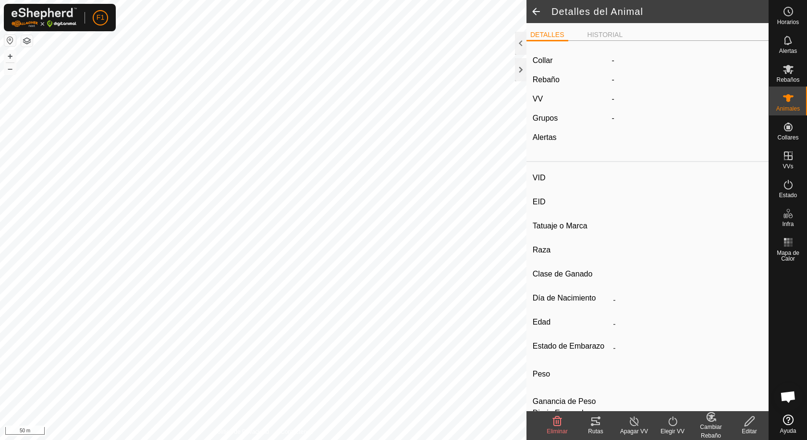
type input "ToroRequejo"
type input "-"
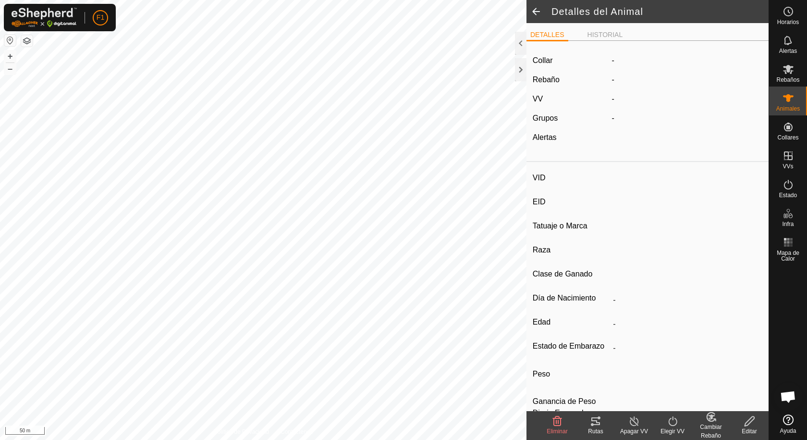
type input "0 kg"
type input "-"
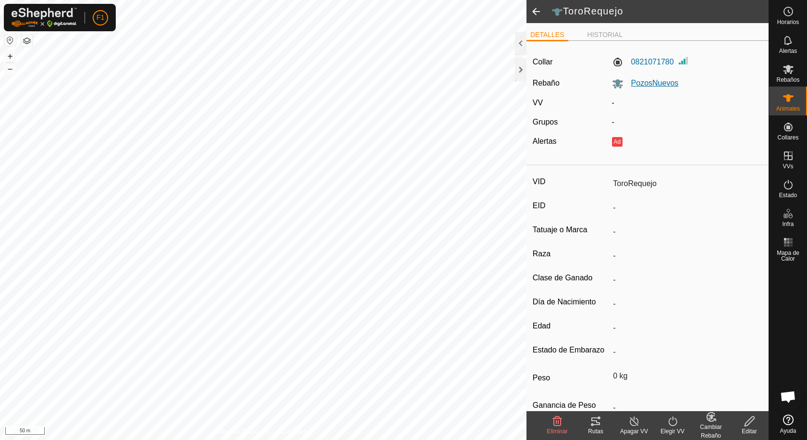
click at [614, 84] on icon at bounding box center [618, 83] width 11 height 9
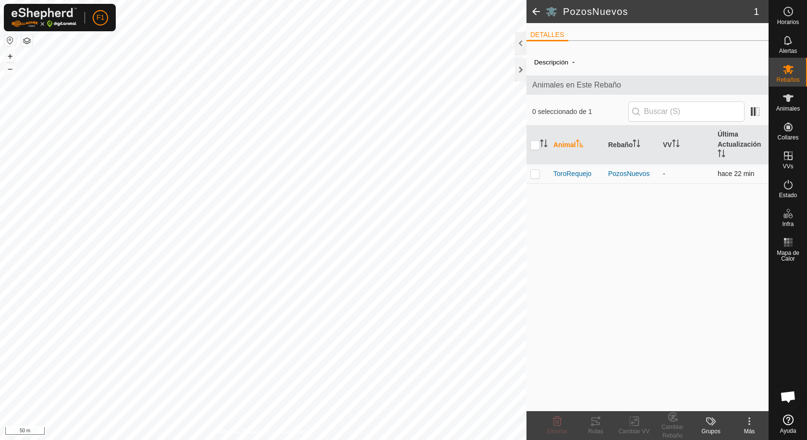
click at [535, 176] on p-checkbox at bounding box center [535, 174] width 10 height 8
checkbox input "true"
click at [754, 427] on div "Más" at bounding box center [749, 431] width 38 height 9
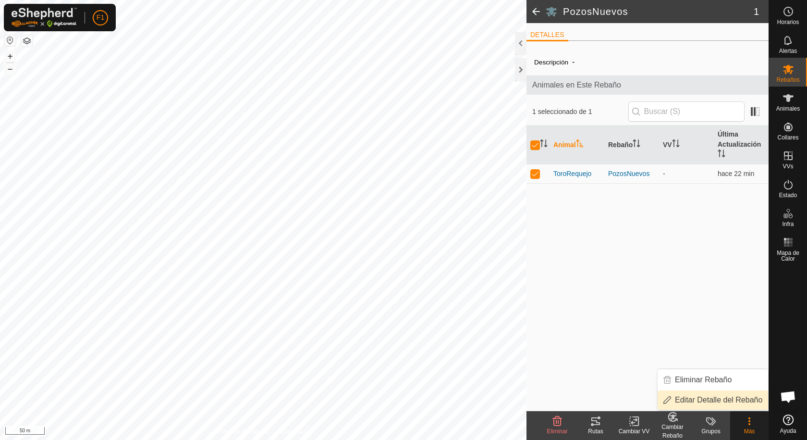
click at [723, 400] on link "Editar Detalle del Rebaño" at bounding box center [713, 399] width 111 height 19
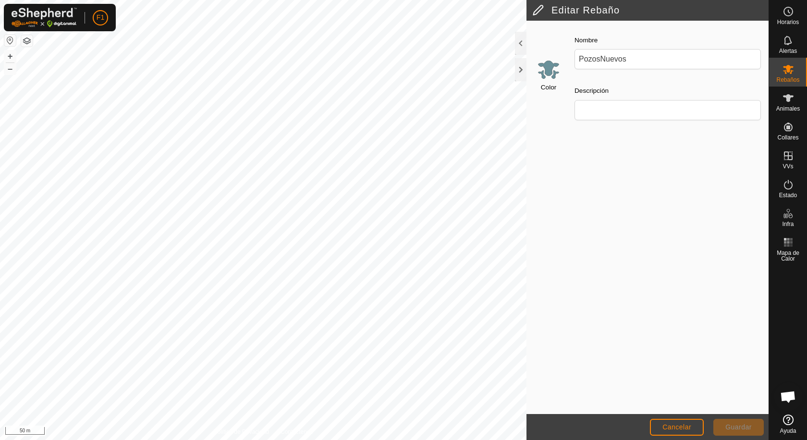
click at [545, 70] on input "Select a color" at bounding box center [548, 69] width 23 height 23
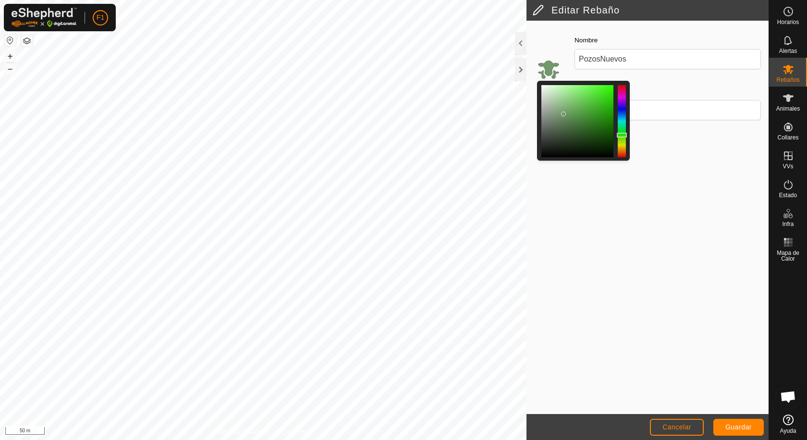
click at [621, 135] on div at bounding box center [622, 121] width 8 height 72
drag, startPoint x: 563, startPoint y: 113, endPoint x: 582, endPoint y: 86, distance: 33.5
click at [582, 86] on div at bounding box center [581, 86] width 5 height 5
click at [636, 208] on div "Color Nombre PozosNuevos Descripción" at bounding box center [648, 217] width 242 height 393
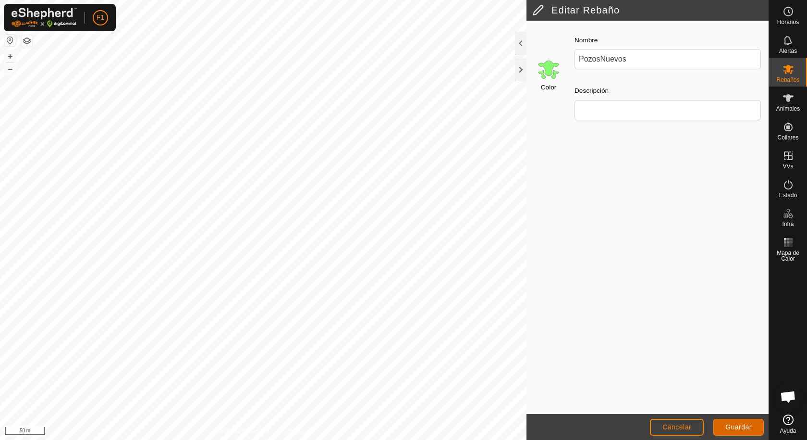
click at [743, 427] on span "Guardar" at bounding box center [738, 427] width 26 height 8
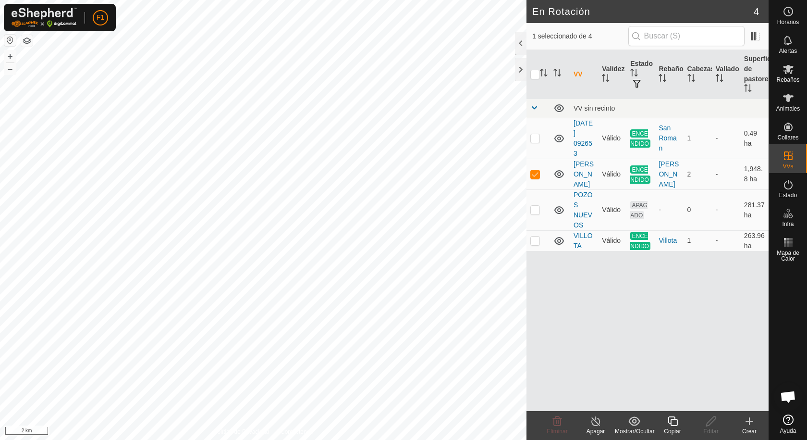
click at [791, 439] on html "F1 Horarios Alertas Rebaños Animales Collares VVs Estado Infra Mapa de Calor Ay…" at bounding box center [403, 220] width 807 height 440
click at [9, 37] on button "button" at bounding box center [10, 41] width 12 height 12
checkbox input "false"
checkbox input "true"
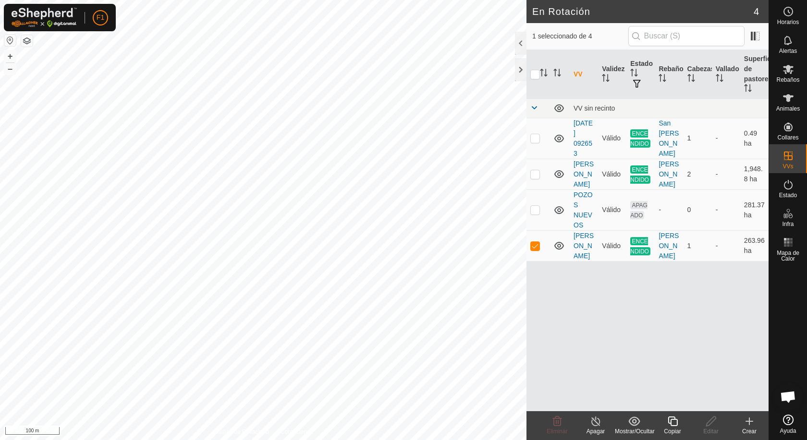
scroll to position [1032, 0]
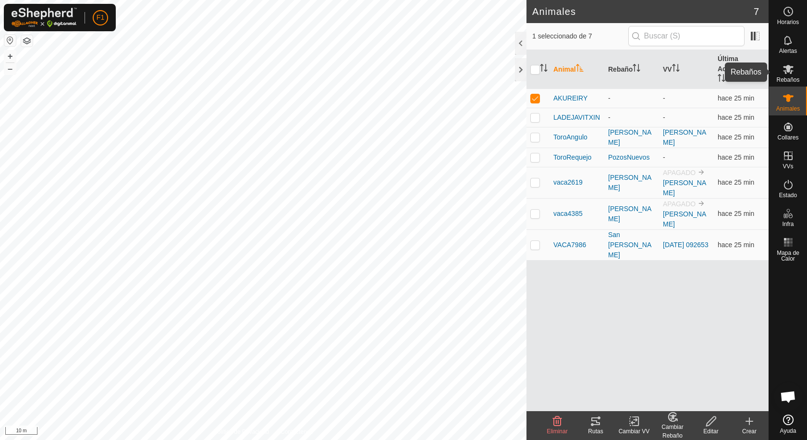
click at [790, 65] on icon at bounding box center [789, 69] width 12 height 12
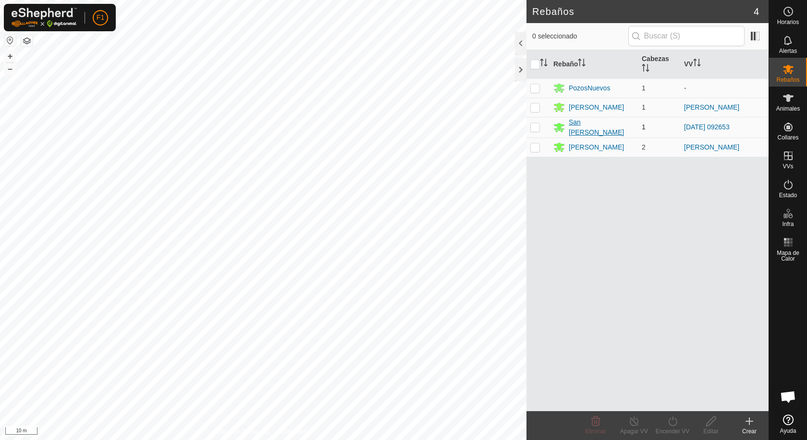
click at [592, 129] on div "San Roman" at bounding box center [601, 127] width 65 height 20
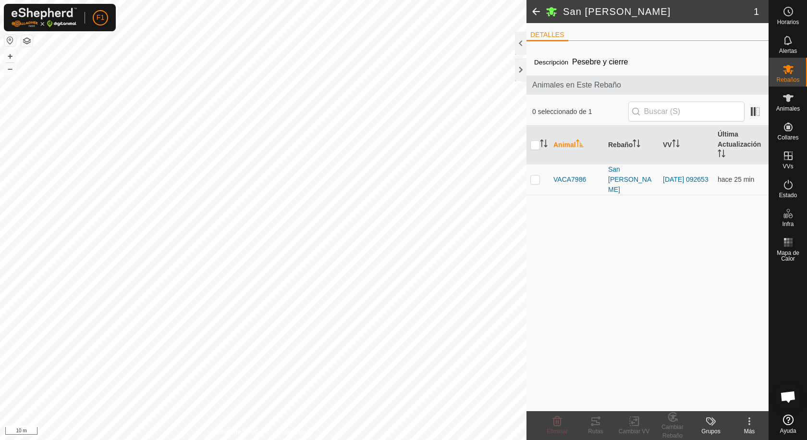
click at [752, 418] on icon at bounding box center [750, 421] width 12 height 12
click at [656, 297] on div "Descripción Pesebre y cierre Animales en Este Rebaño 0 seleccionado de 1 Animal…" at bounding box center [648, 230] width 242 height 362
click at [796, 109] on span "Animales" at bounding box center [788, 109] width 24 height 6
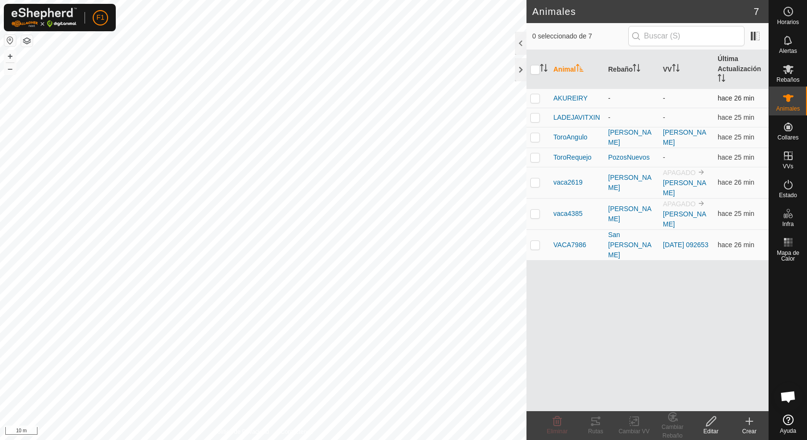
click at [532, 97] on p-checkbox at bounding box center [535, 98] width 10 height 8
click at [673, 424] on div "Cambiar Rebaño" at bounding box center [672, 430] width 38 height 17
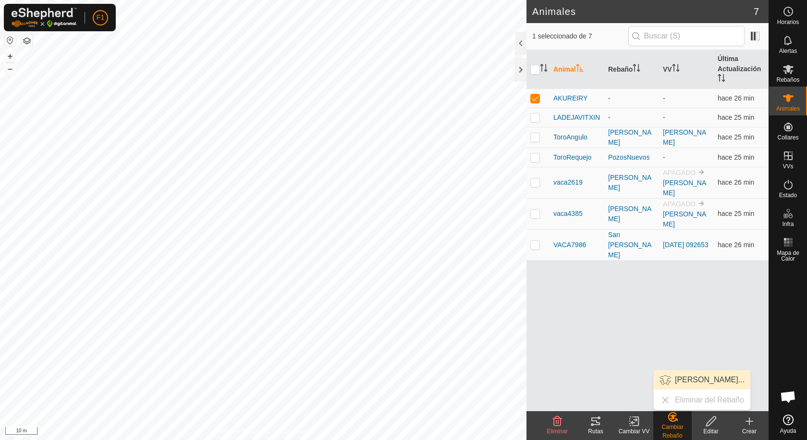
click at [682, 383] on link "Elegir Rebaño..." at bounding box center [702, 379] width 97 height 19
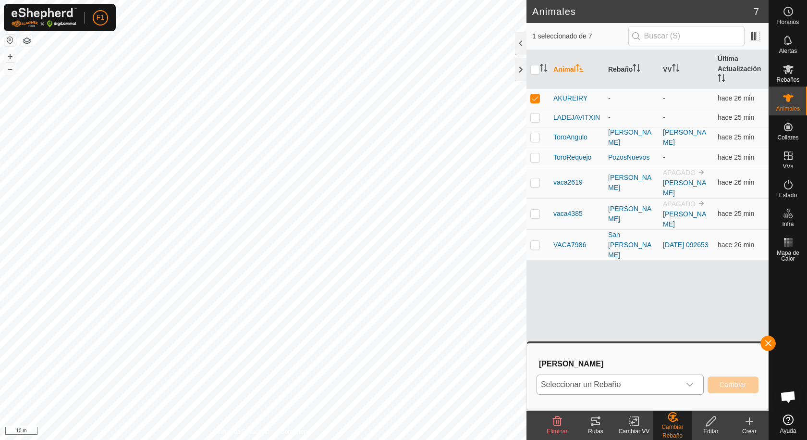
click at [690, 383] on icon "dropdown trigger" at bounding box center [690, 385] width 8 height 8
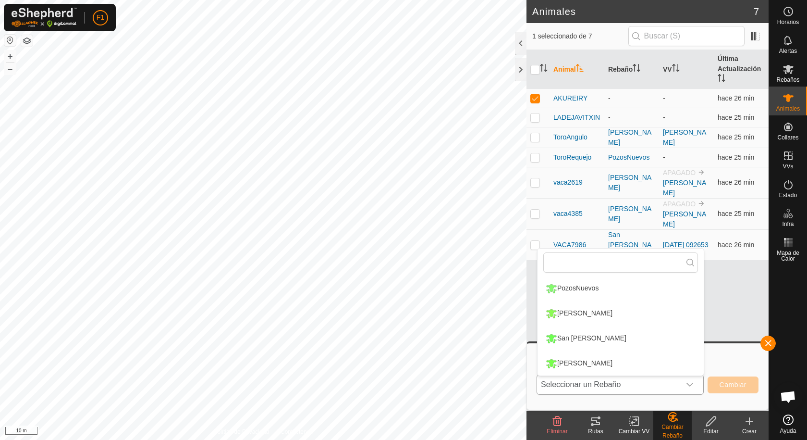
click at [605, 333] on li "San Roman" at bounding box center [621, 338] width 166 height 24
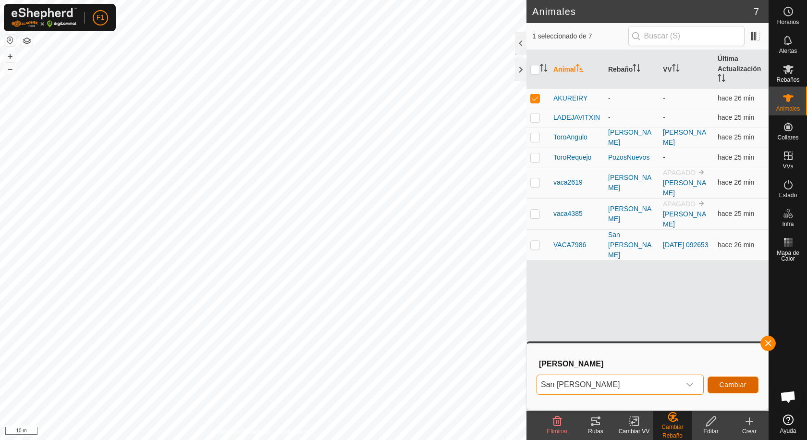
click at [719, 385] on button "Cambiar" at bounding box center [733, 384] width 51 height 17
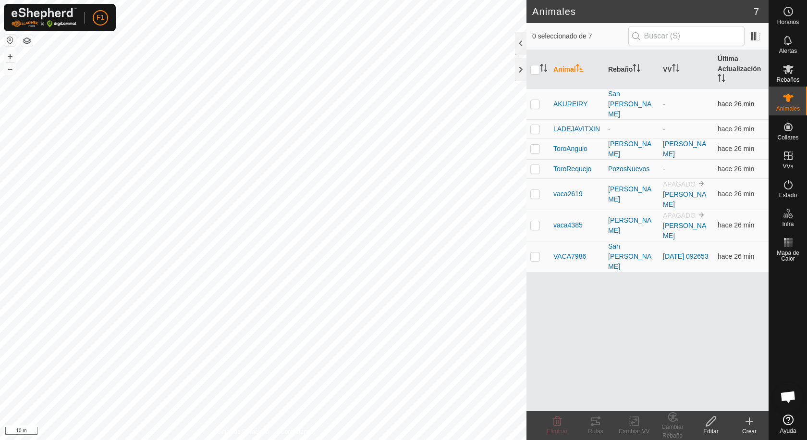
click at [537, 101] on p-checkbox at bounding box center [535, 104] width 10 height 8
click at [671, 424] on div "Cambiar Rebaño" at bounding box center [672, 430] width 38 height 17
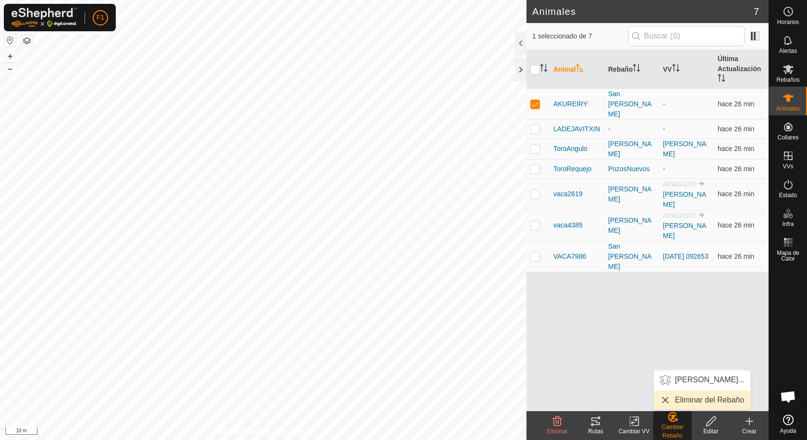
click at [674, 401] on link "Eliminar del Rebaño" at bounding box center [702, 399] width 97 height 19
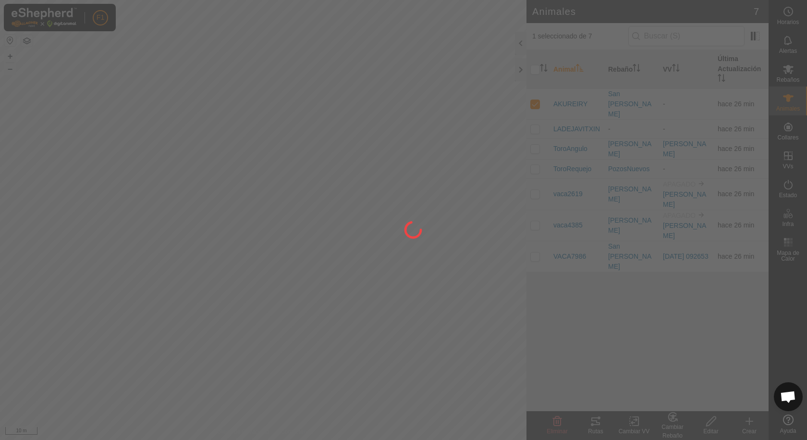
checkbox input "false"
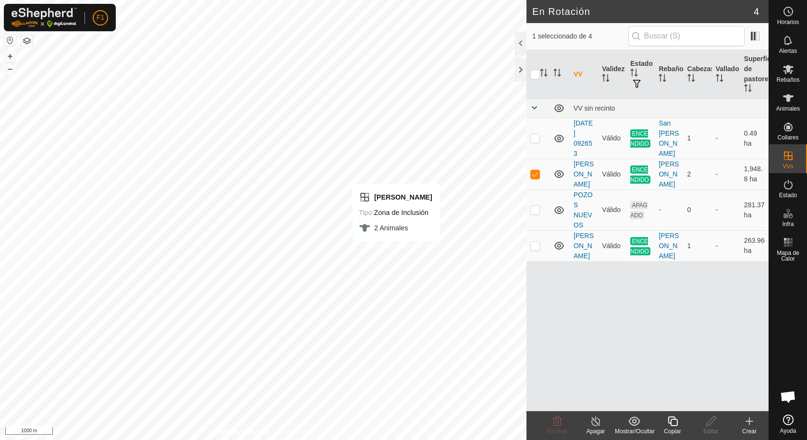
checkbox input "false"
